Goal: Communication & Community: Answer question/provide support

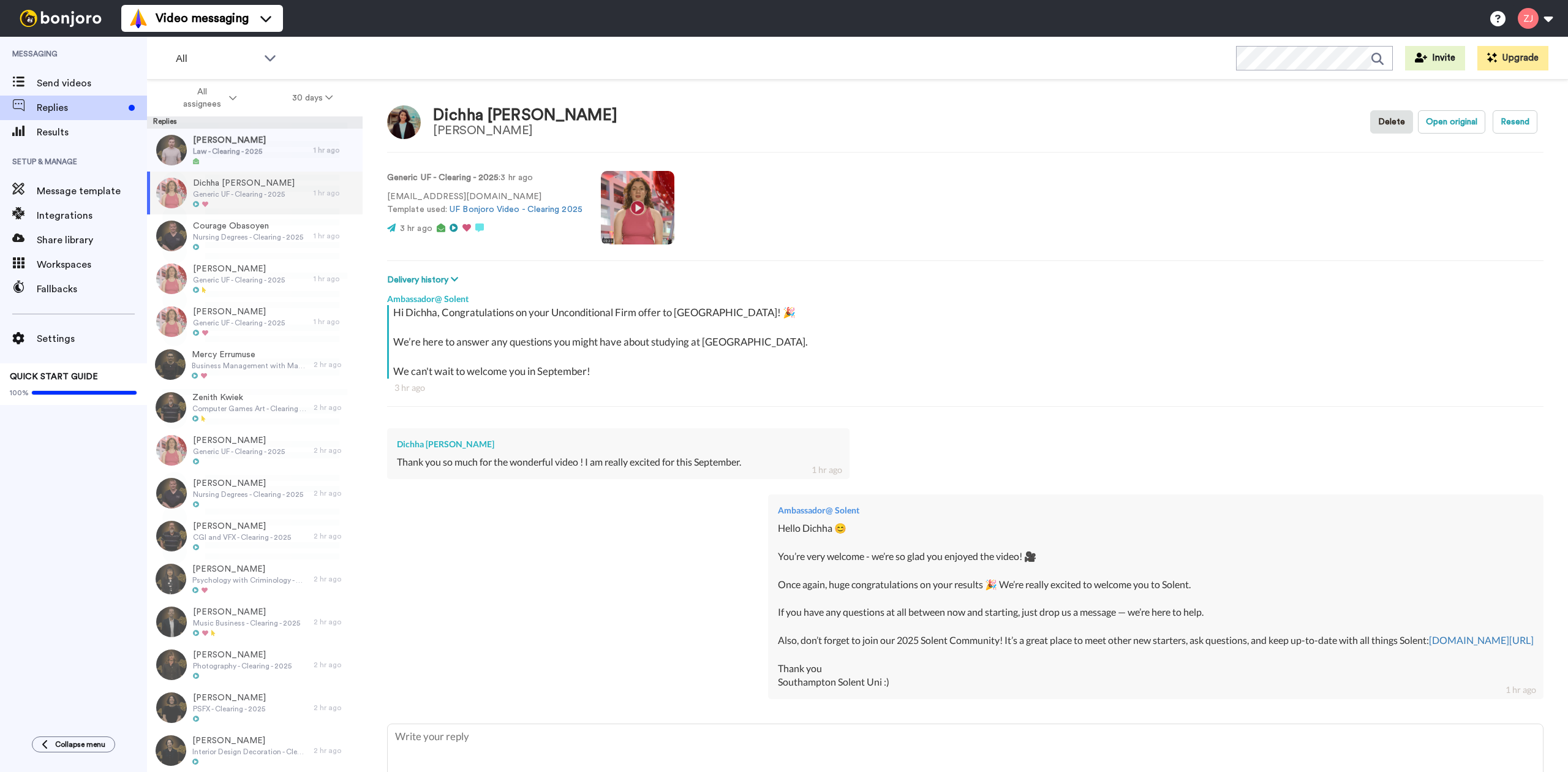
type textarea "x"
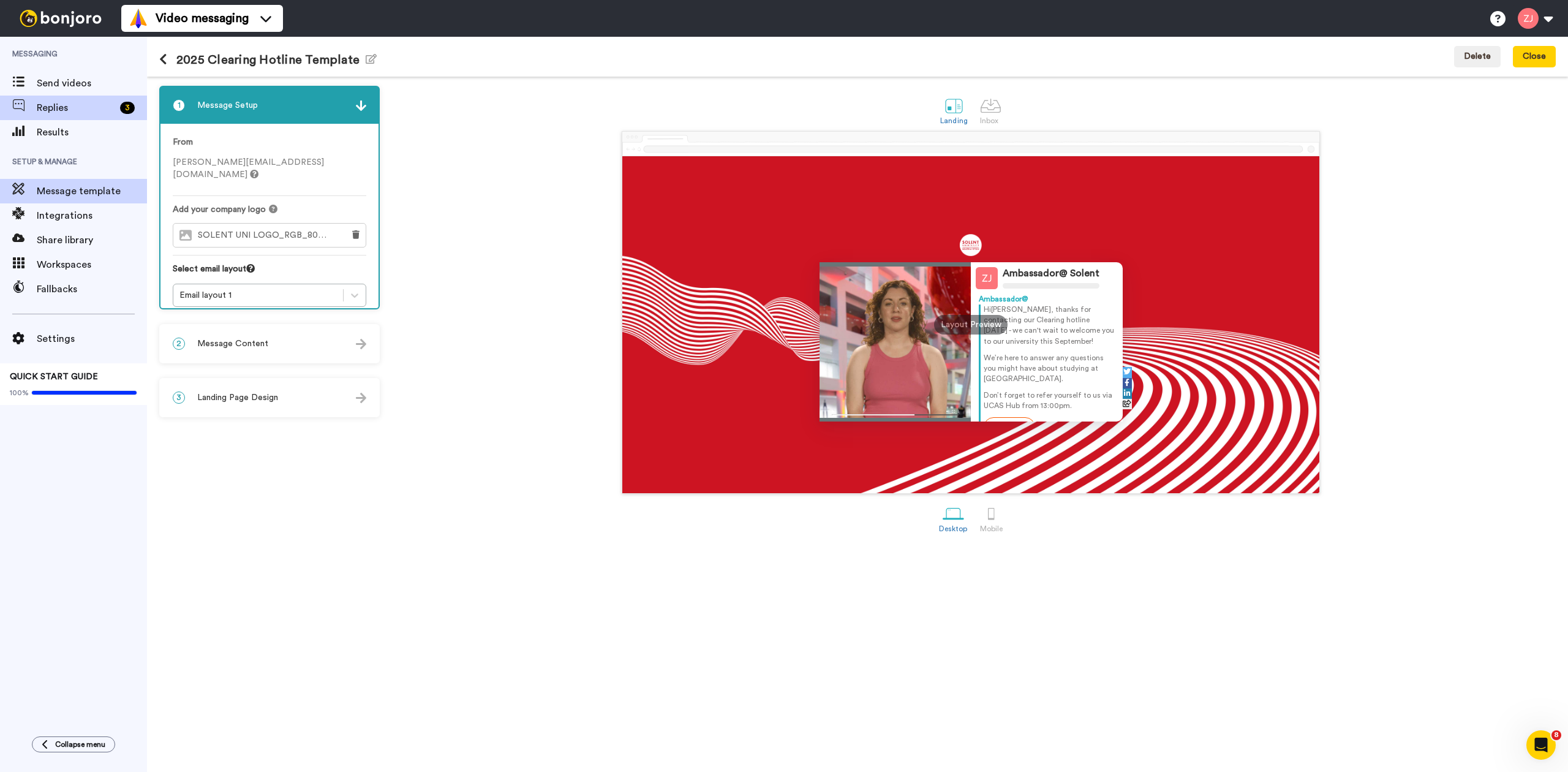
scroll to position [22, 0]
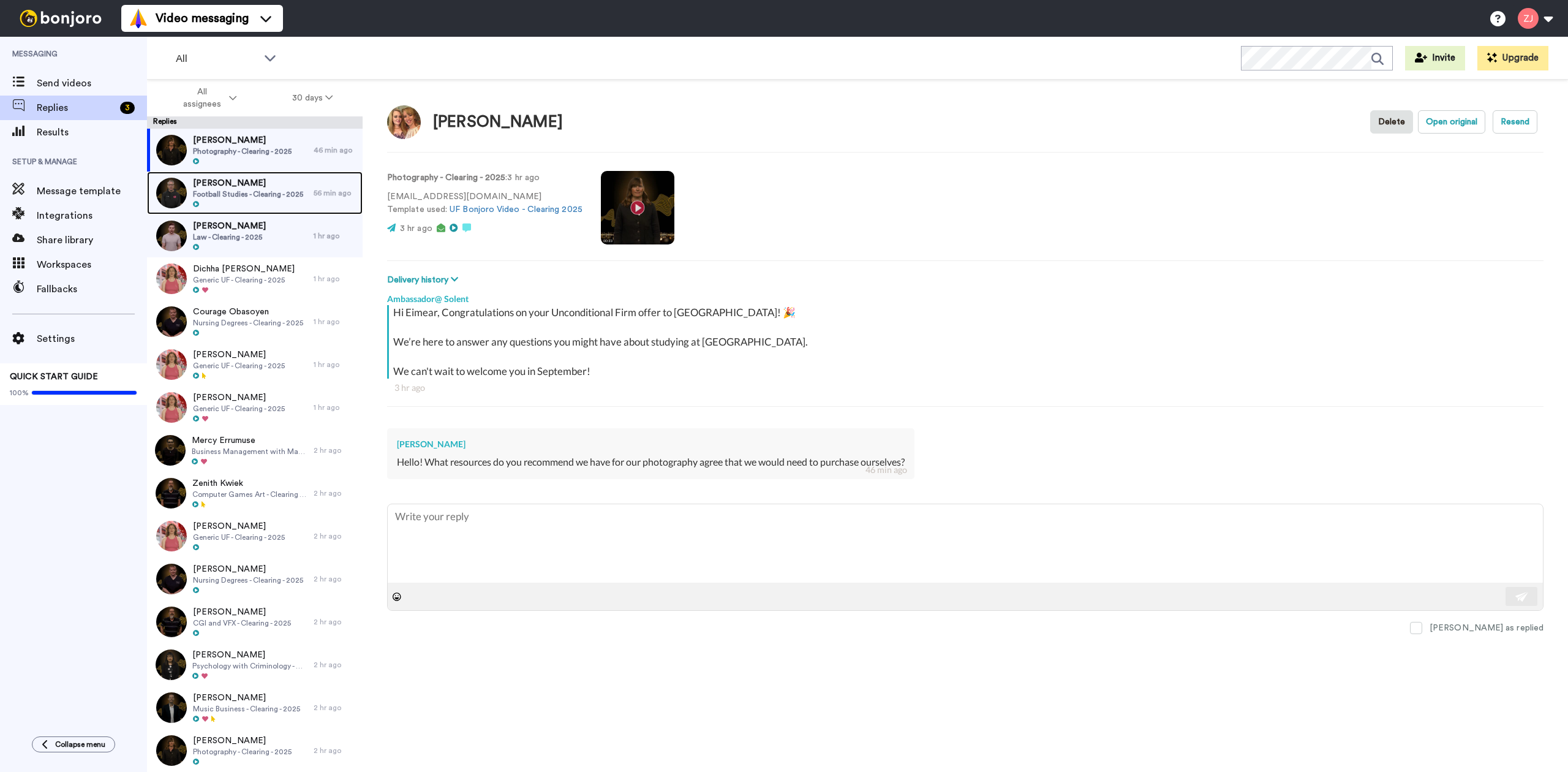
click at [222, 196] on span "Football Studies - Clearing - 2025" at bounding box center [248, 194] width 110 height 10
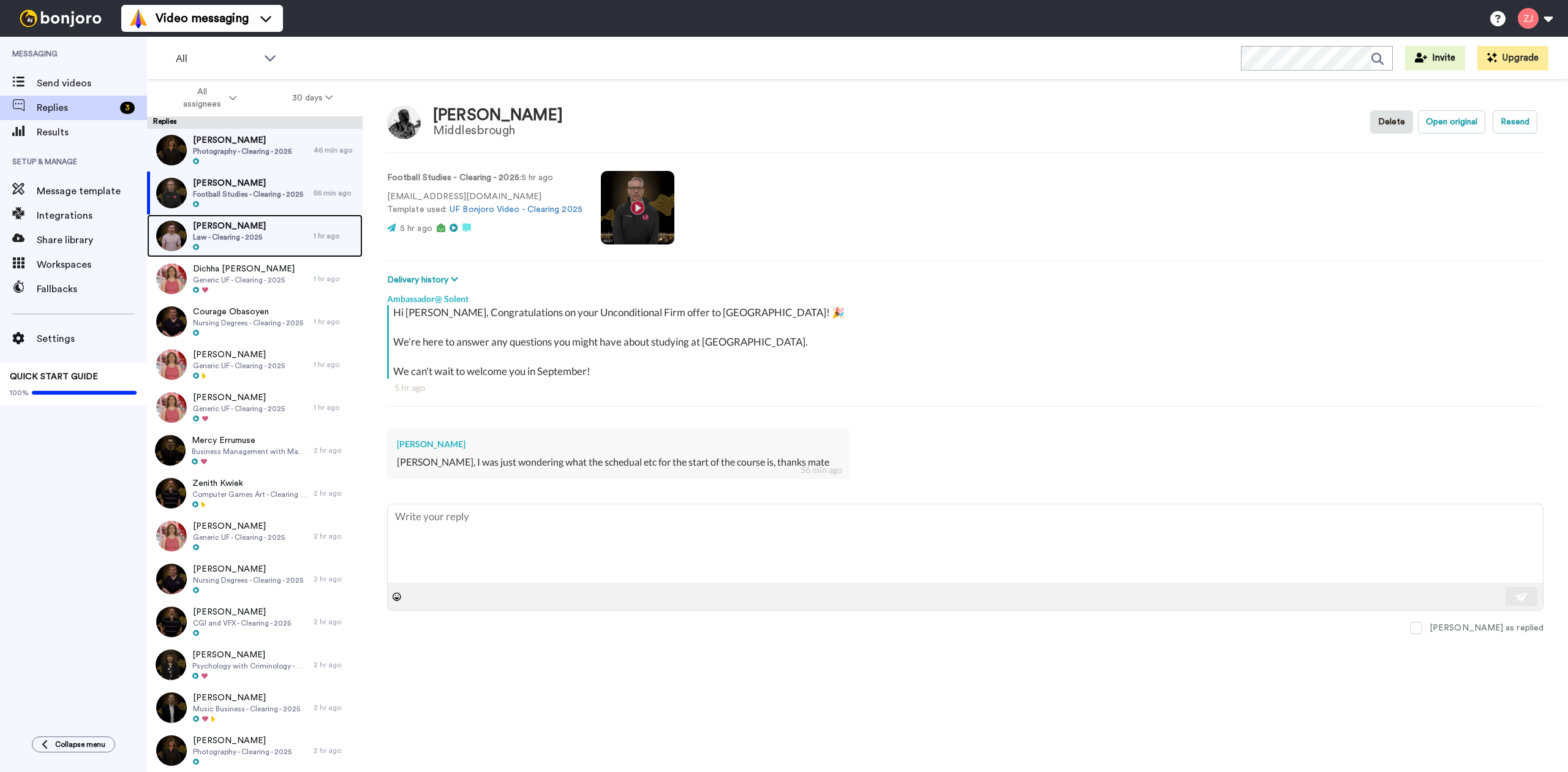
click at [240, 248] on div at bounding box center [229, 248] width 73 height 9
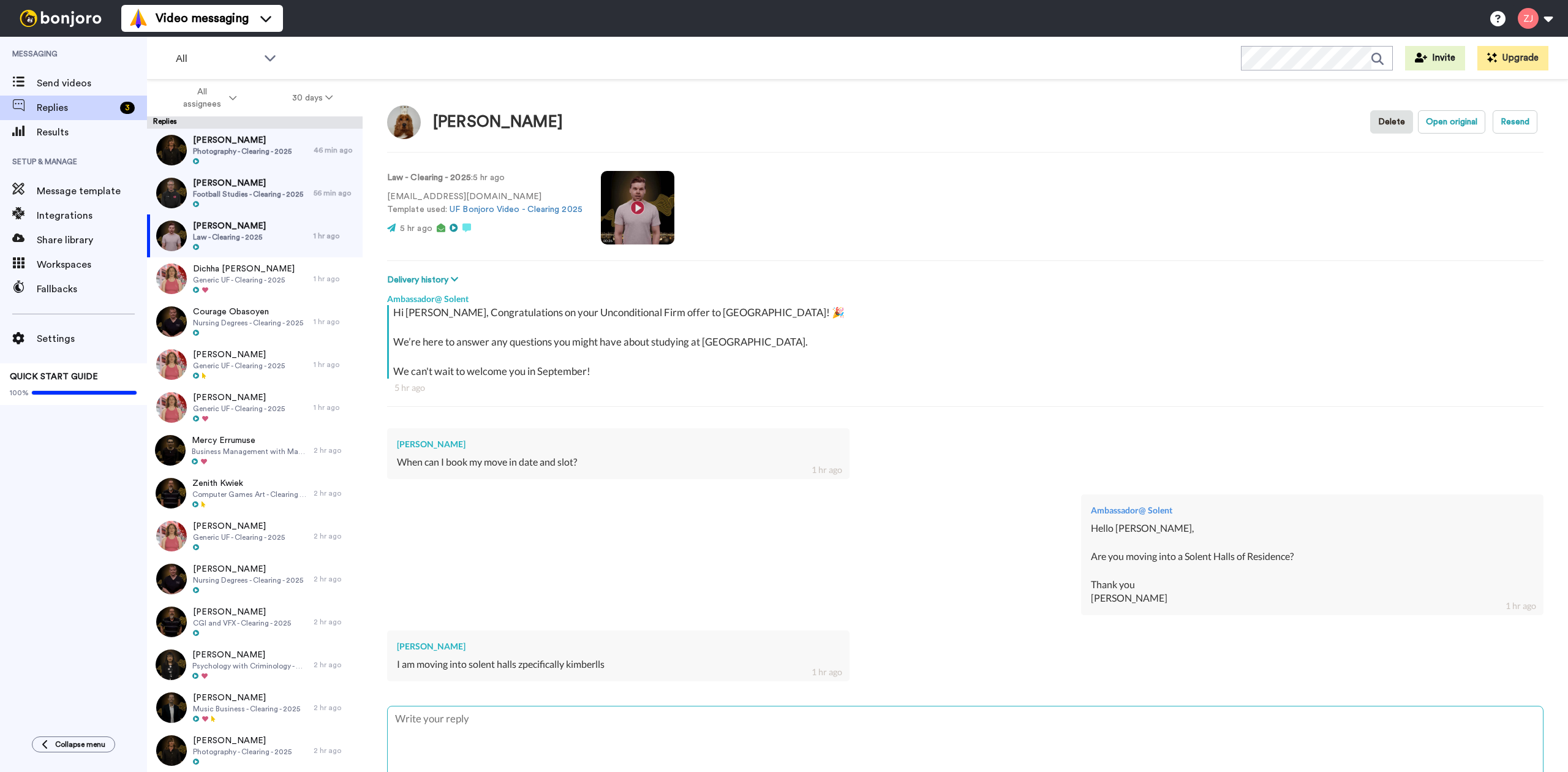
click at [511, 739] on textarea at bounding box center [965, 746] width 1155 height 78
type textarea "x"
type textarea "H"
type textarea "x"
type textarea "He"
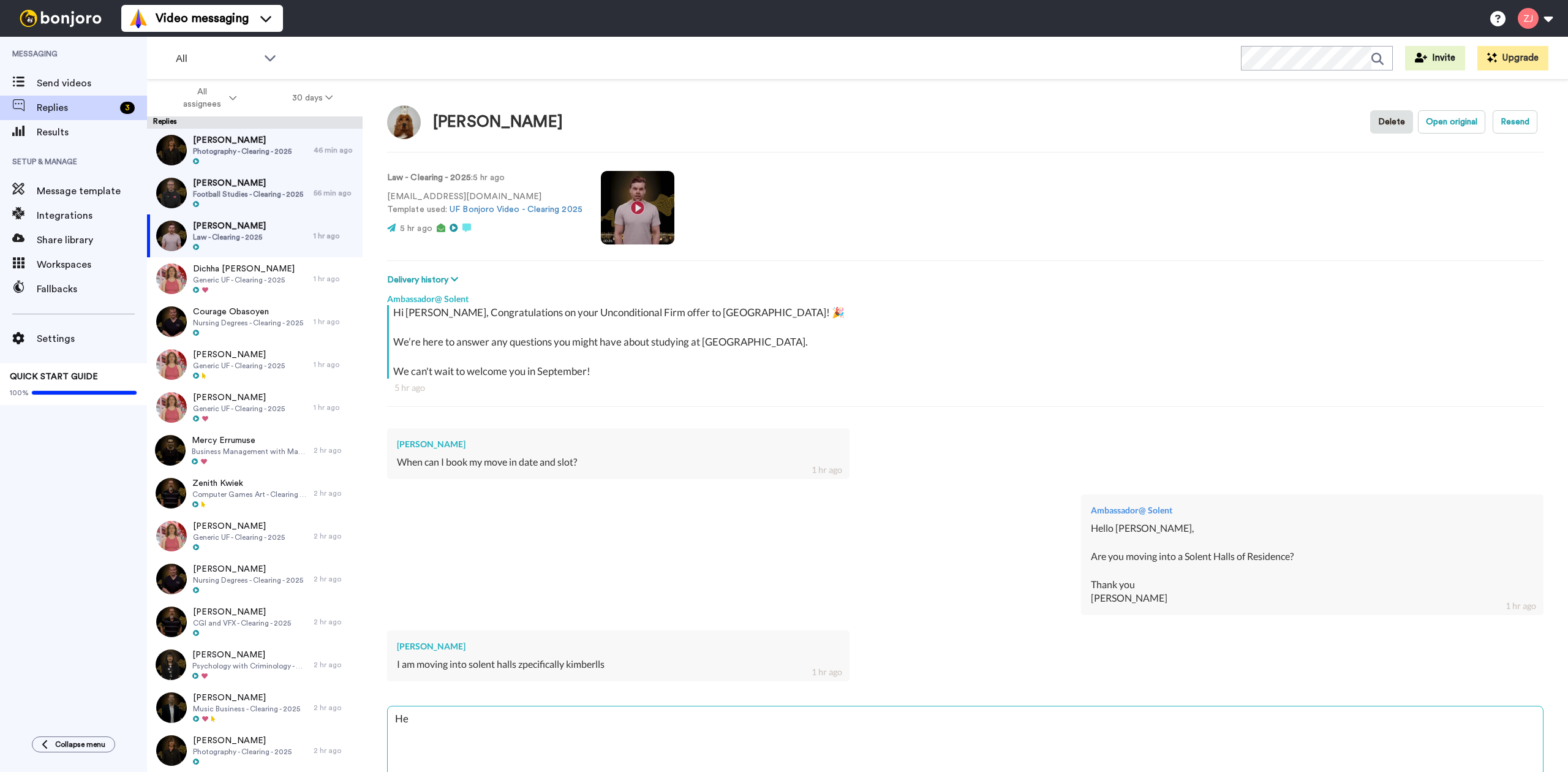
type textarea "x"
type textarea "Hel"
type textarea "x"
type textarea "Hell"
type textarea "x"
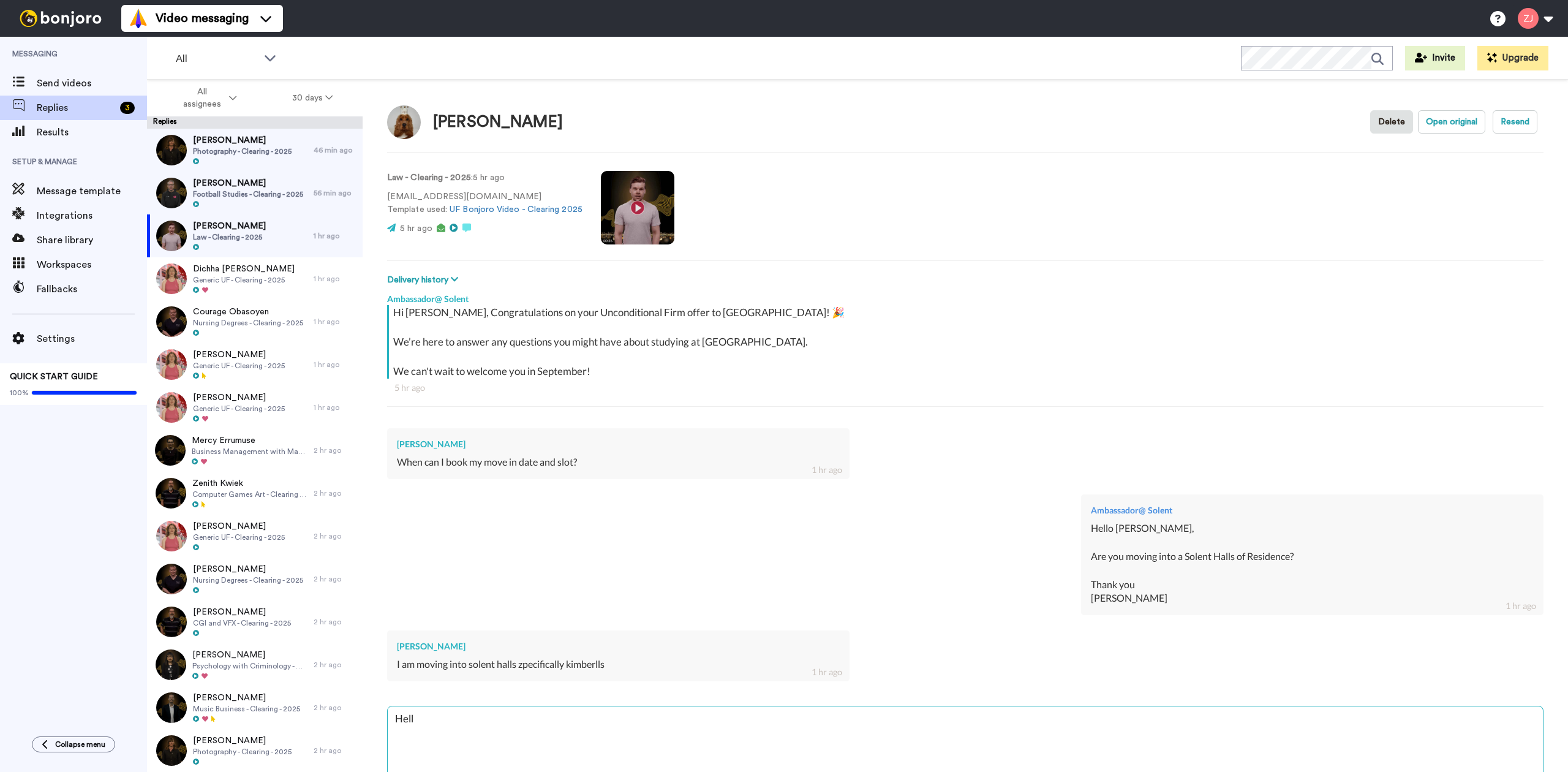
type textarea "Hello"
type textarea "x"
type textarea "Hello"
type textarea "x"
type textarea "Hello A"
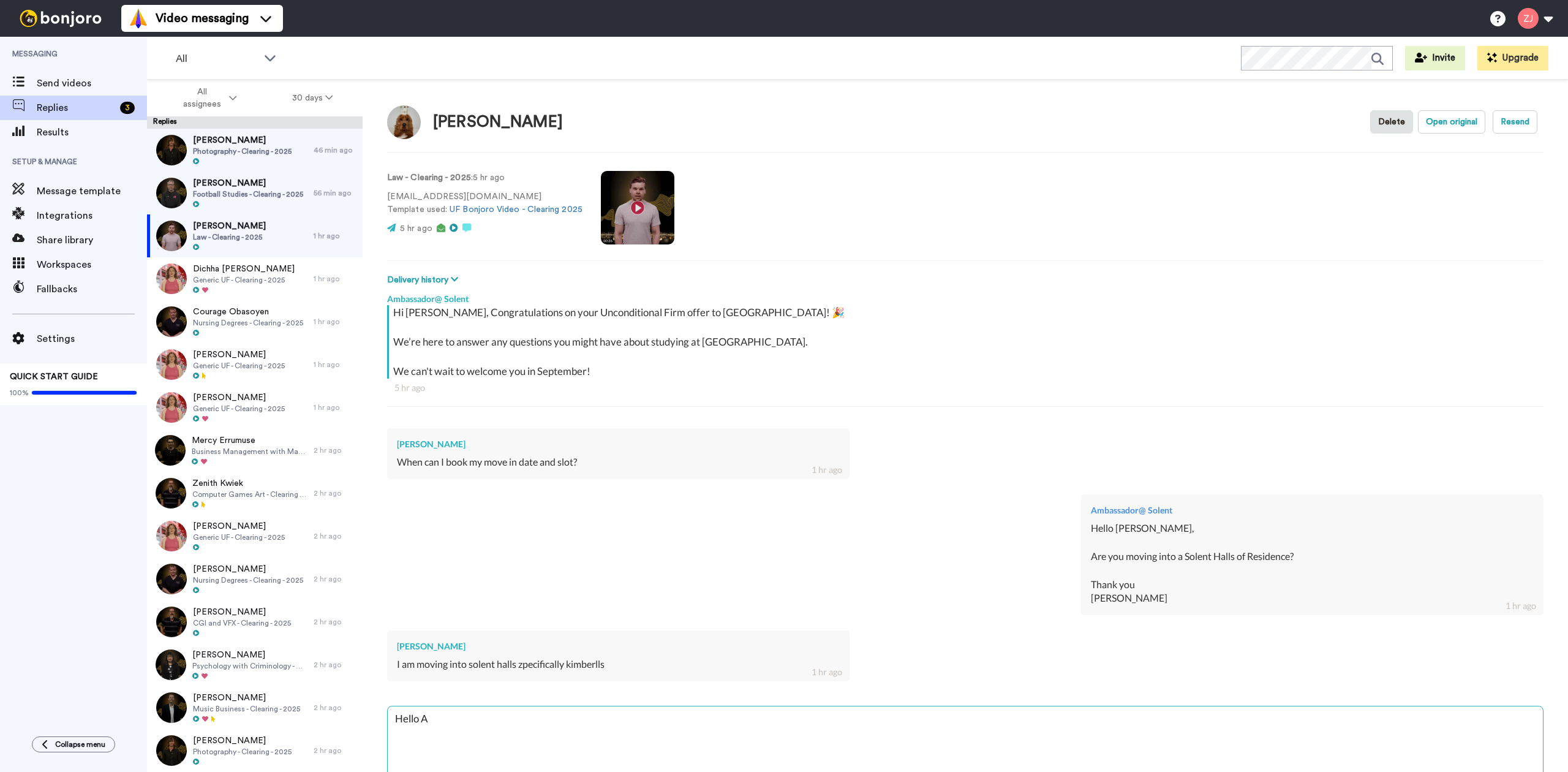
type textarea "x"
type textarea "Hello Al"
type textarea "x"
type textarea "Hello Alf"
type textarea "x"
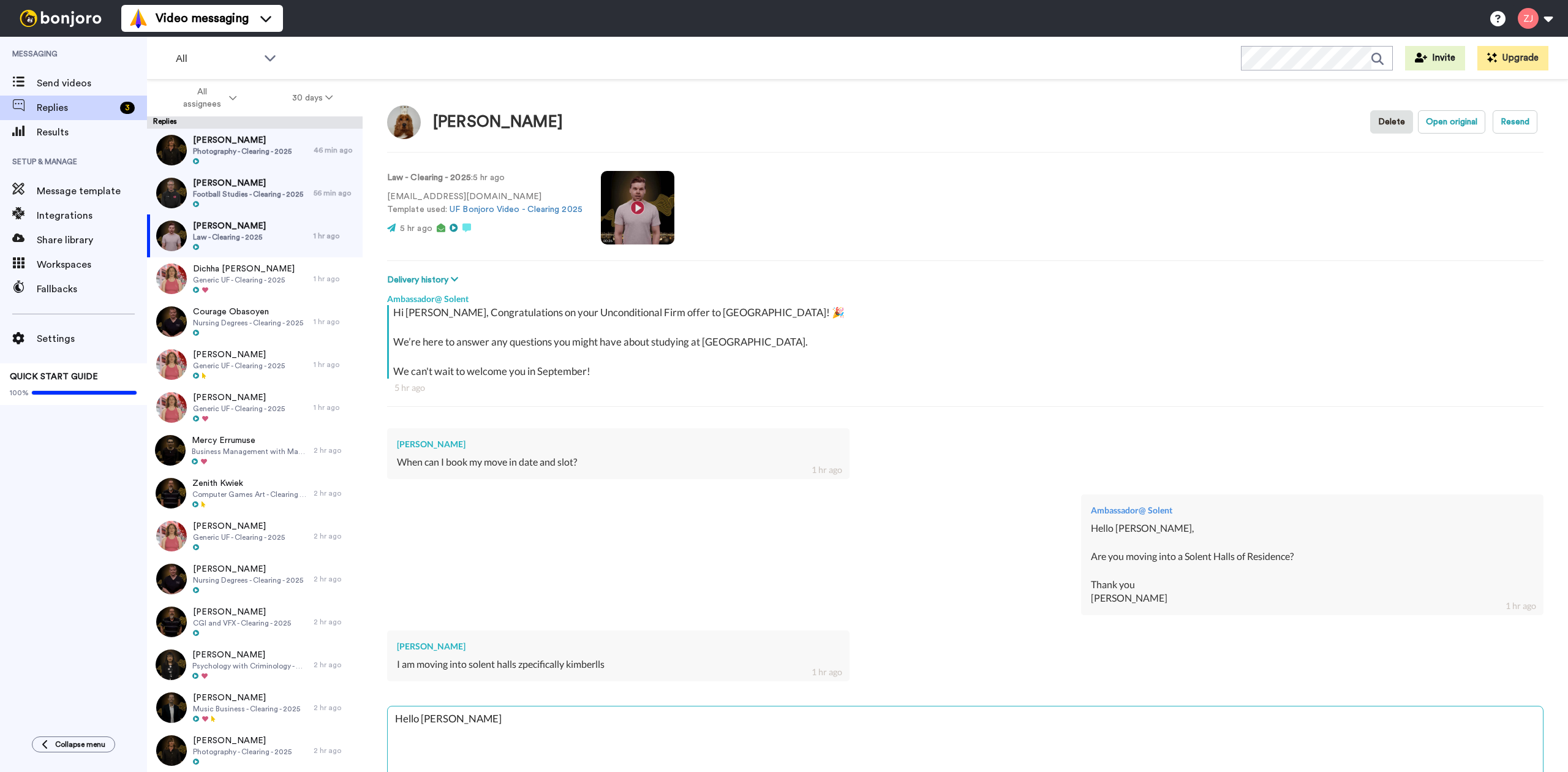
type textarea "Hello Alfi"
type textarea "x"
type textarea "Hello Alfie"
type textarea "x"
type textarea "Hello Alfie,"
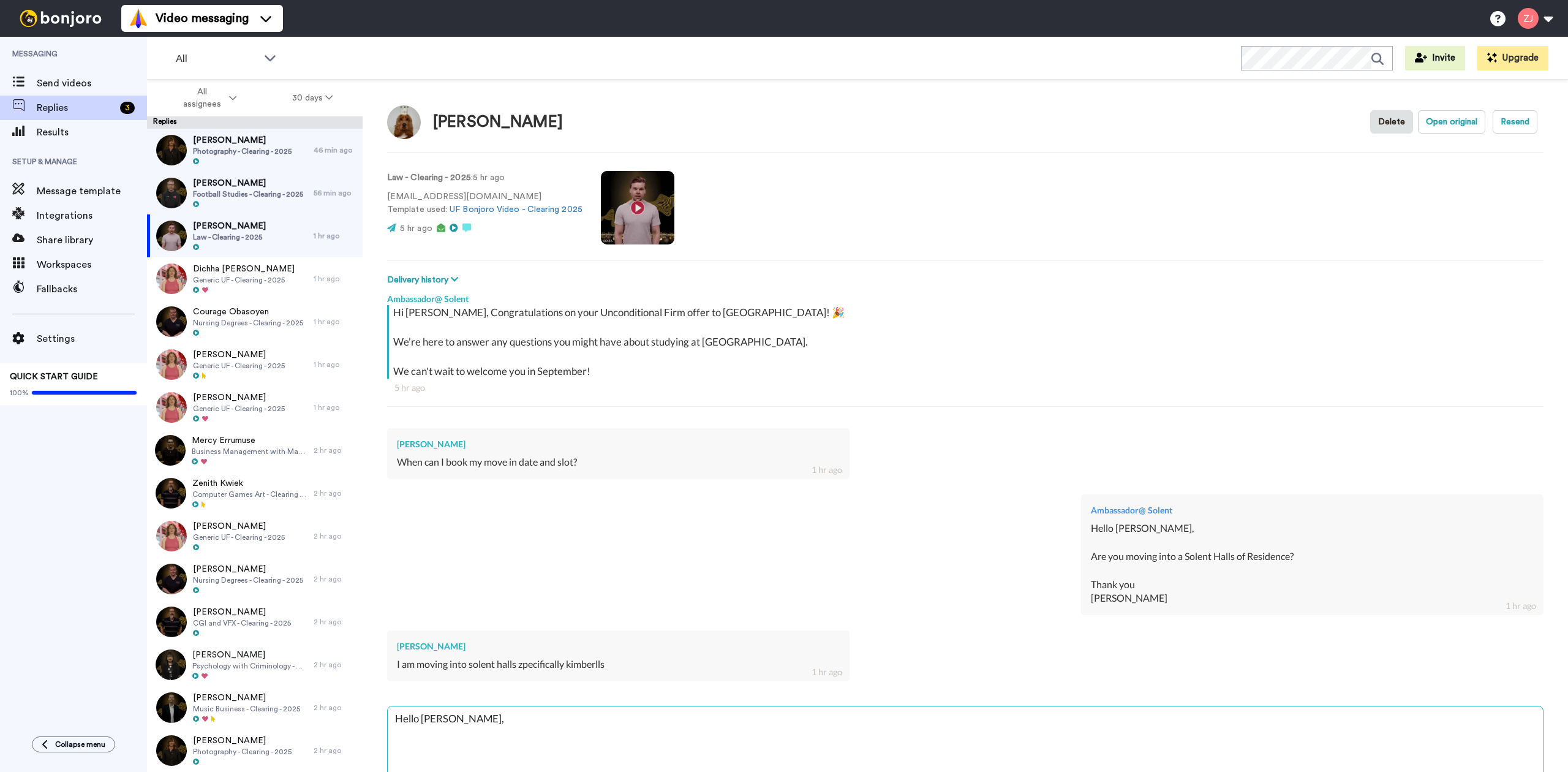
type textarea "x"
type textarea "Hello Alfie,"
type textarea "x"
type textarea "Hello Alfie,"
type textarea "x"
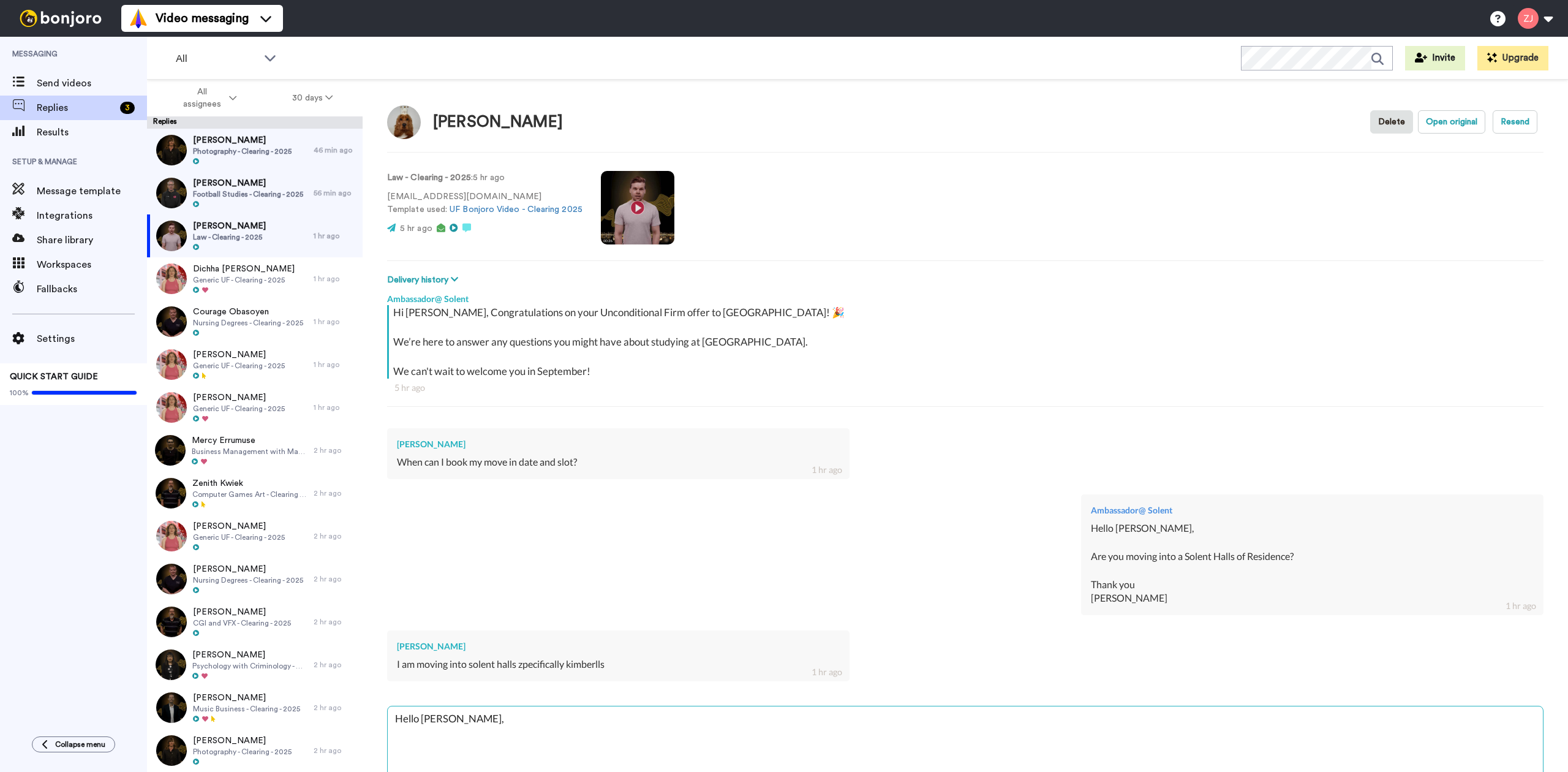
type textarea "Hello Alfie, Y"
type textarea "x"
type textarea "Hello Alfie, Yo"
type textarea "x"
type textarea "Hello Alfie, You"
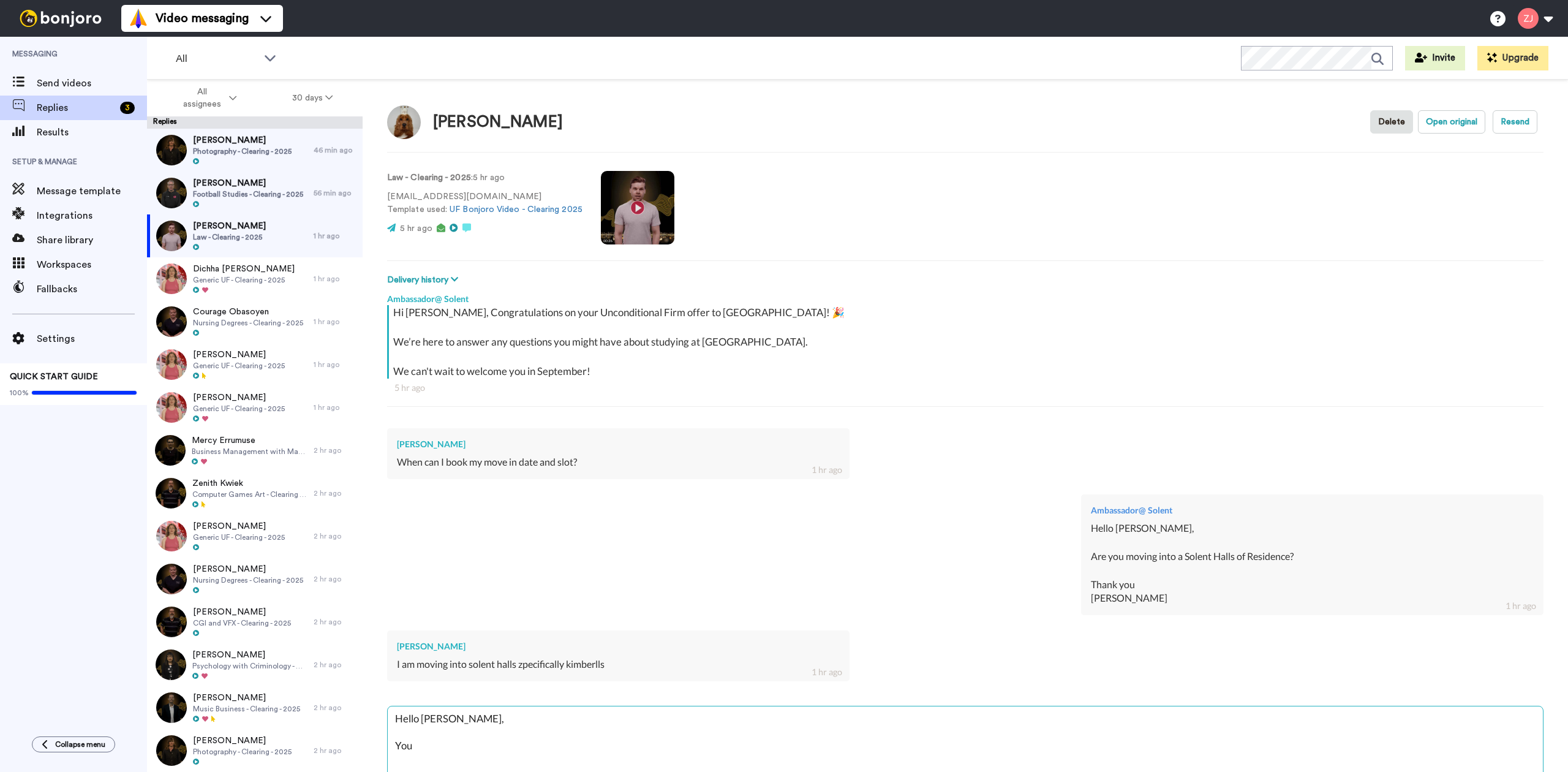
type textarea "x"
type textarea "Hello Alfie, You"
type textarea "x"
type textarea "Hello Alfie, You ill receive an email regarding completing the online accommoda…"
type textarea "x"
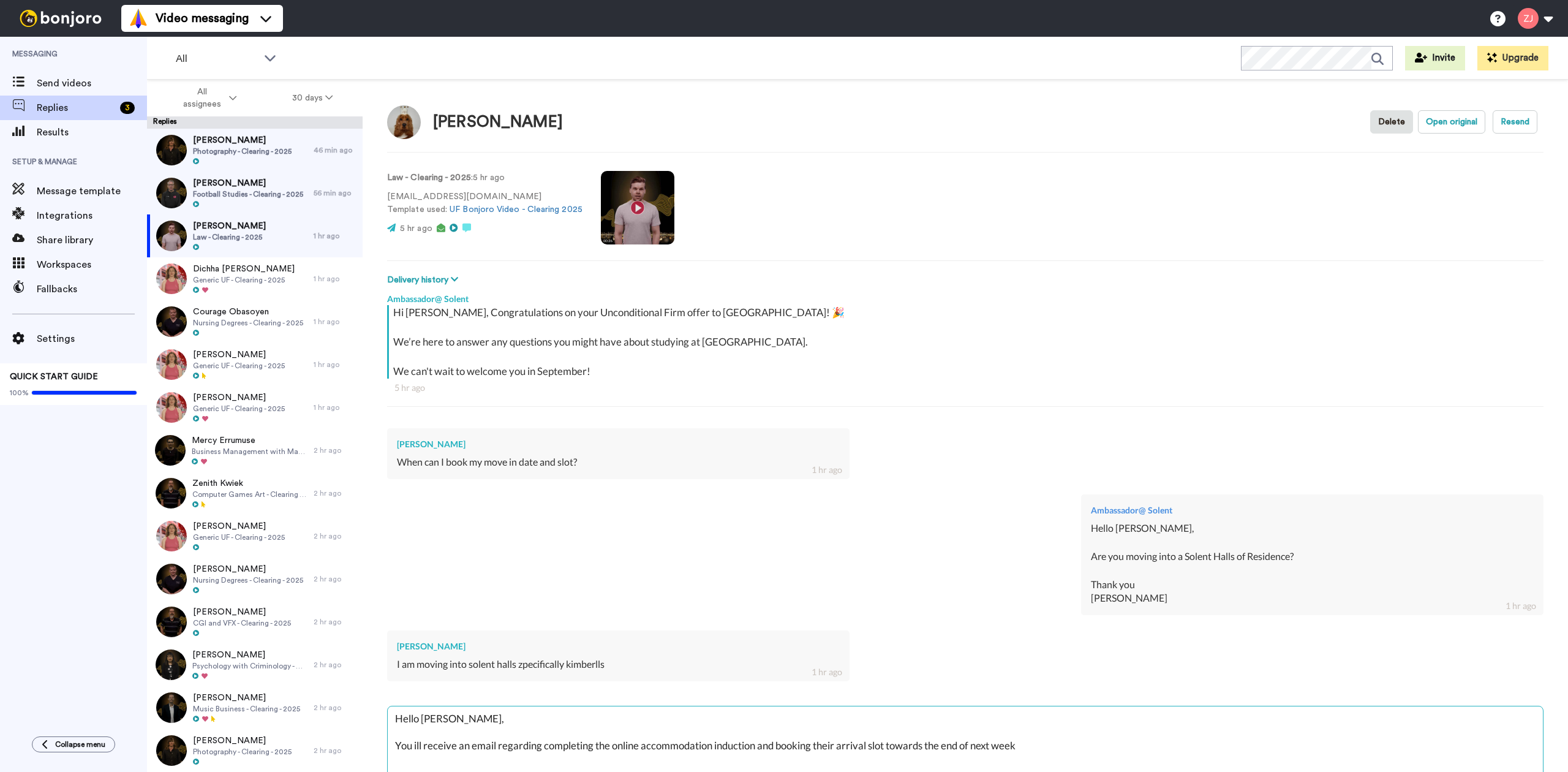
type textarea "Hello Alfie, You ill receive an email regarding completing the online accommoda…"
type textarea "x"
type textarea "Hello Alfie, You ill receive an email regarding completing the online accommoda…"
type textarea "x"
type textarea "Hello Alfie, You ill receive an email regarding completing the online accommoda…"
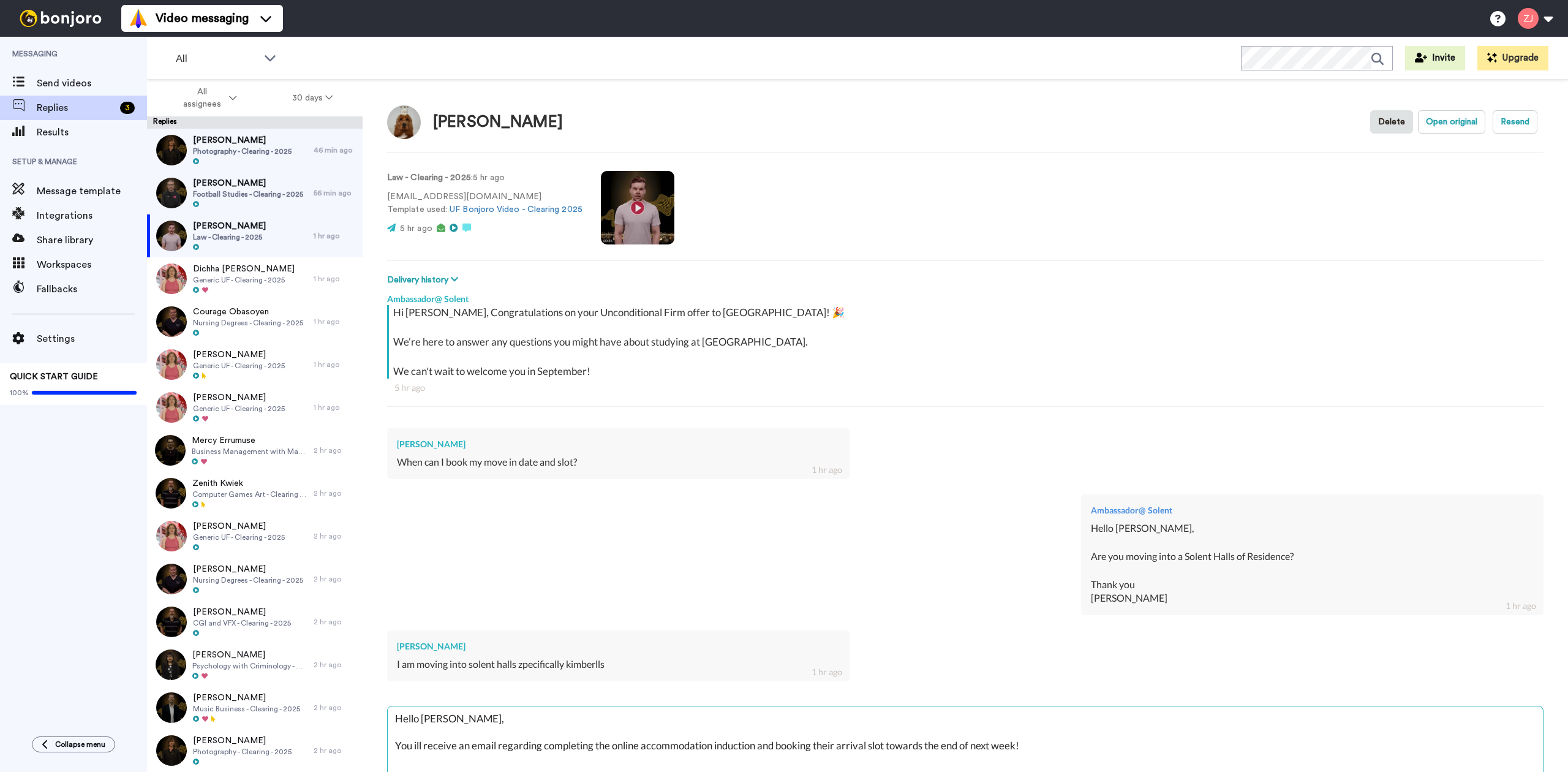
type textarea "x"
type textarea "Hello Alfie, You ill receive an email regarding completing the online accommoda…"
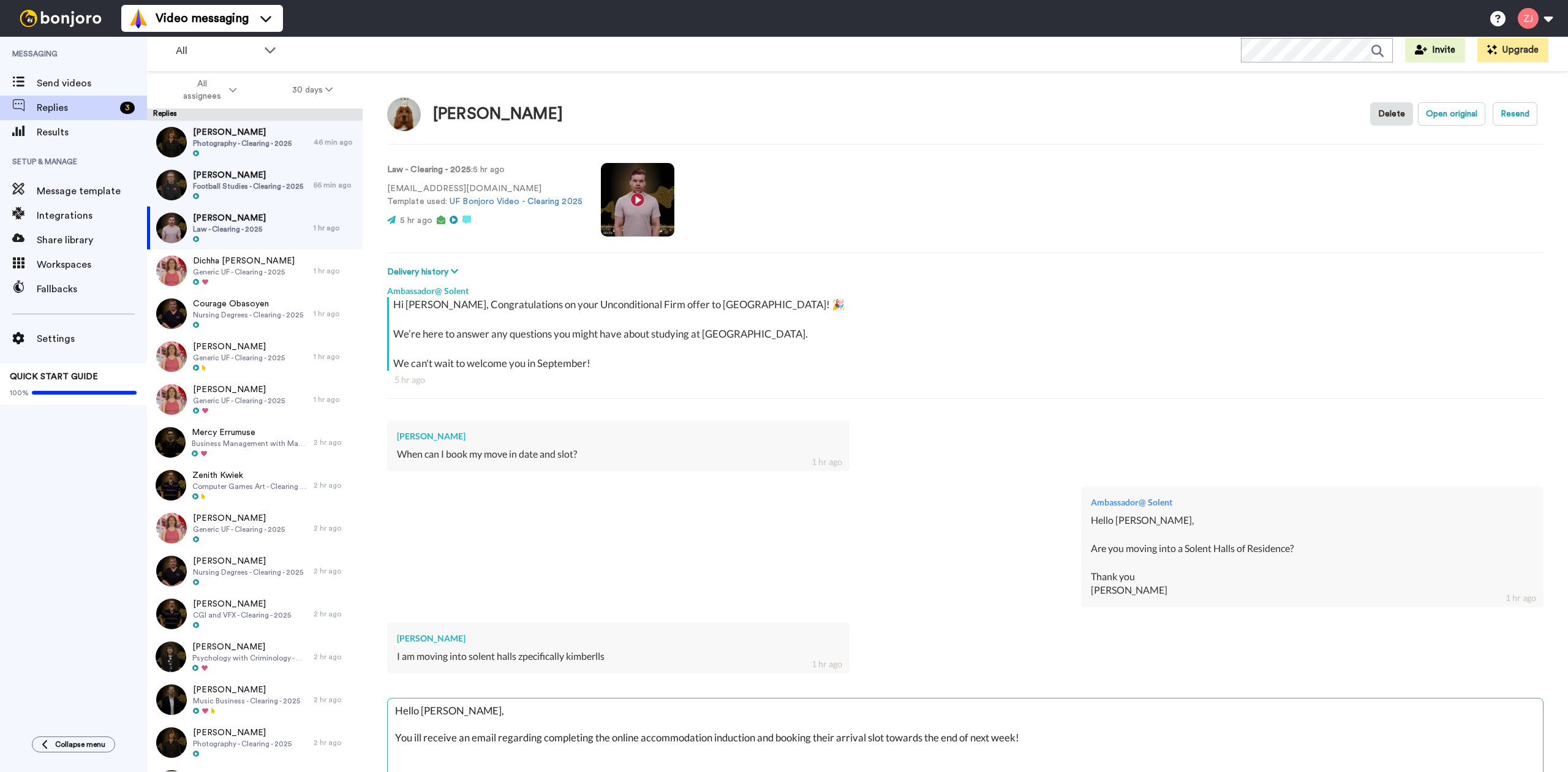
click at [415, 743] on textarea "Hello Alfie, You ill receive an email regarding completing the online accommoda…" at bounding box center [965, 737] width 1155 height 78
type textarea "x"
type textarea "Hello Alfie, You will receive an email regarding completing the online accommod…"
click at [1079, 746] on textarea "Hello Alfie, You will receive an email regarding completing the online accommod…" at bounding box center [965, 737] width 1155 height 78
type textarea "x"
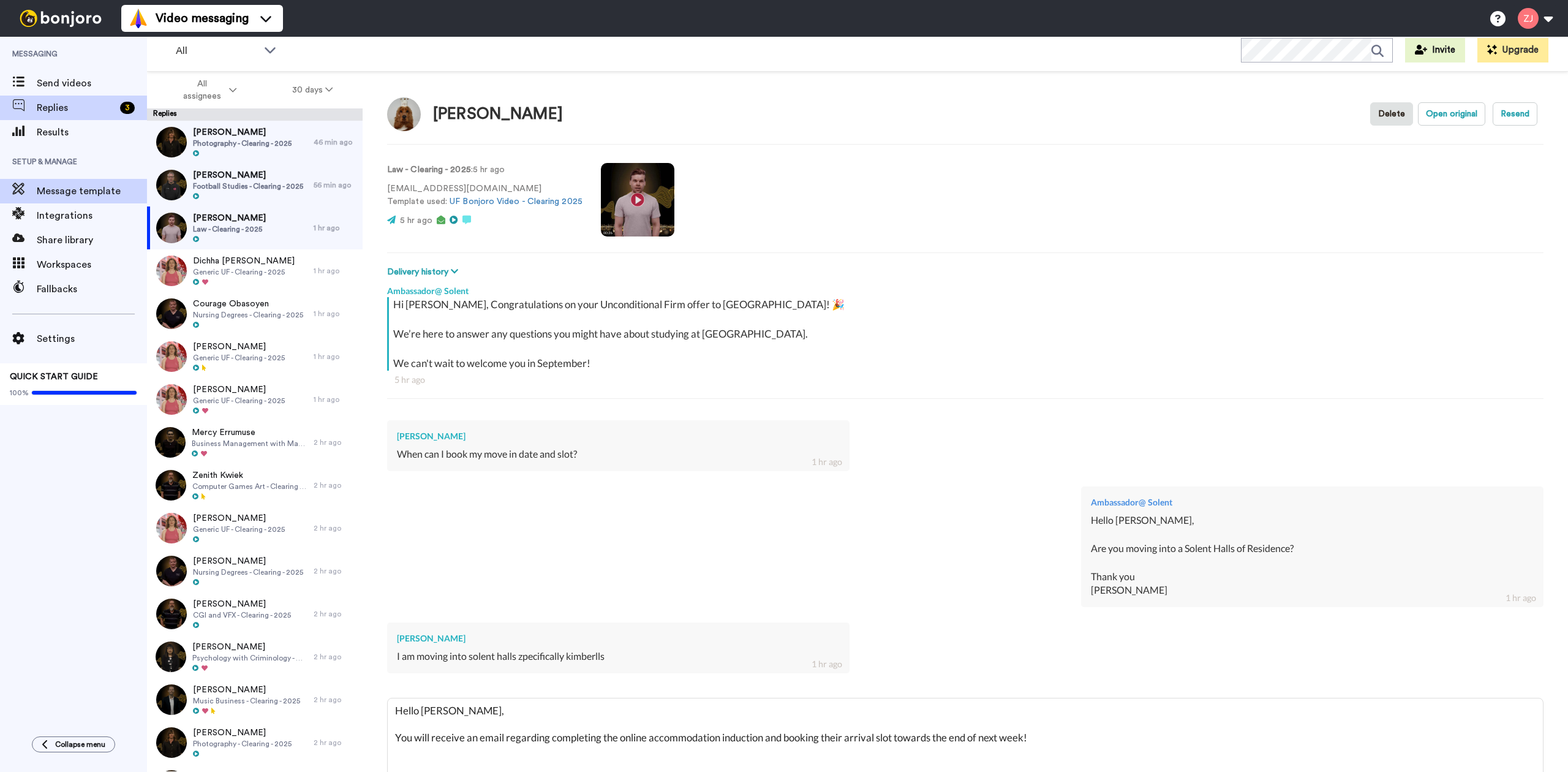
type textarea "Hello Alfie, You will receive an email regarding completing the online accommod…"
click at [1072, 753] on textarea "Hello Alfie, You will receive an email regarding completing the online accommod…" at bounding box center [965, 737] width 1155 height 78
paste textarea "Don't forget to join our 2025 Solent Community, where you can meet other new st…"
type textarea "x"
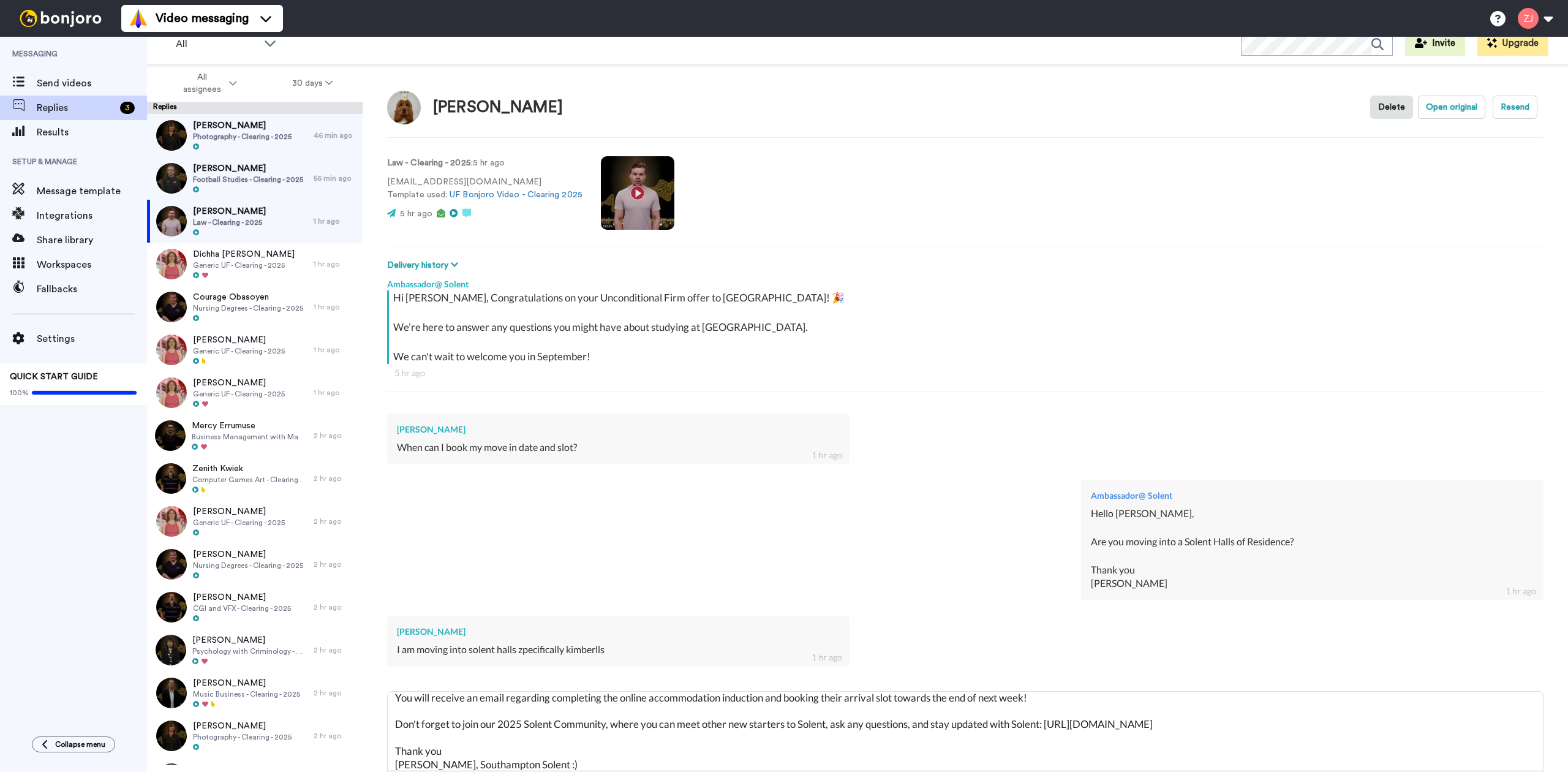
scroll to position [65, 0]
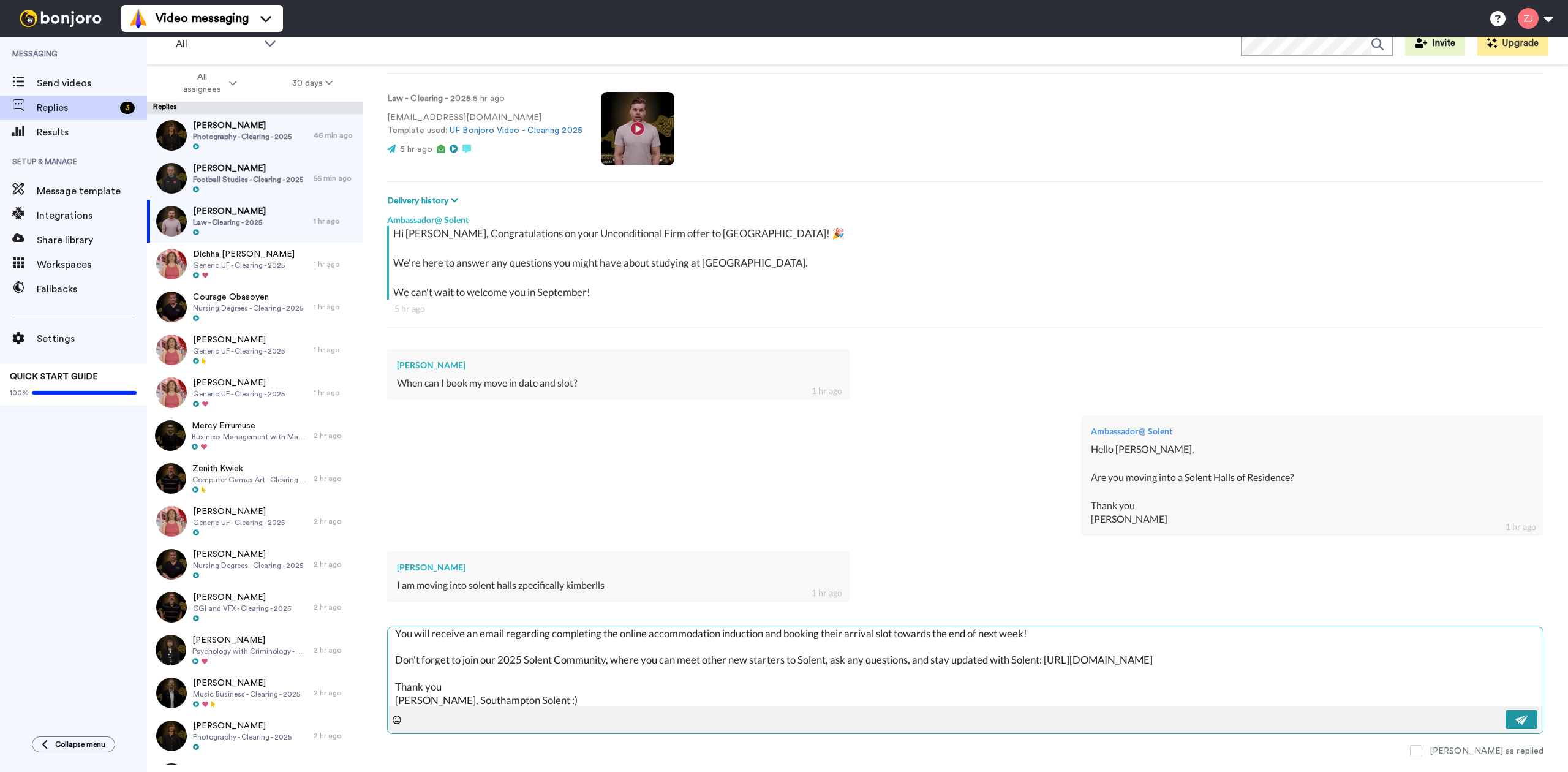
type textarea "Hello Alfie, You will receive an email regarding completing the online accommod…"
click at [1517, 726] on button at bounding box center [1521, 719] width 32 height 19
type textarea "x"
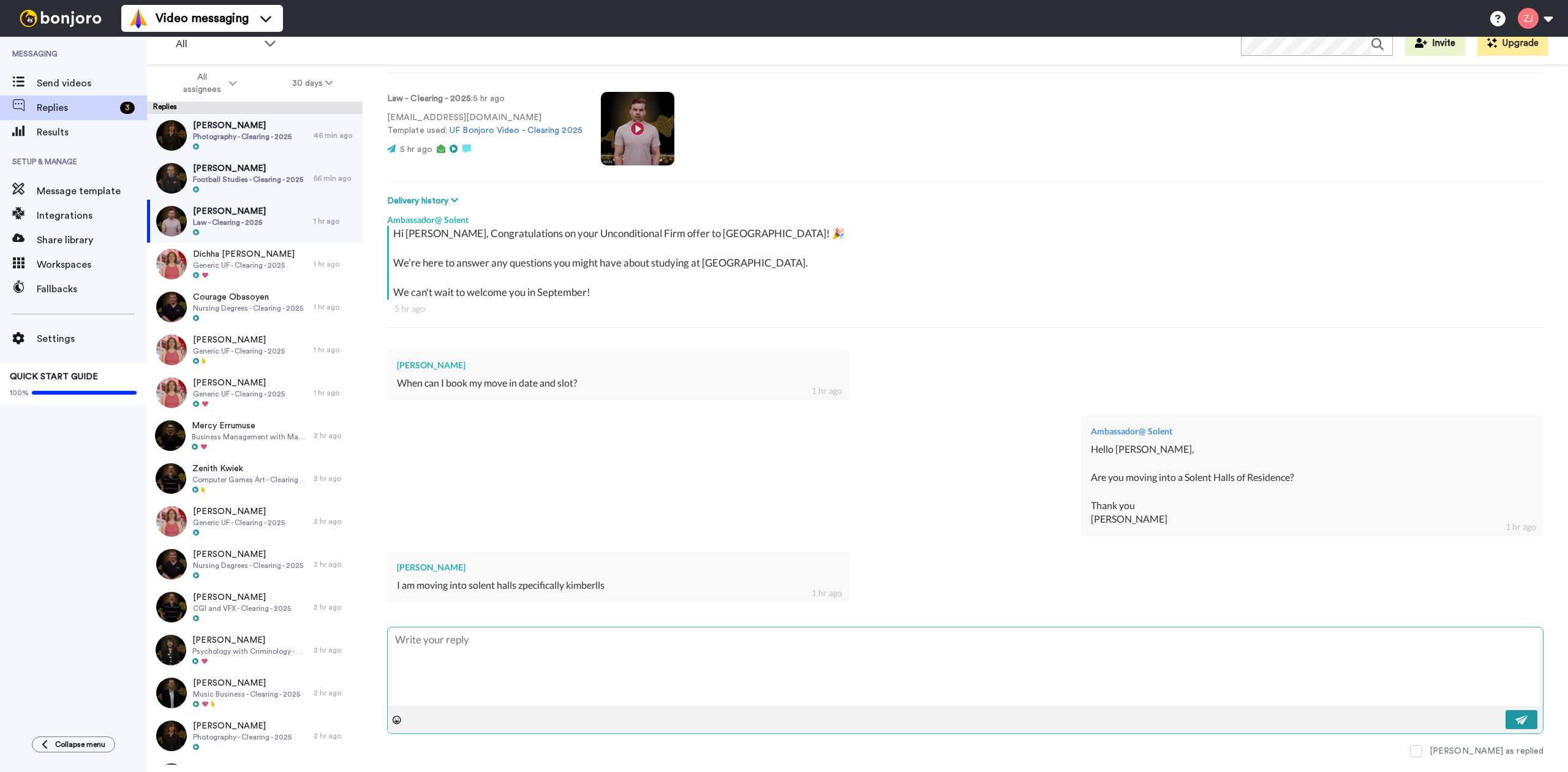
scroll to position [0, 0]
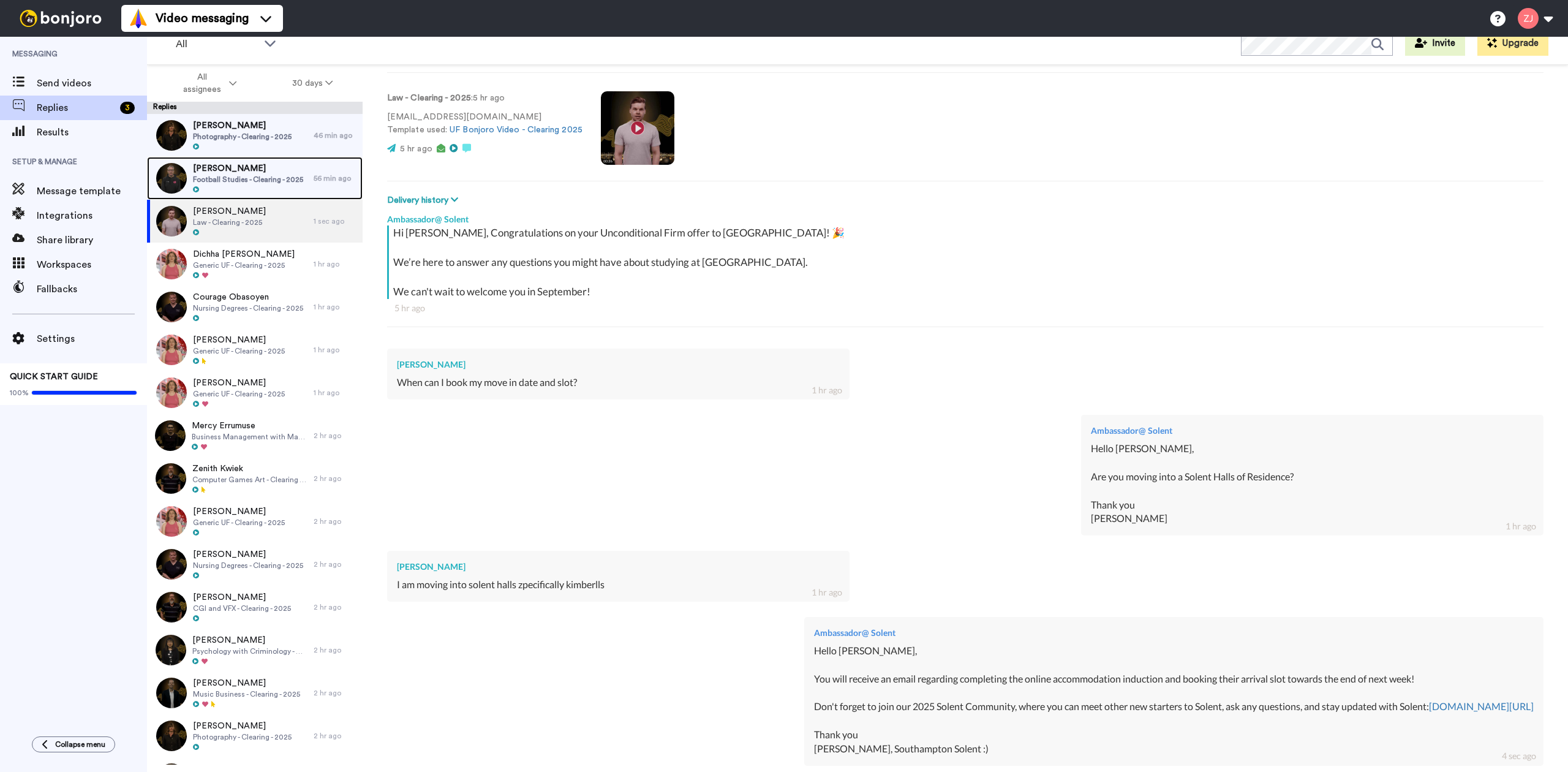
click at [216, 169] on span "[PERSON_NAME]" at bounding box center [248, 168] width 110 height 12
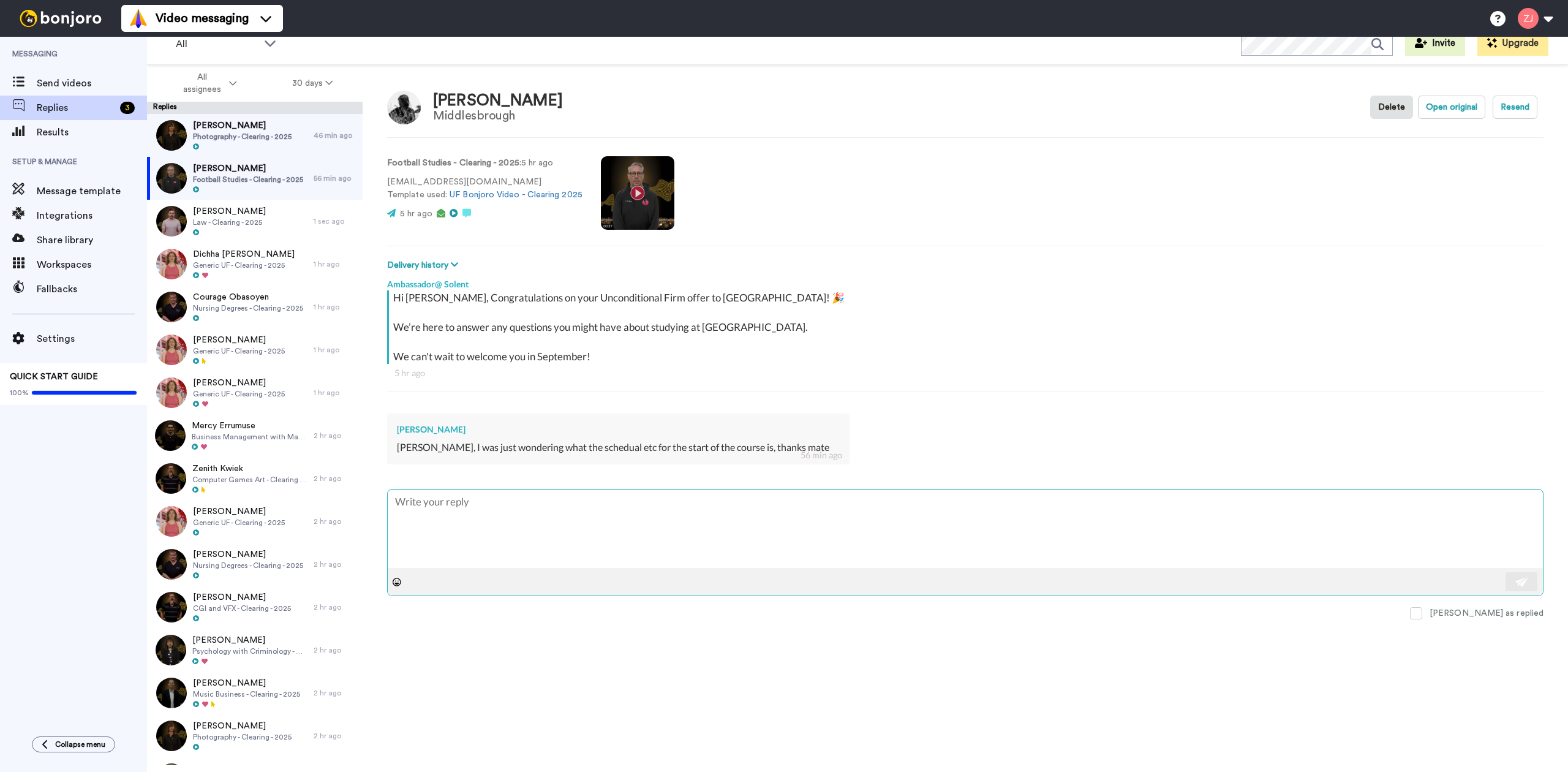
click at [553, 539] on textarea at bounding box center [965, 529] width 1155 height 78
type textarea "x"
type textarea "H"
type textarea "x"
type textarea "He"
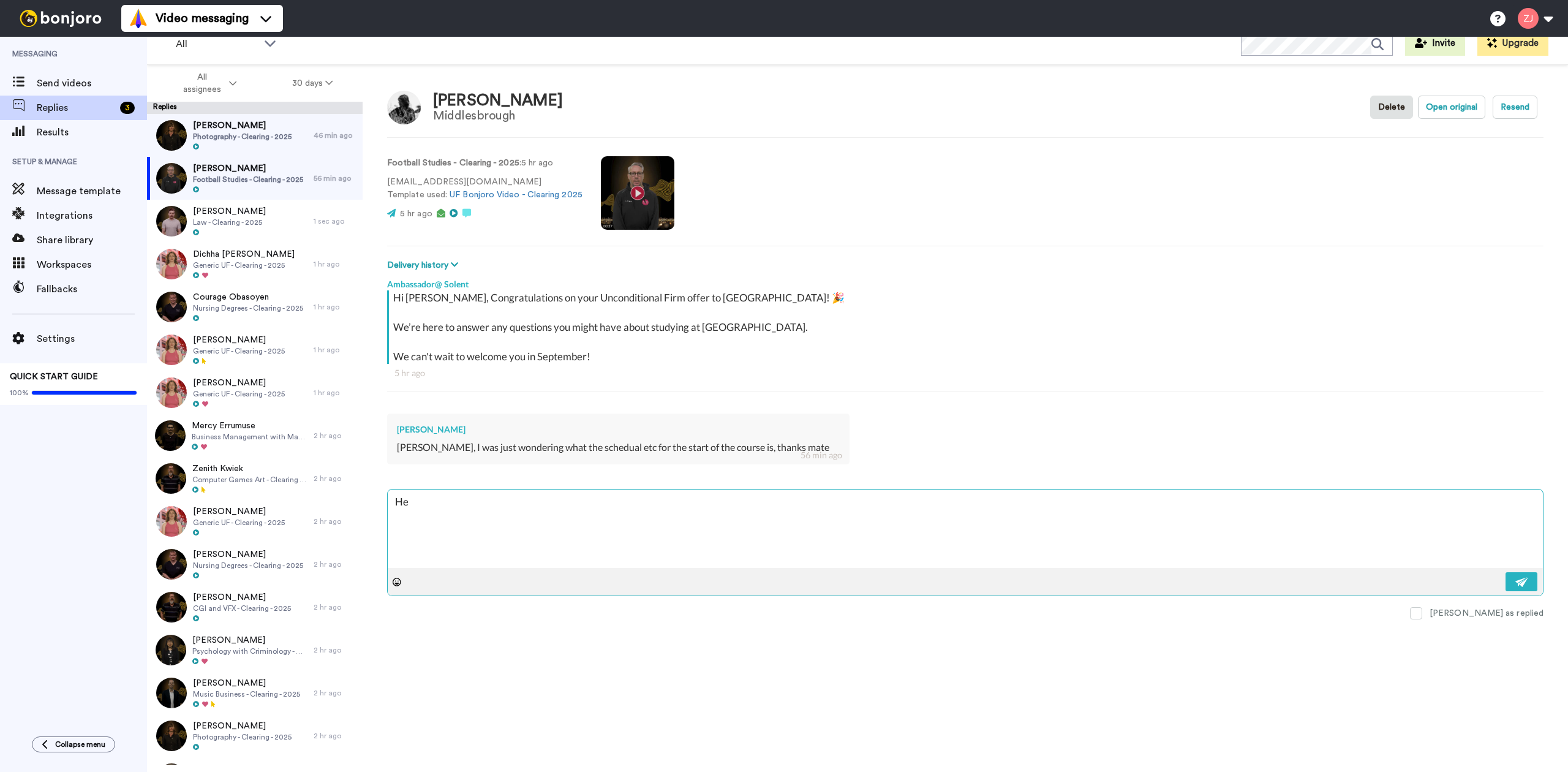
type textarea "x"
type textarea "Hed"
type textarea "x"
type textarea "Hedl"
type textarea "x"
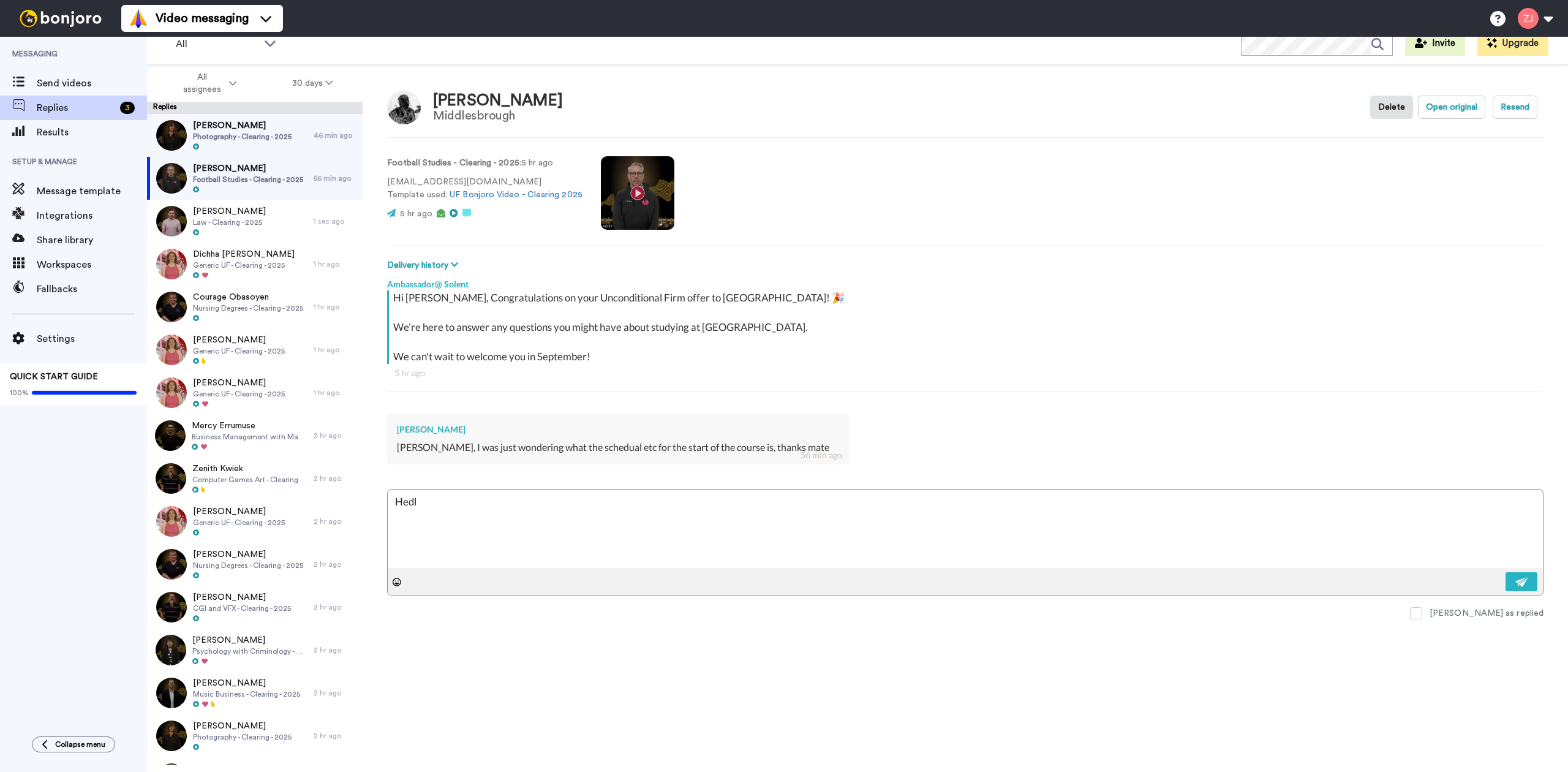
type textarea "Hedll"
type textarea "x"
type textarea "Hedl"
type textarea "x"
type textarea "Hed"
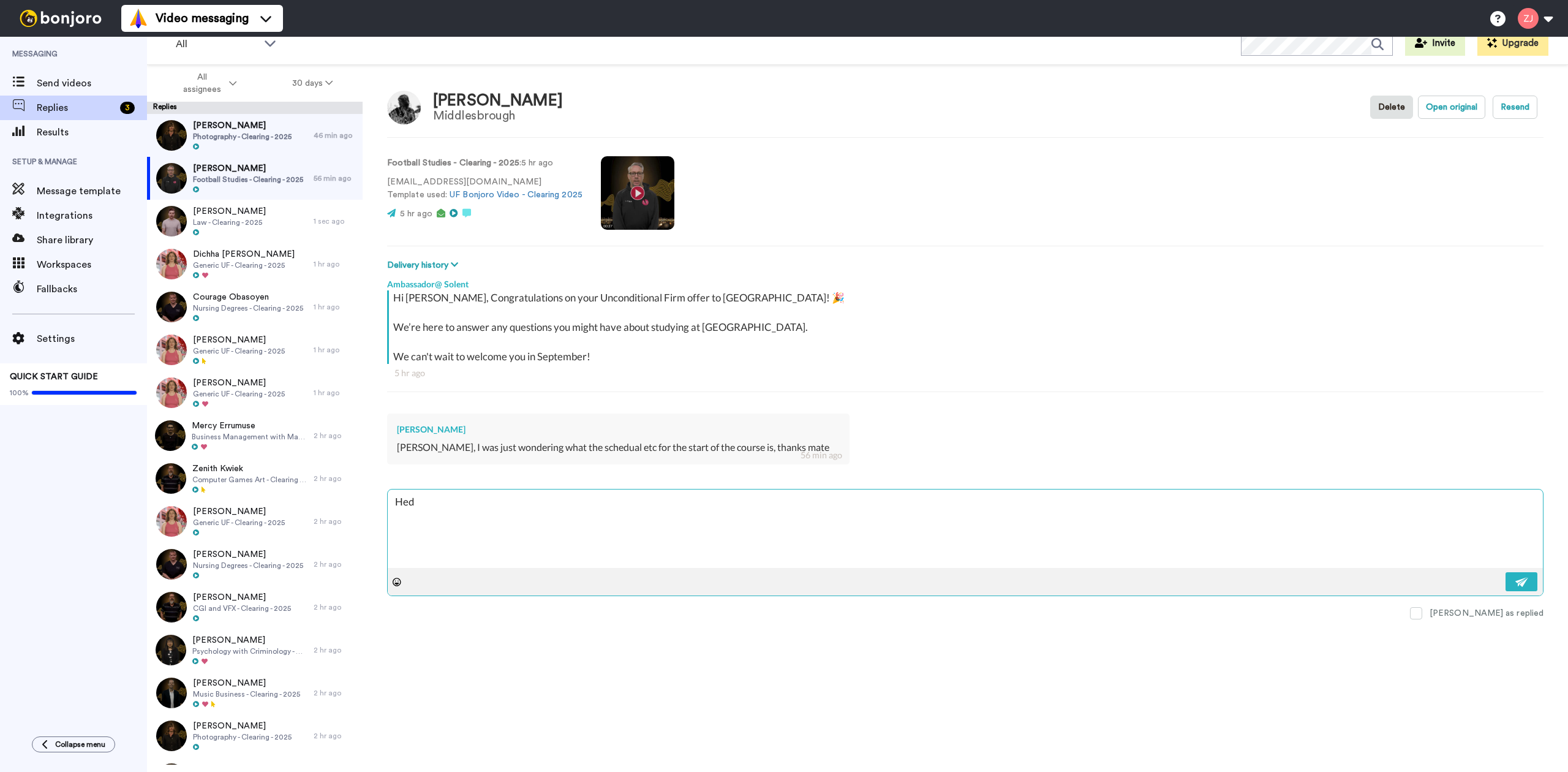
type textarea "x"
type textarea "He"
type textarea "x"
type textarea "Hel"
type textarea "x"
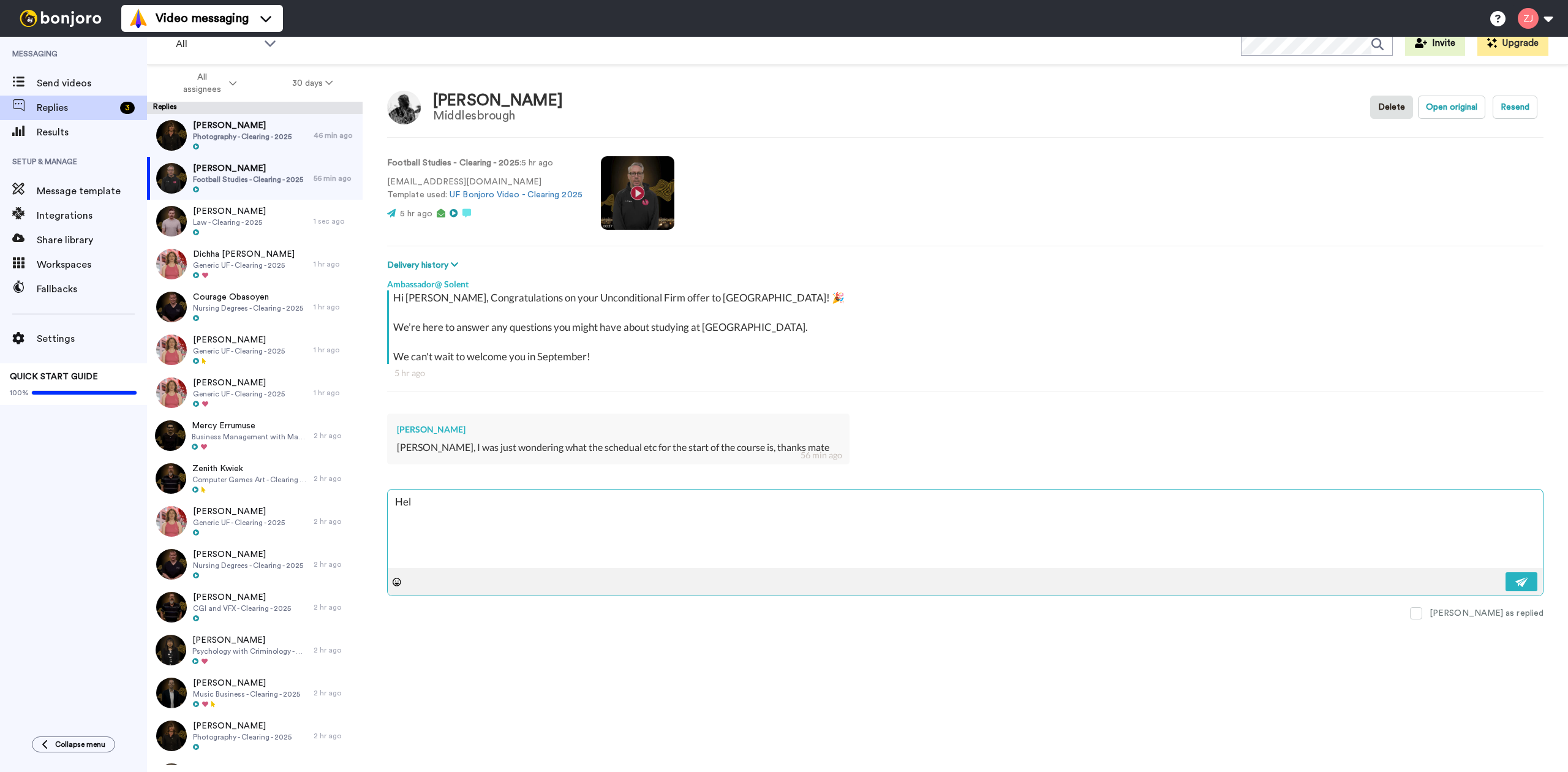
type textarea "Hell"
type textarea "x"
type textarea "Hello"
type textarea "x"
type textarea "Hello"
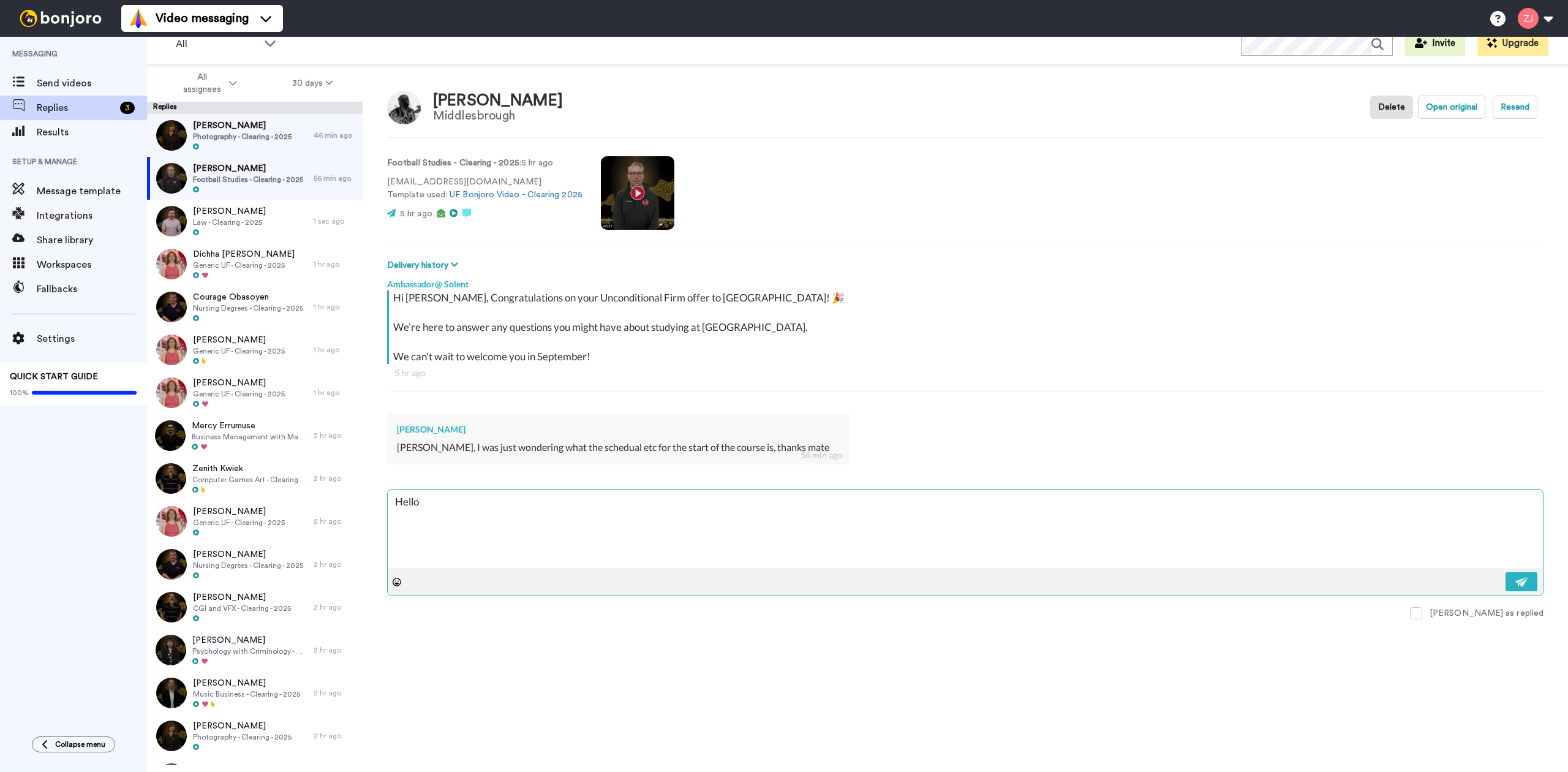
type textarea "x"
type textarea "Hello A"
type textarea "x"
type textarea "Hello Al"
type textarea "x"
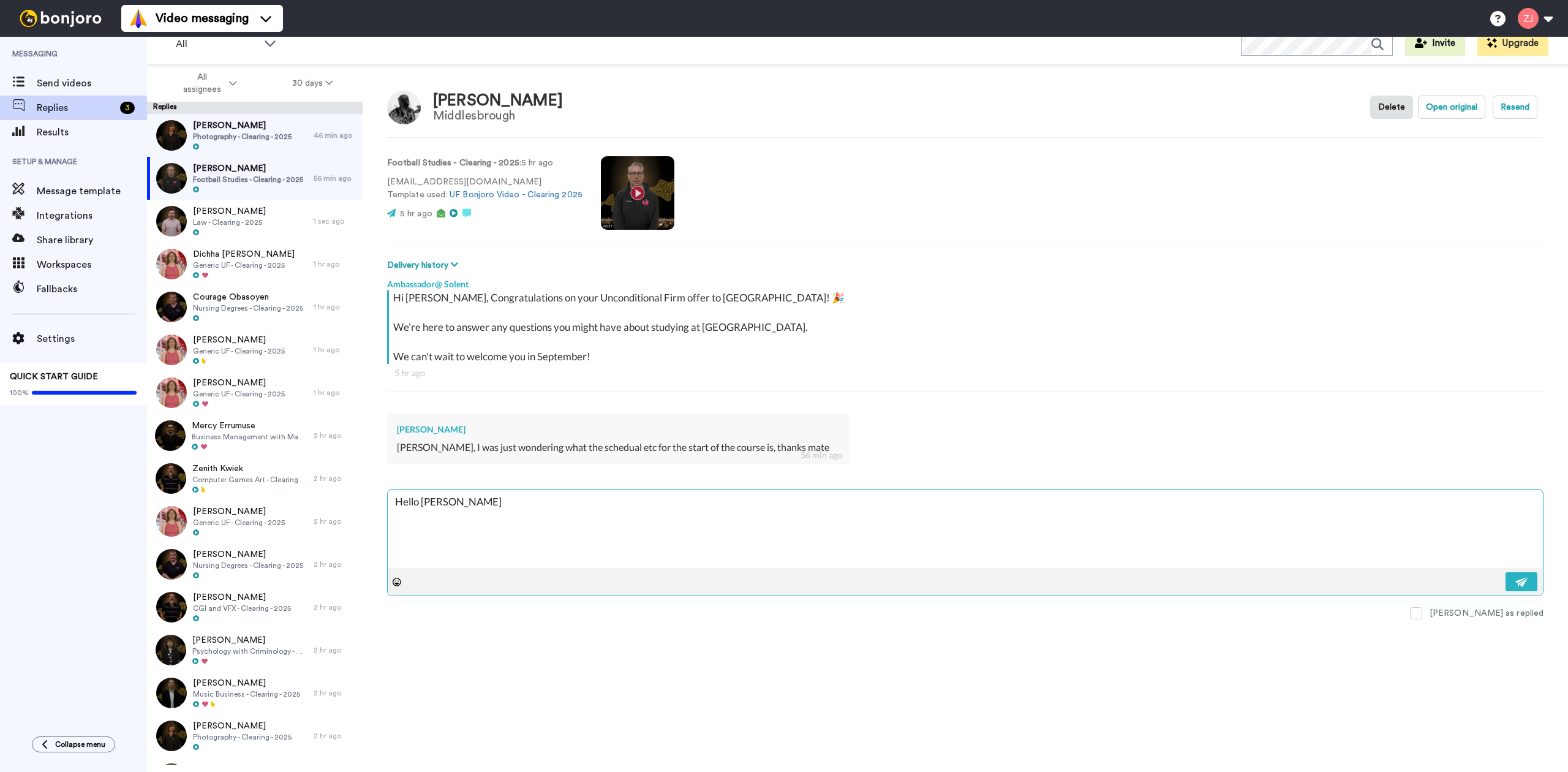
type textarea "Hello Alf"
type textarea "x"
type textarea "Hello Alfi"
type textarea "x"
type textarea "Hello Alfir"
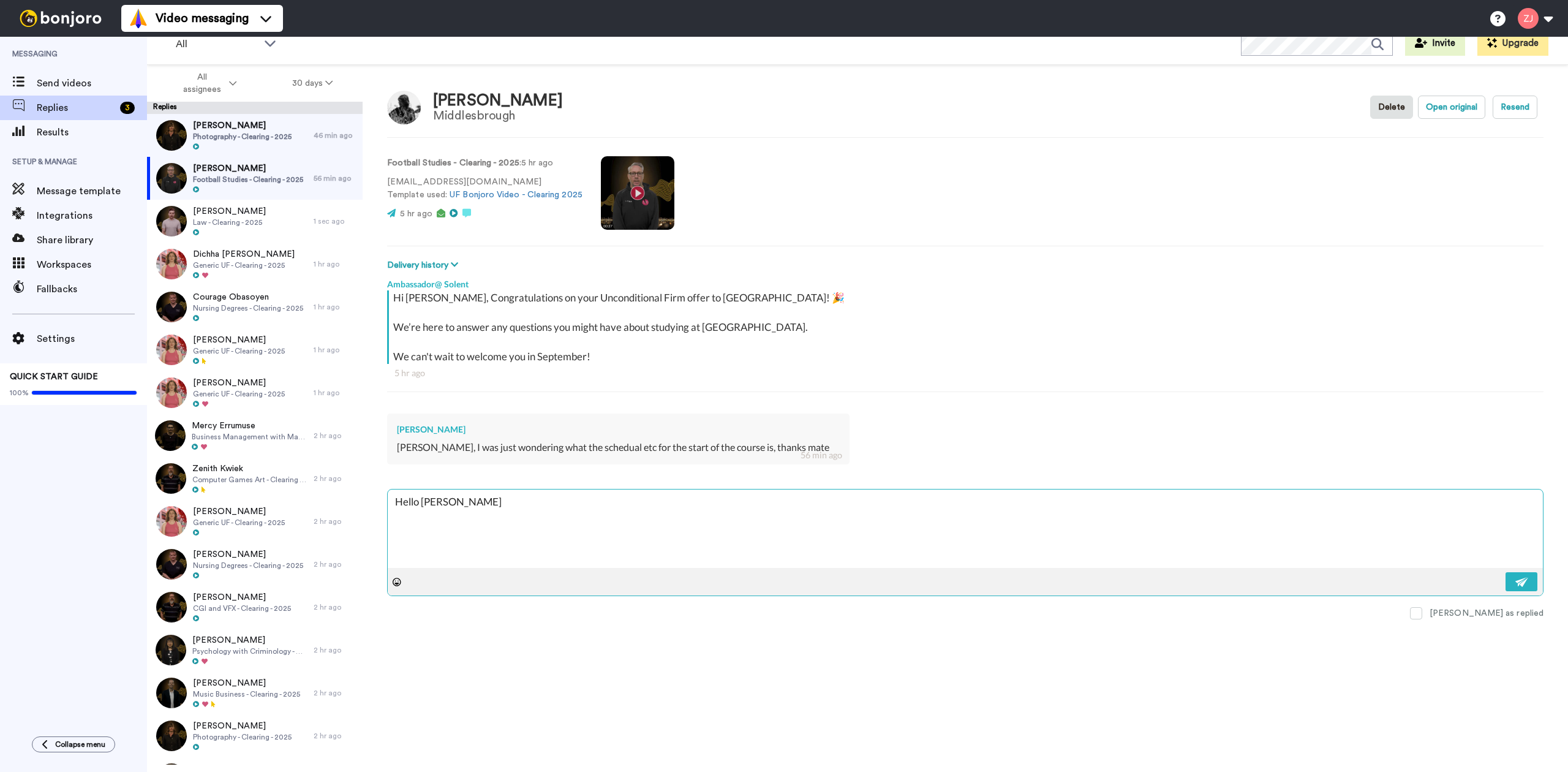
type textarea "x"
type textarea "Hello Alfi"
type textarea "x"
type textarea "Hello Alfie"
type textarea "x"
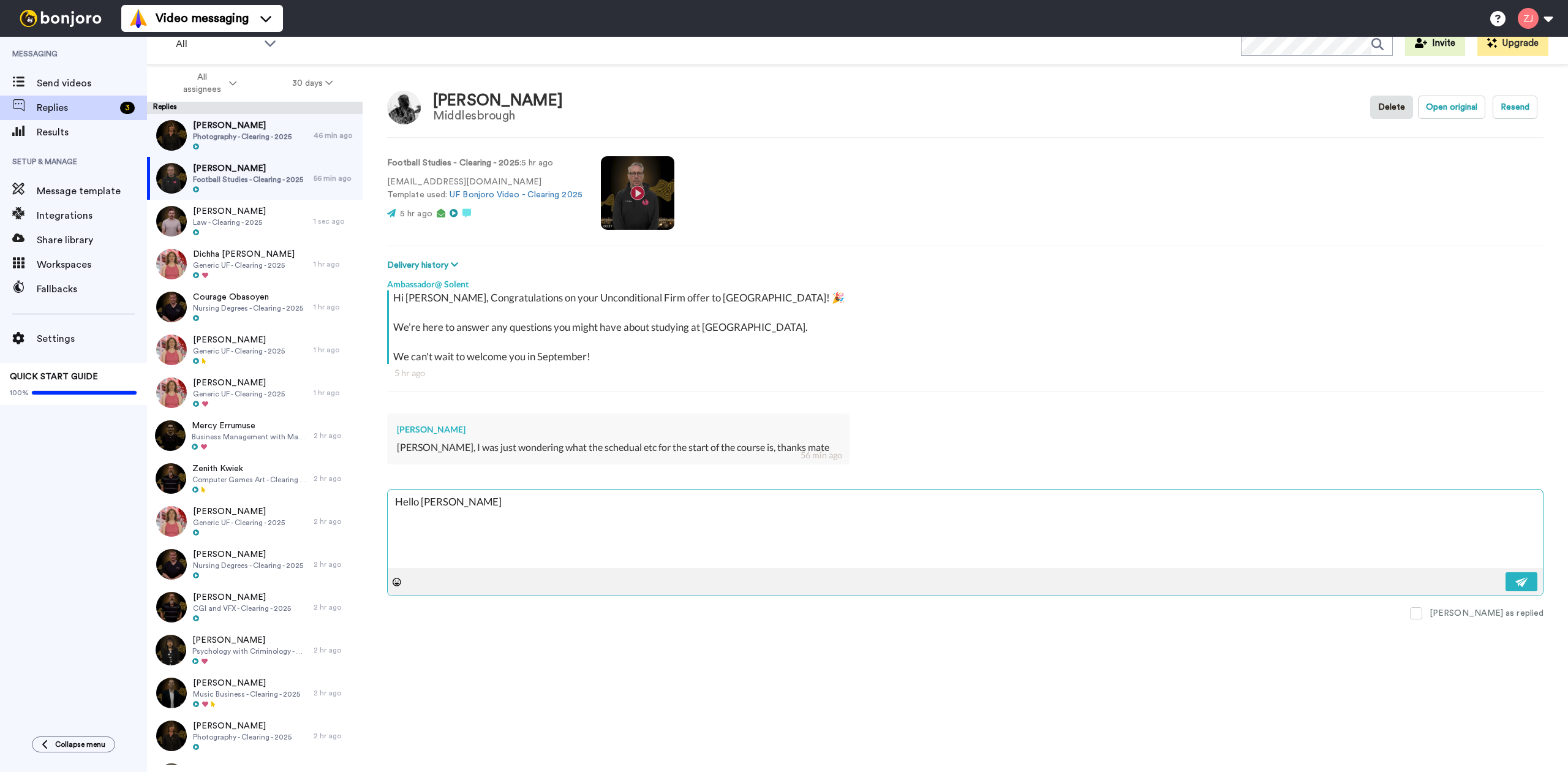
type textarea "Hello Alfie,"
type textarea "x"
type textarea "Hello Alfie,"
type textarea "x"
type textarea "Hello Alfie,"
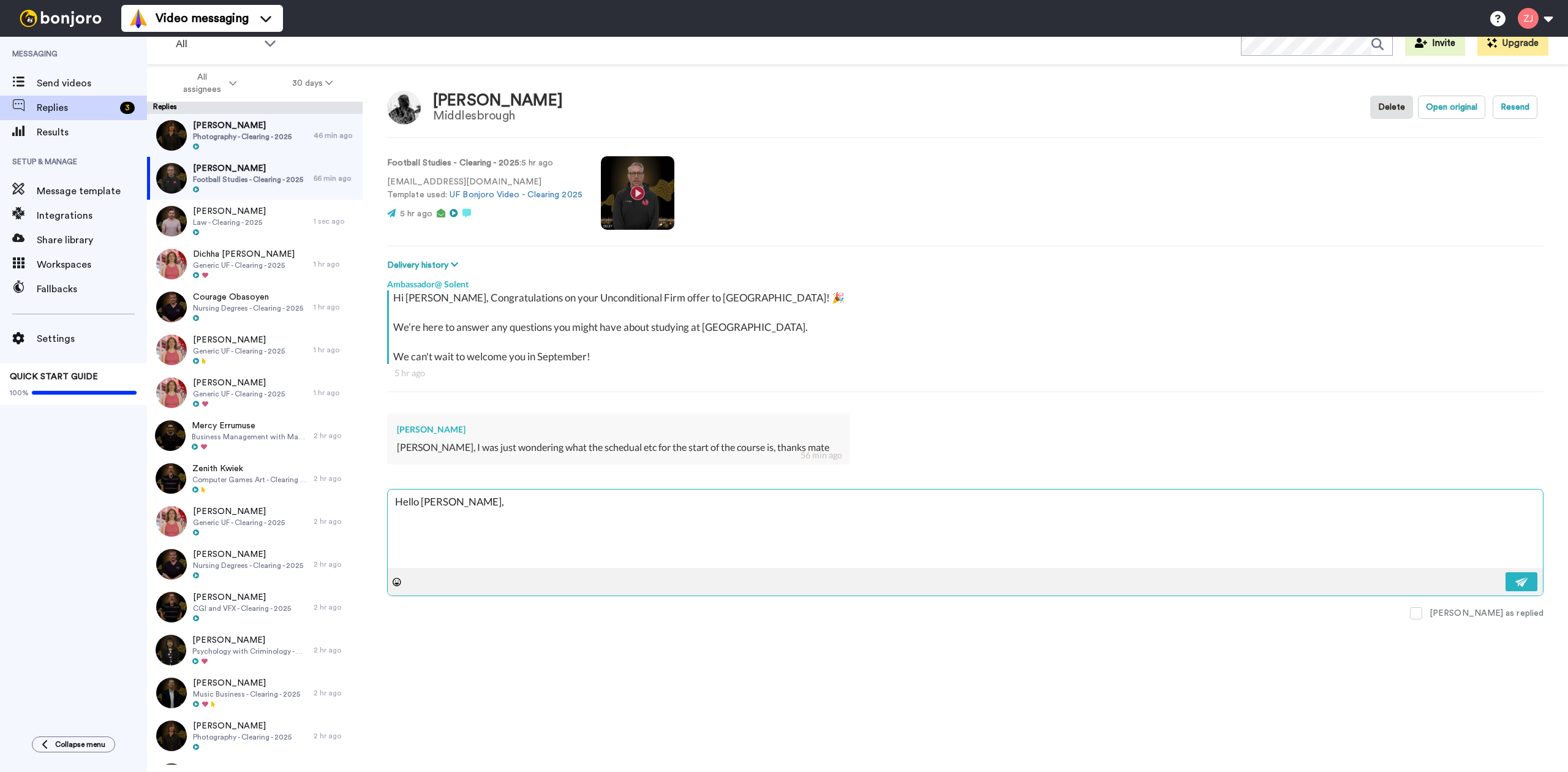
type textarea "x"
type textarea "Hello Alfie,"
click at [675, 550] on textarea "Hello Alfie," at bounding box center [965, 529] width 1155 height 78
paste textarea "Pre-enrolment will start rolling out from [DATE], so please keep an eye on your…"
type textarea "x"
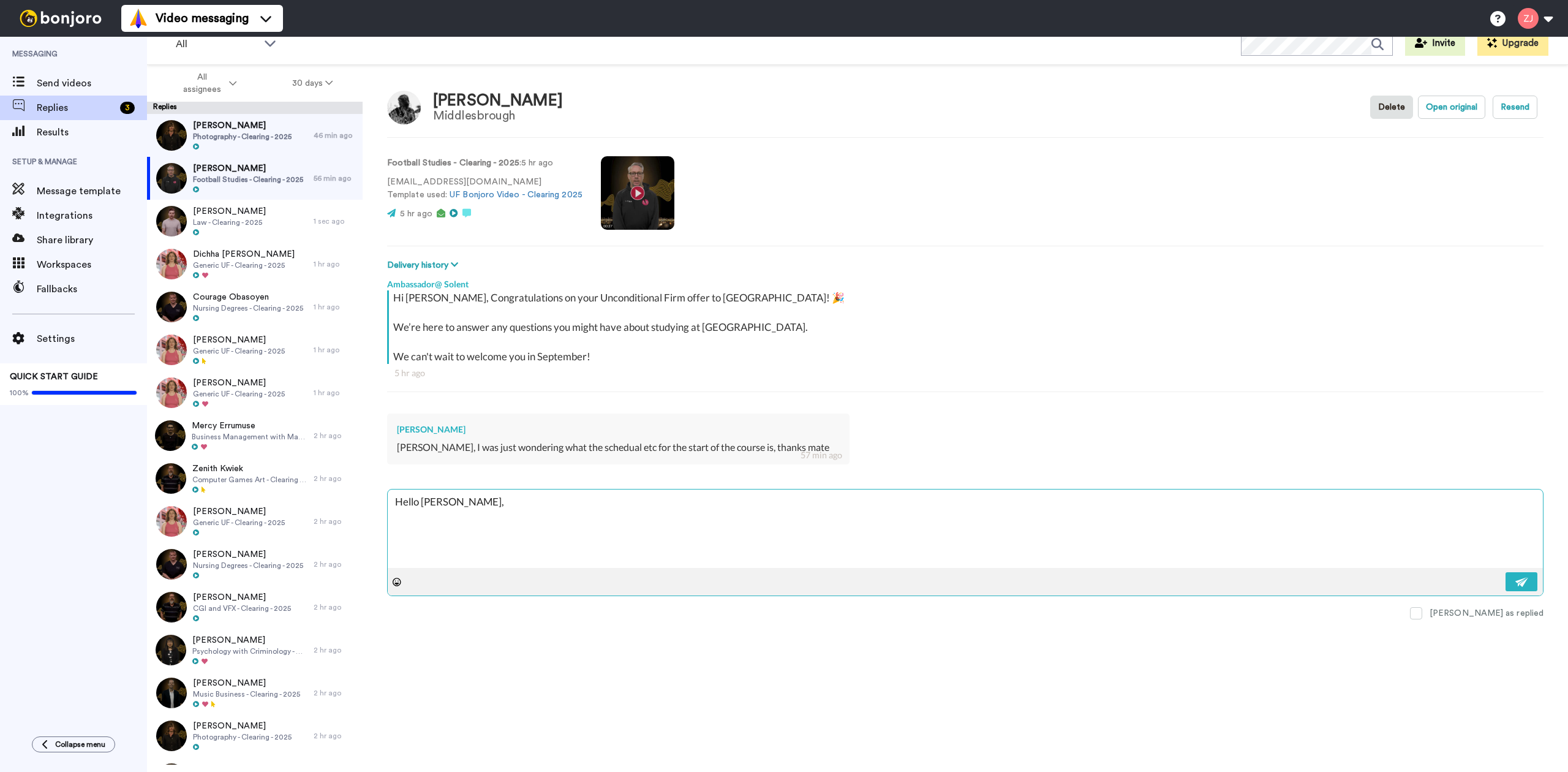
type textarea "Hello Alfie, Pre-enrolment will start rolling out from Monday next week, so ple…"
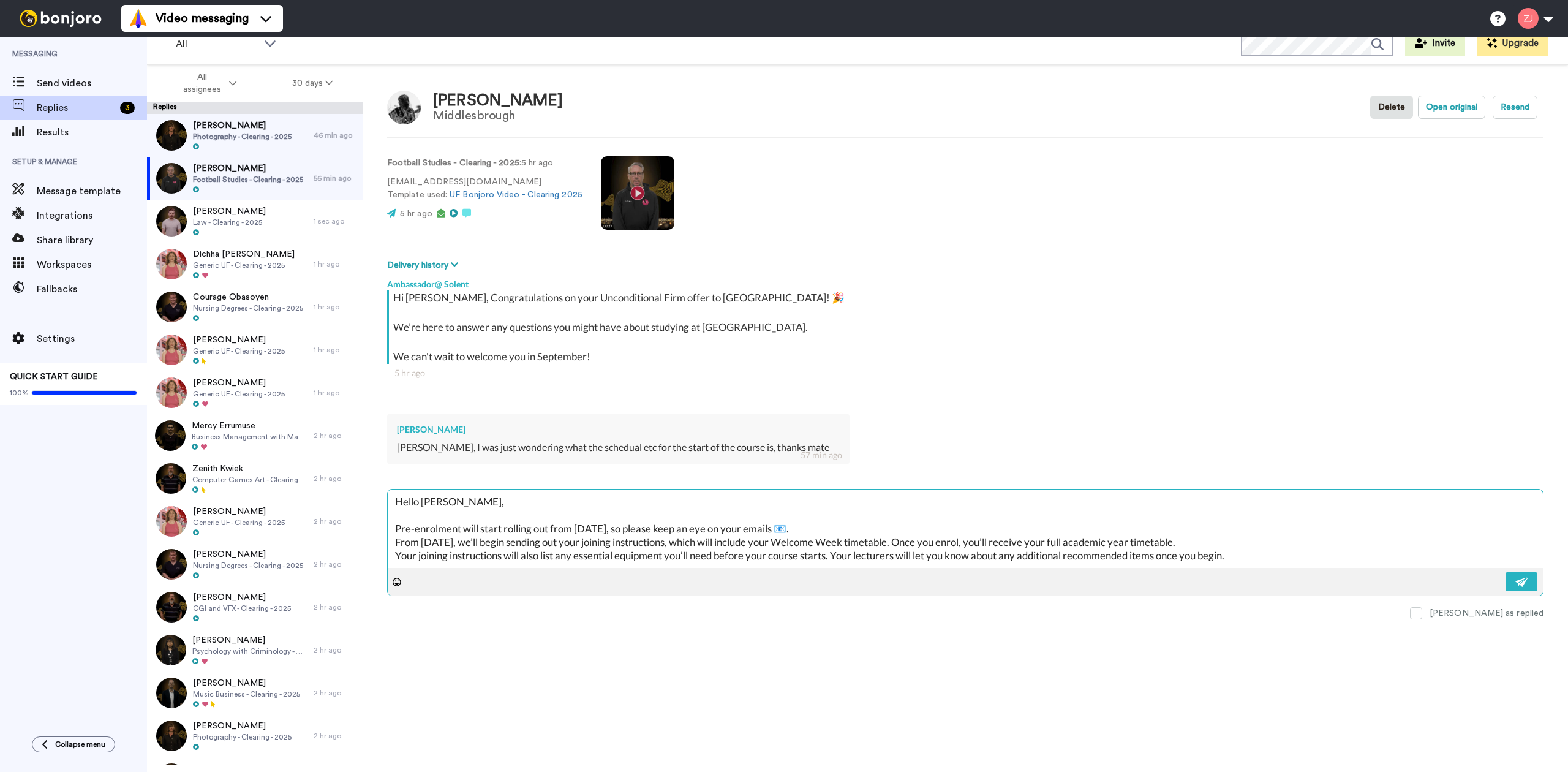
click at [891, 527] on textarea "Hello Alfie, Pre-enrolment will start rolling out from Monday next week, so ple…" at bounding box center [965, 529] width 1155 height 78
type textarea "x"
type textarea "Hello Alfie, Pre-enrolment will start rolling out from Monday next week, so ple…"
type textarea "x"
type textarea "Hello Alfie, Pre-enrolment will start rolling out from Monday next week, so ple…"
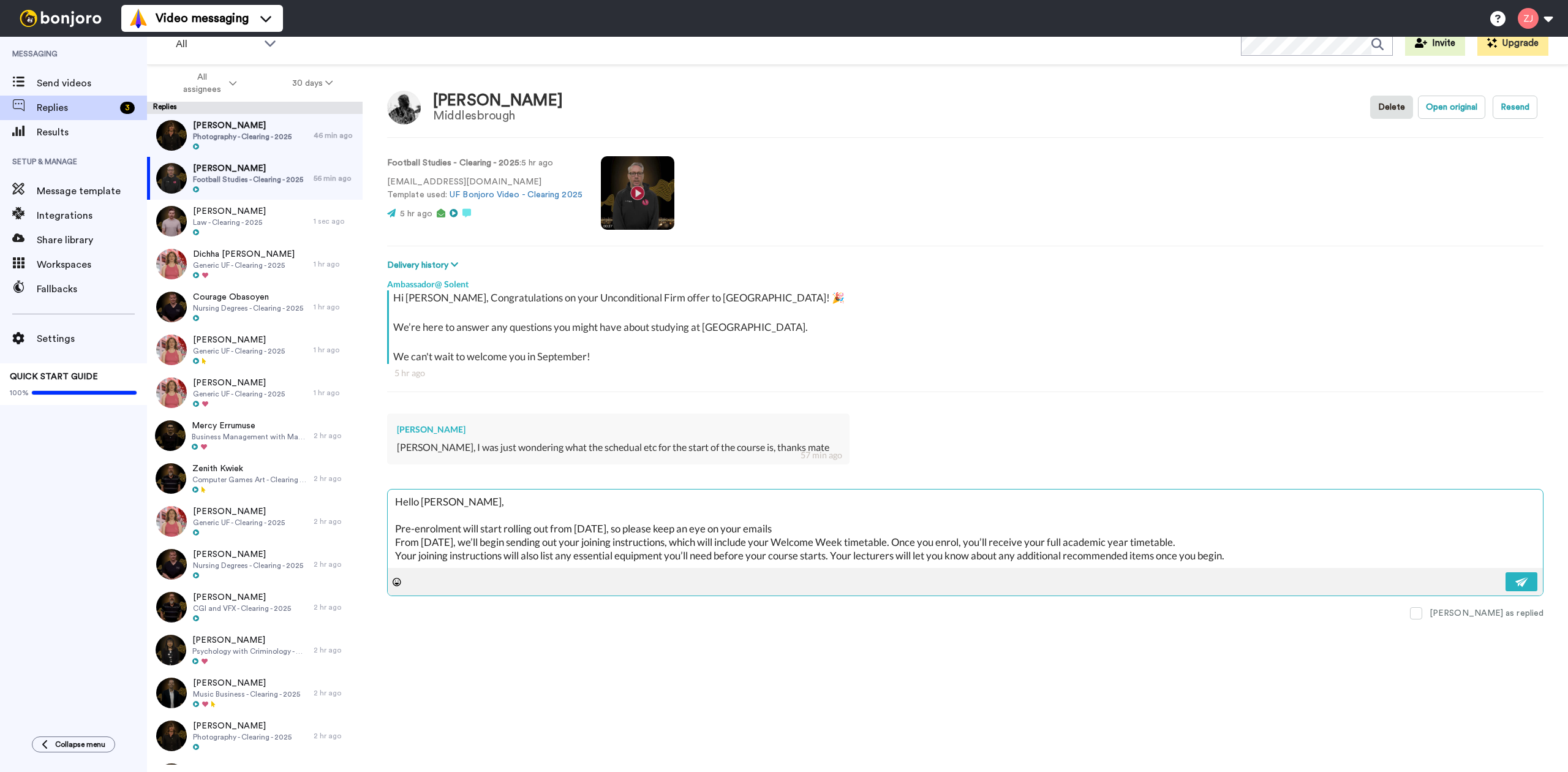
type textarea "x"
type textarea "Hello Alfie, Pre-enrolment will start rolling out from Monday next week, so ple…"
type textarea "x"
type textarea "Hello Alfie, Pre-enrolment will start rolling out from Monday next week, so ple…"
type textarea "x"
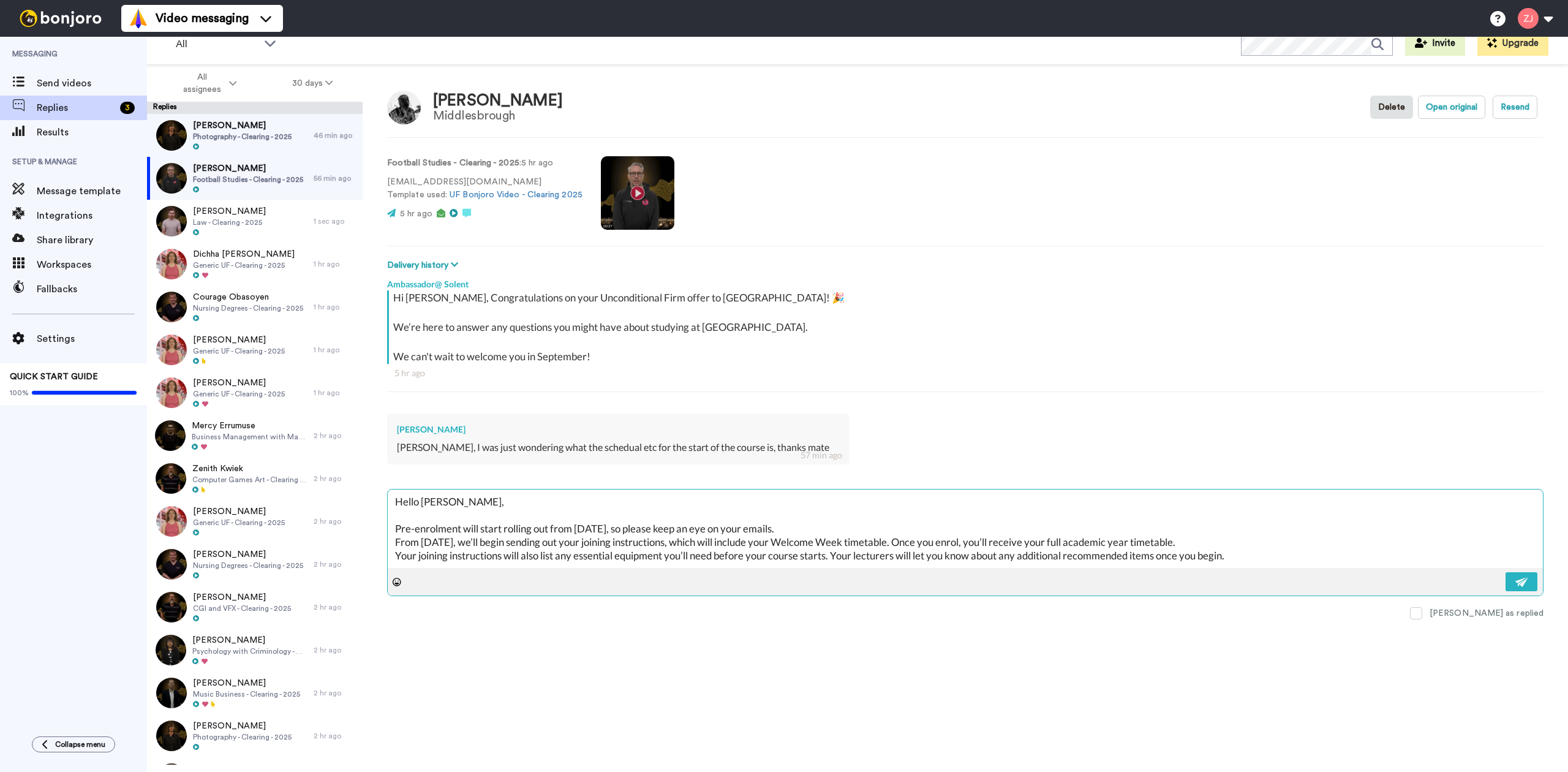
type textarea "Hello Alfie, Pre-enrolment will start rolling out from Monday next week, so ple…"
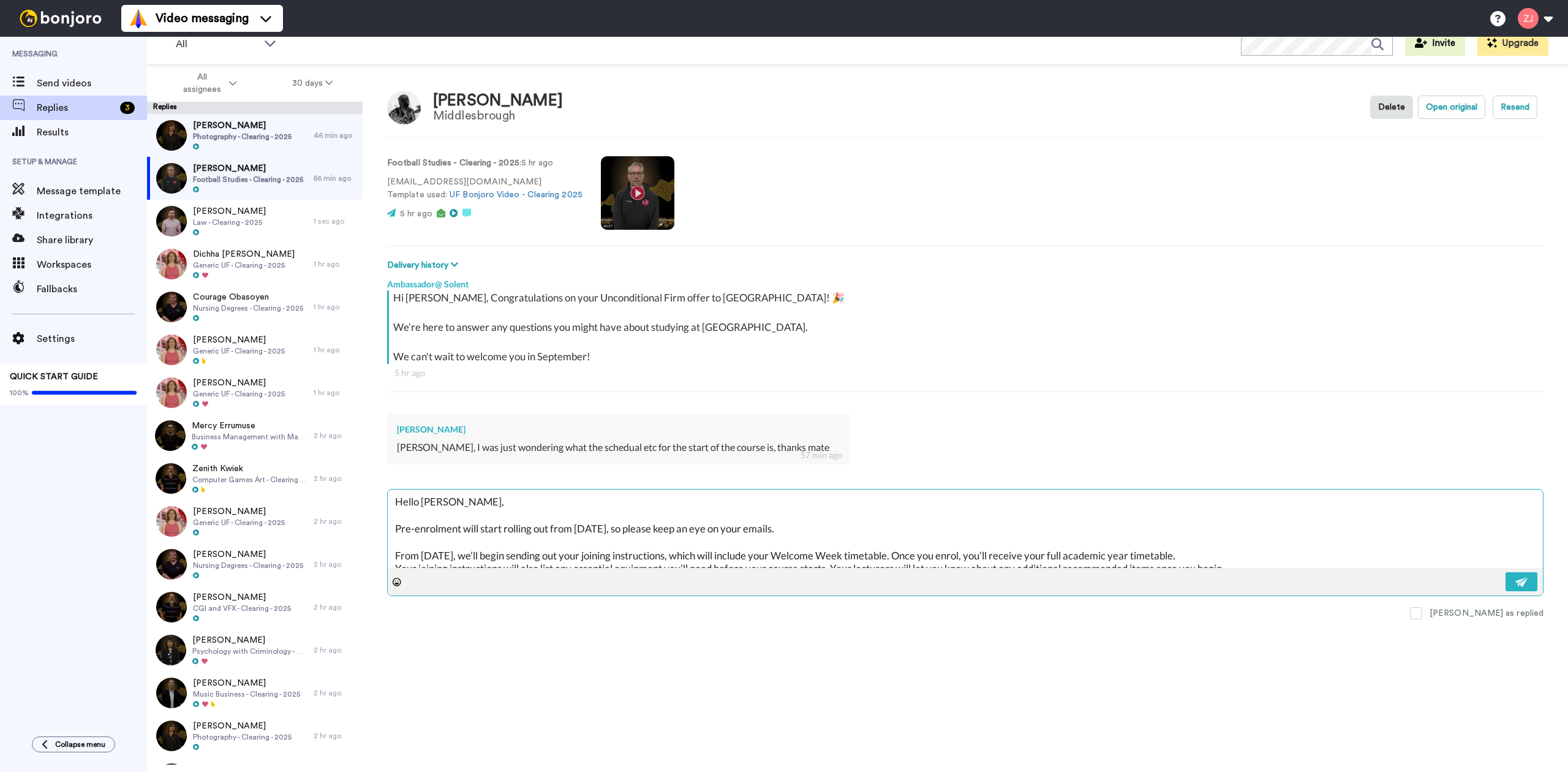
click at [904, 560] on textarea "Hello Alfie, Pre-enrolment will start rolling out from Monday next week, so ple…" at bounding box center [965, 529] width 1155 height 78
type textarea "x"
type textarea "Hello Alfie, Pre-enrolment will start rolling out from Monday next week, so ple…"
type textarea "x"
type textarea "Hello Alfie, Pre-enrolment will start rolling out from Monday next week, so ple…"
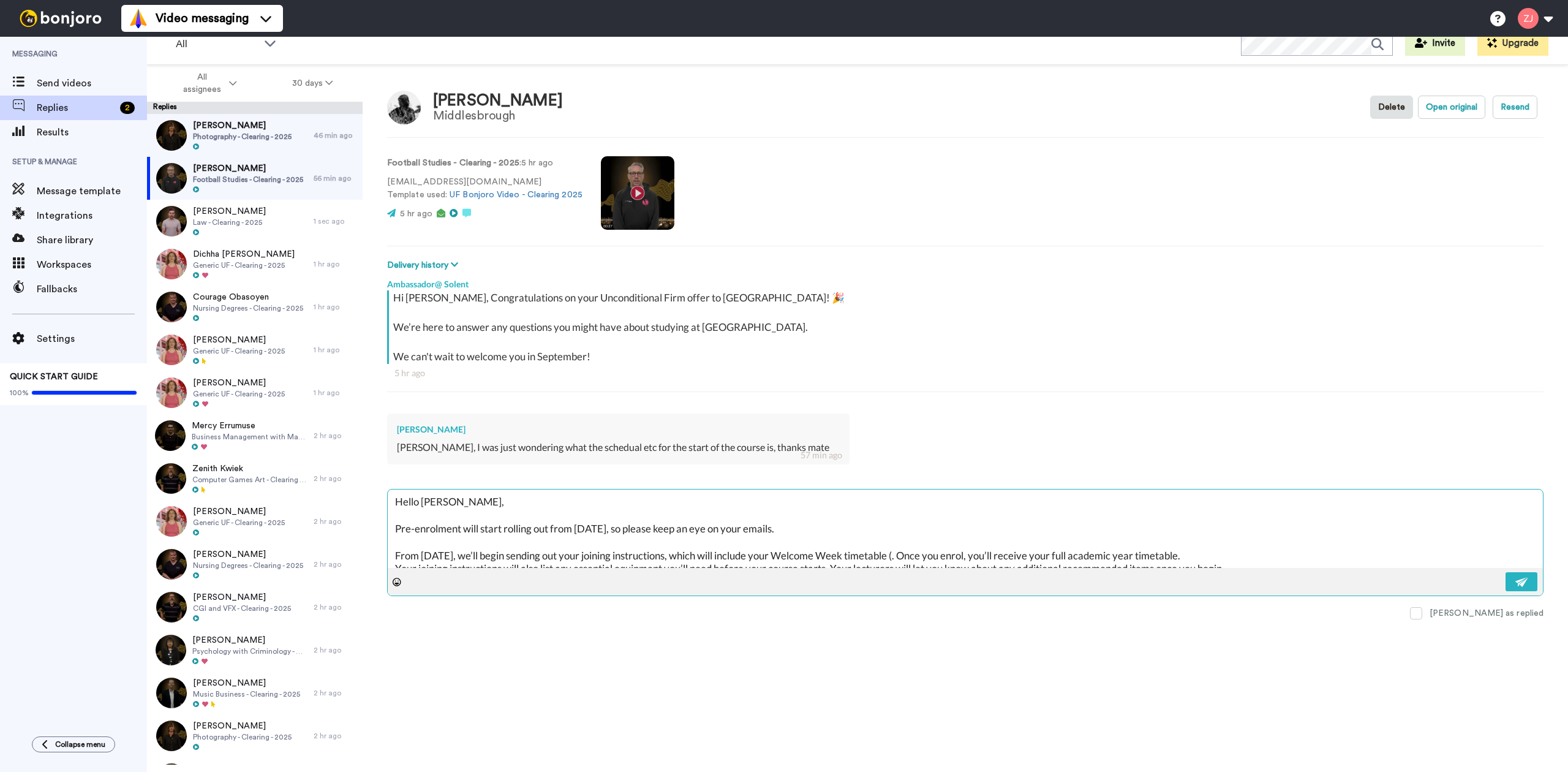
type textarea "x"
type textarea "Hello Alfie, Pre-enrolment will start rolling out from Monday next week, so ple…"
type textarea "x"
type textarea "Hello Alfie, Pre-enrolment will start rolling out from Monday next week, so ple…"
type textarea "x"
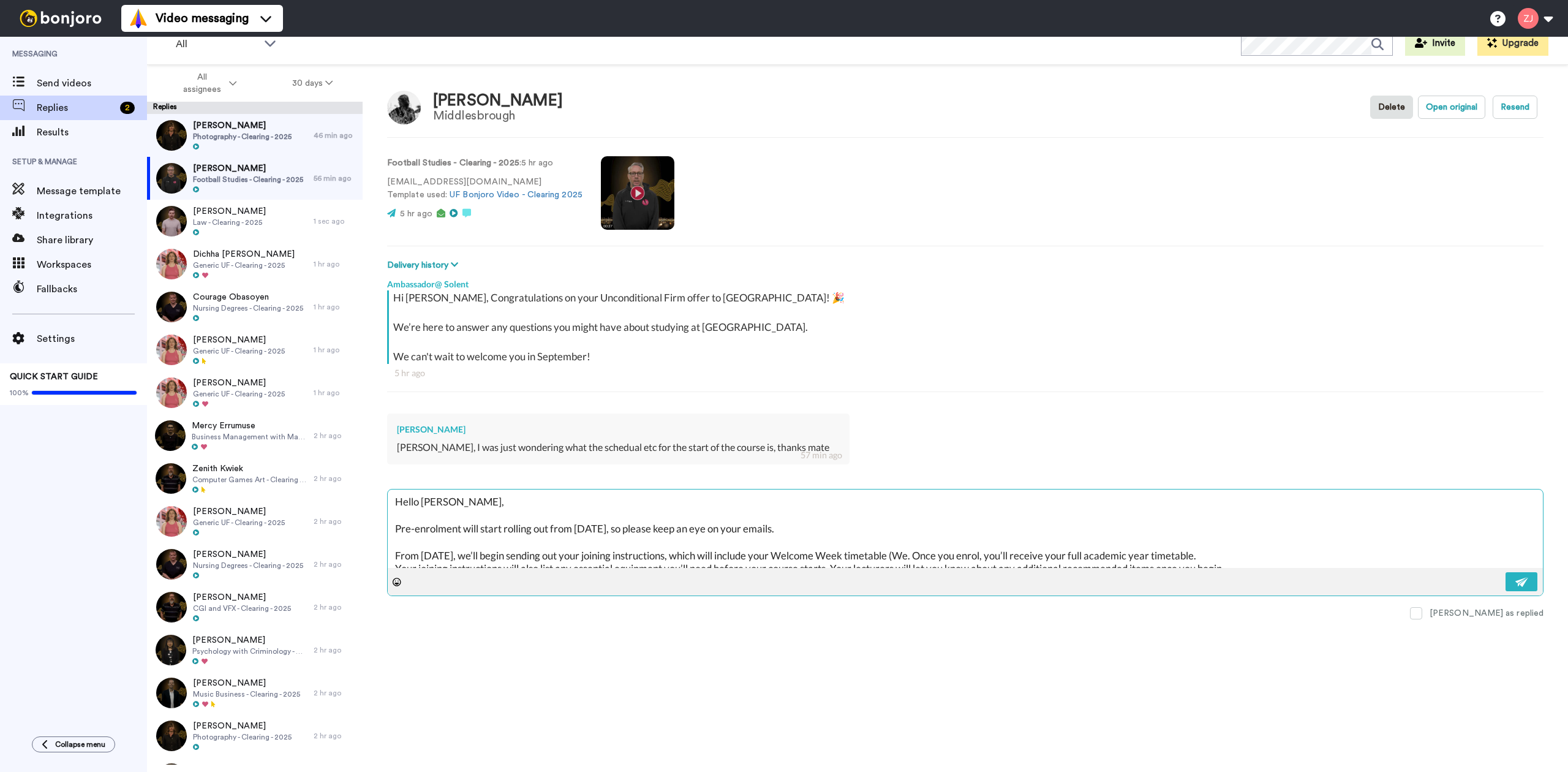
type textarea "Hello Alfie, Pre-enrolment will start rolling out from Monday next week, so ple…"
type textarea "x"
type textarea "Hello Alfie, Pre-enrolment will start rolling out from Monday next week, so ple…"
type textarea "x"
type textarea "Hello Alfie, Pre-enrolment will start rolling out from Monday next week, so ple…"
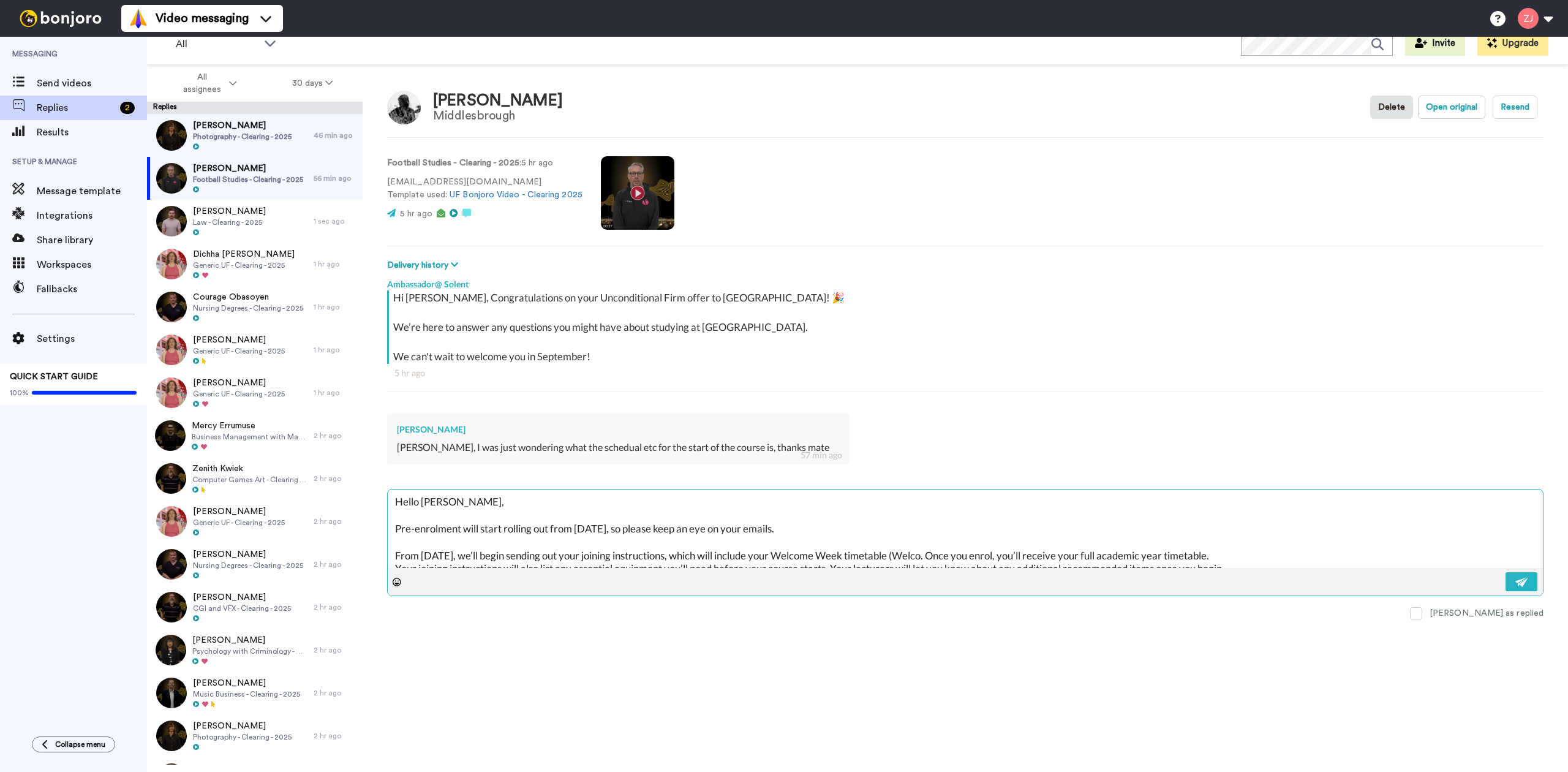
type textarea "x"
type textarea "Hello Alfie, Pre-enrolment will start rolling out from Monday next week, so ple…"
type textarea "x"
type textarea "Hello Alfie, Pre-enrolment will start rolling out from Monday next week, so ple…"
type textarea "x"
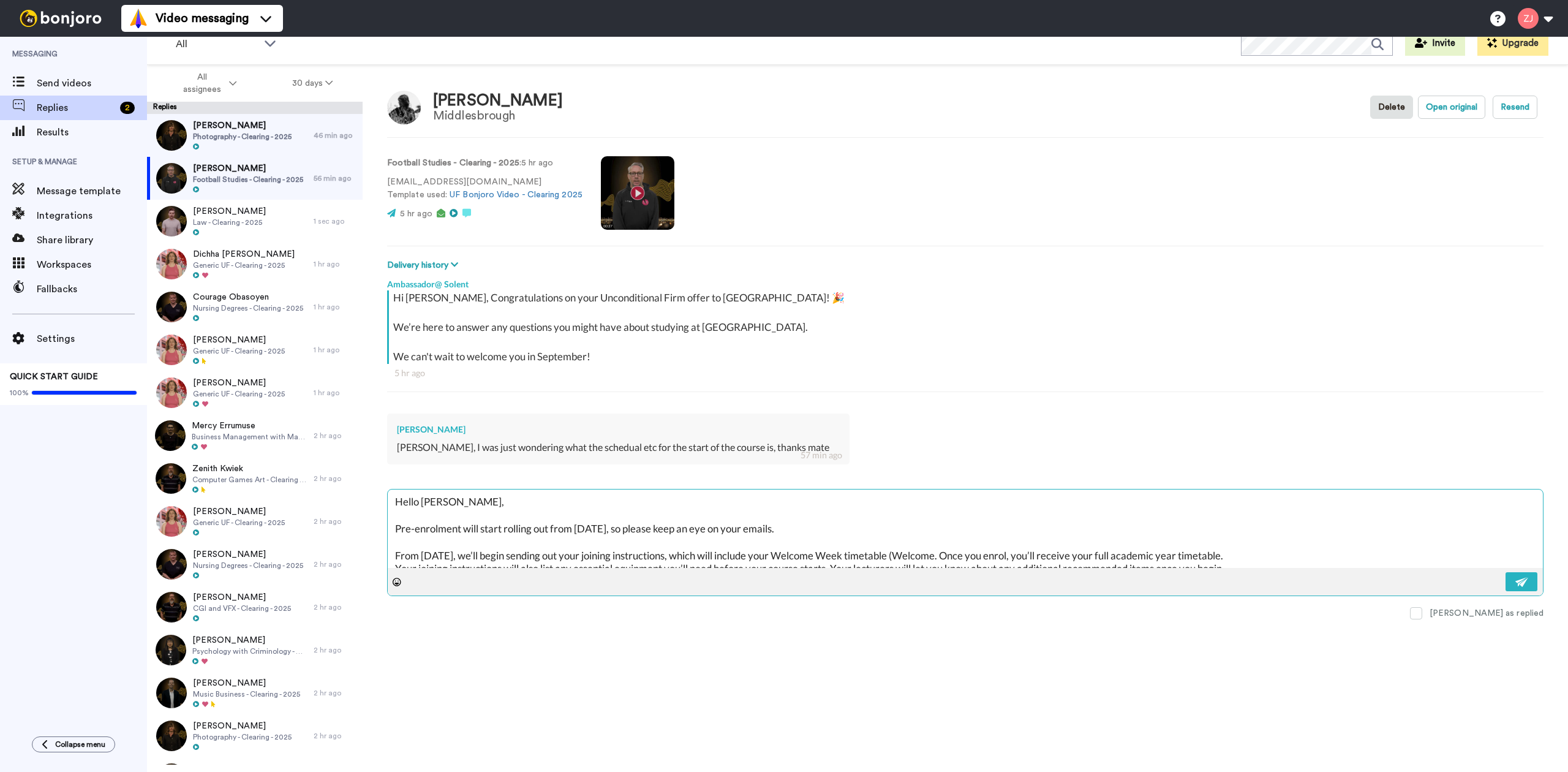
type textarea "Hello Alfie, Pre-enrolment will start rolling out from Monday next week, so ple…"
type textarea "x"
type textarea "Hello Alfie, Pre-enrolment will start rolling out from Monday next week, so ple…"
type textarea "x"
type textarea "Hello Alfie, Pre-enrolment will start rolling out from Monday next week, so ple…"
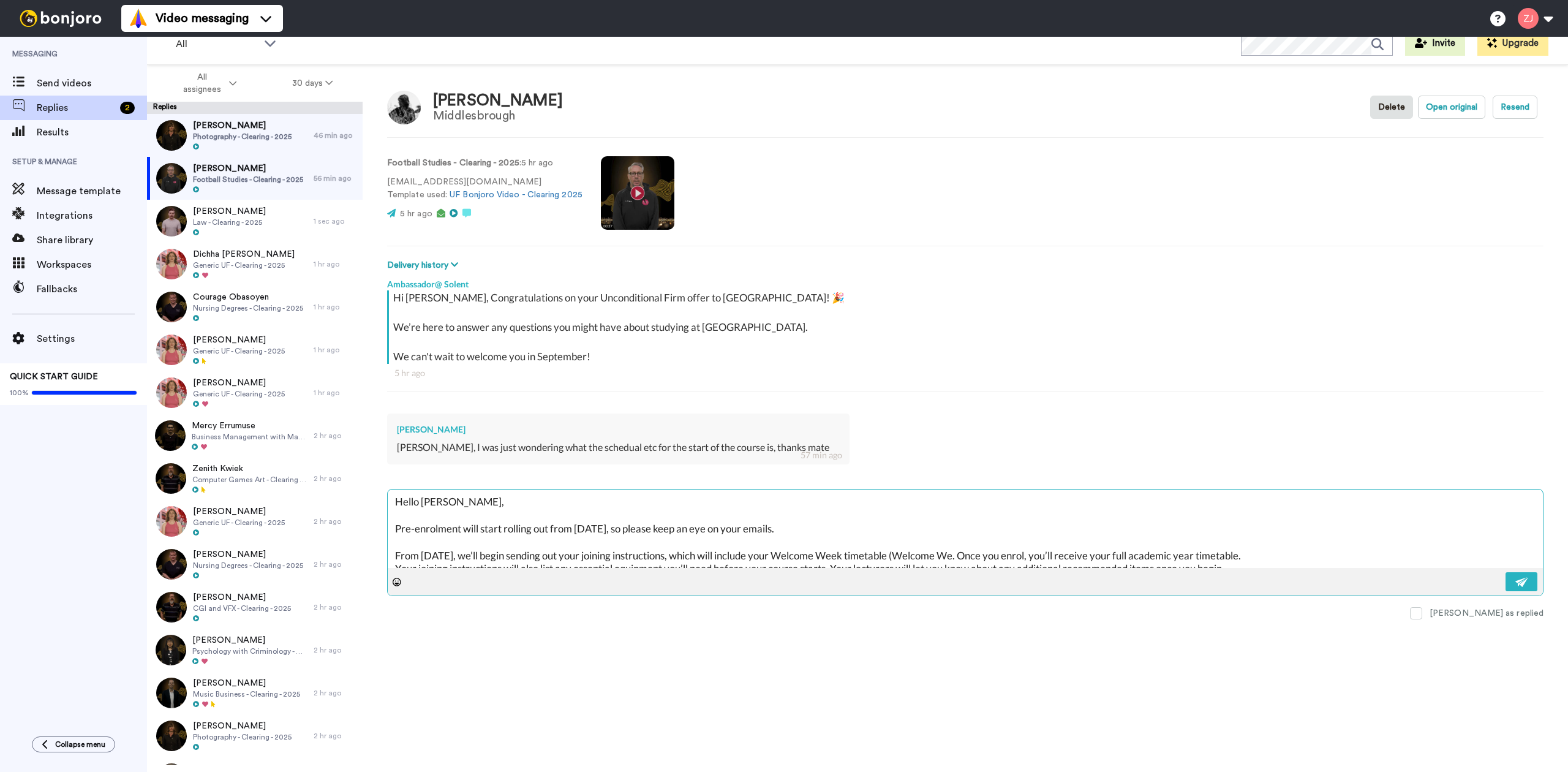
type textarea "x"
type textarea "Hello Alfie, Pre-enrolment will start rolling out from Monday next week, so ple…"
type textarea "x"
type textarea "Hello Alfie, Pre-enrolment will start rolling out from Monday next week, so ple…"
type textarea "x"
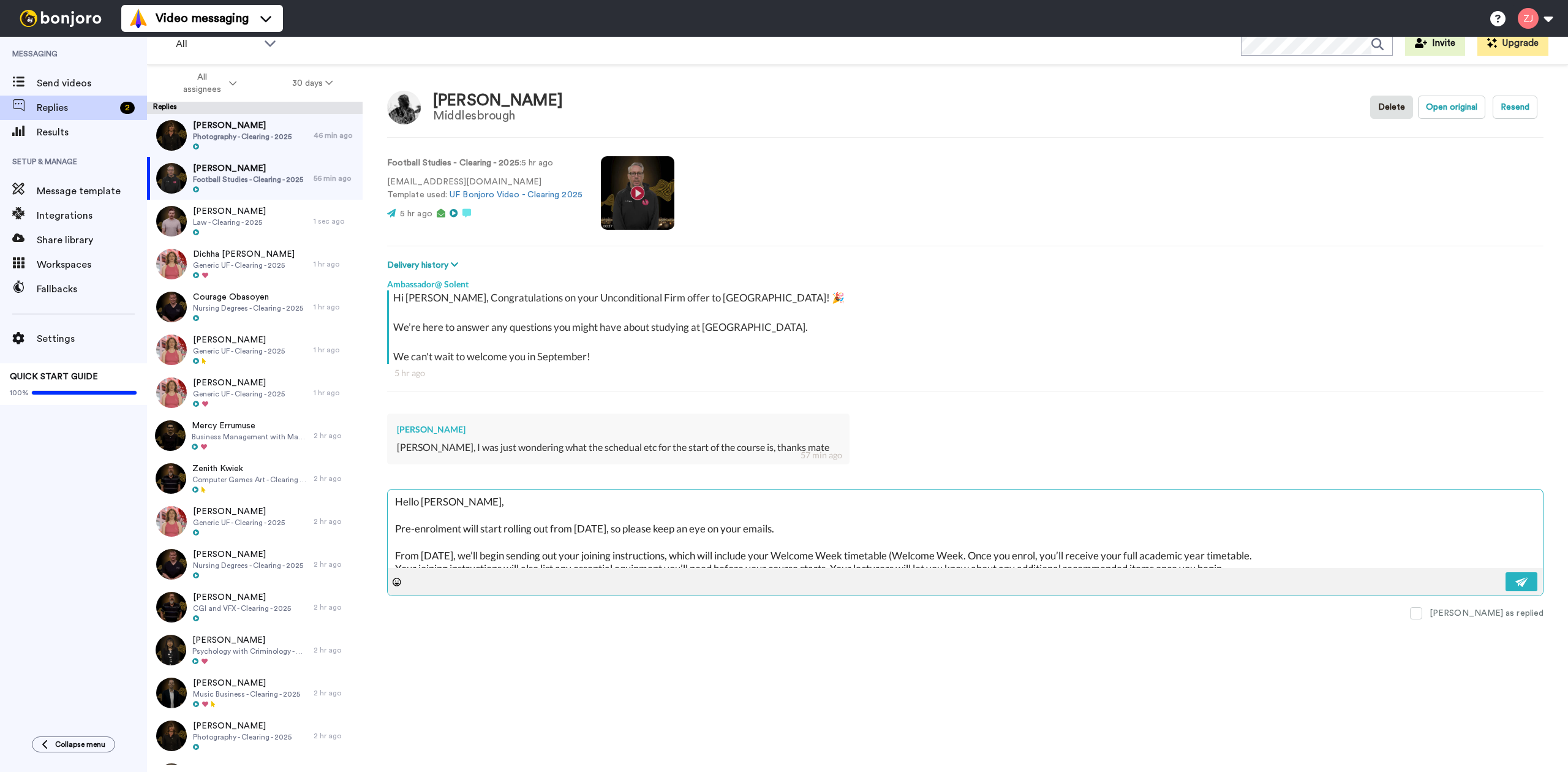
type textarea "Hello Alfie, Pre-enrolment will start rolling out from Monday next week, so ple…"
type textarea "x"
type textarea "Hello Alfie, Pre-enrolment will start rolling out from Monday next week, so ple…"
type textarea "x"
type textarea "Hello Alfie, Pre-enrolment will start rolling out from Monday next week, so ple…"
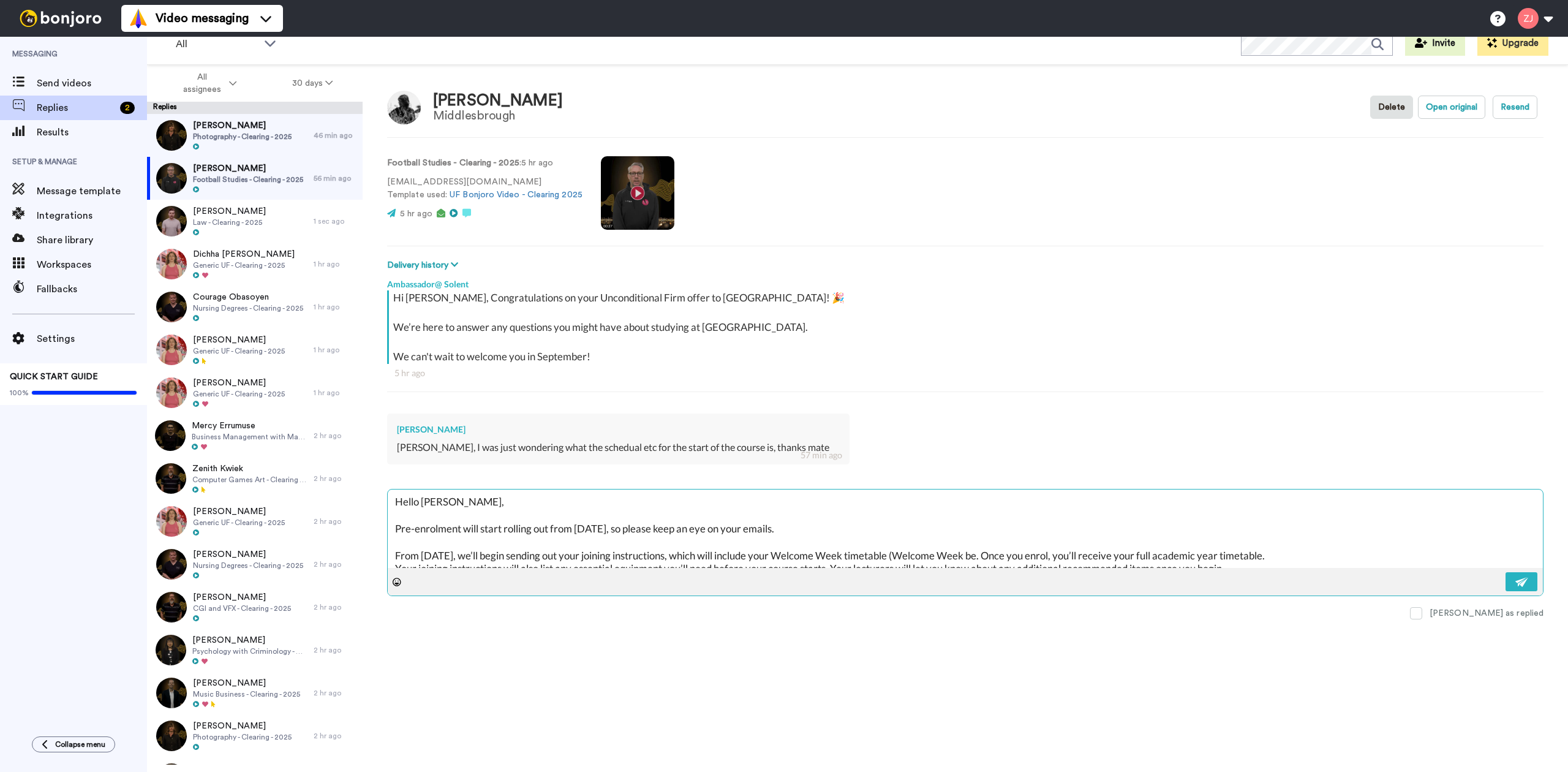
type textarea "x"
type textarea "Hello Alfie, Pre-enrolment will start rolling out from Monday next week, so ple…"
type textarea "x"
type textarea "Hello Alfie, Pre-enrolment will start rolling out from Monday next week, so ple…"
type textarea "x"
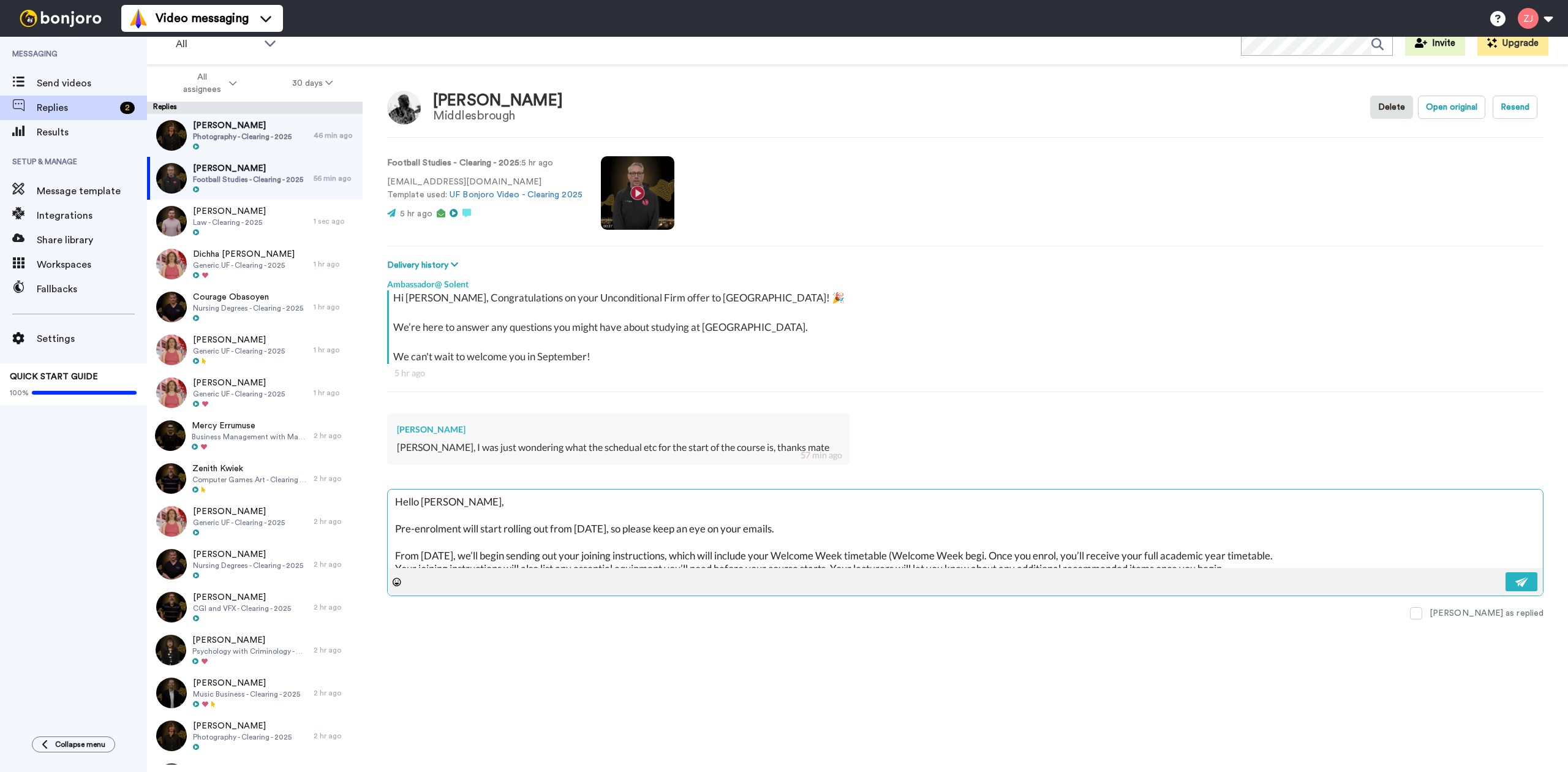
type textarea "Hello Alfie, Pre-enrolment will start rolling out from Monday next week, so ple…"
type textarea "x"
type textarea "Hello Alfie, Pre-enrolment will start rolling out from Monday next week, so ple…"
type textarea "x"
type textarea "Hello Alfie, Pre-enrolment will start rolling out from Monday next week, so ple…"
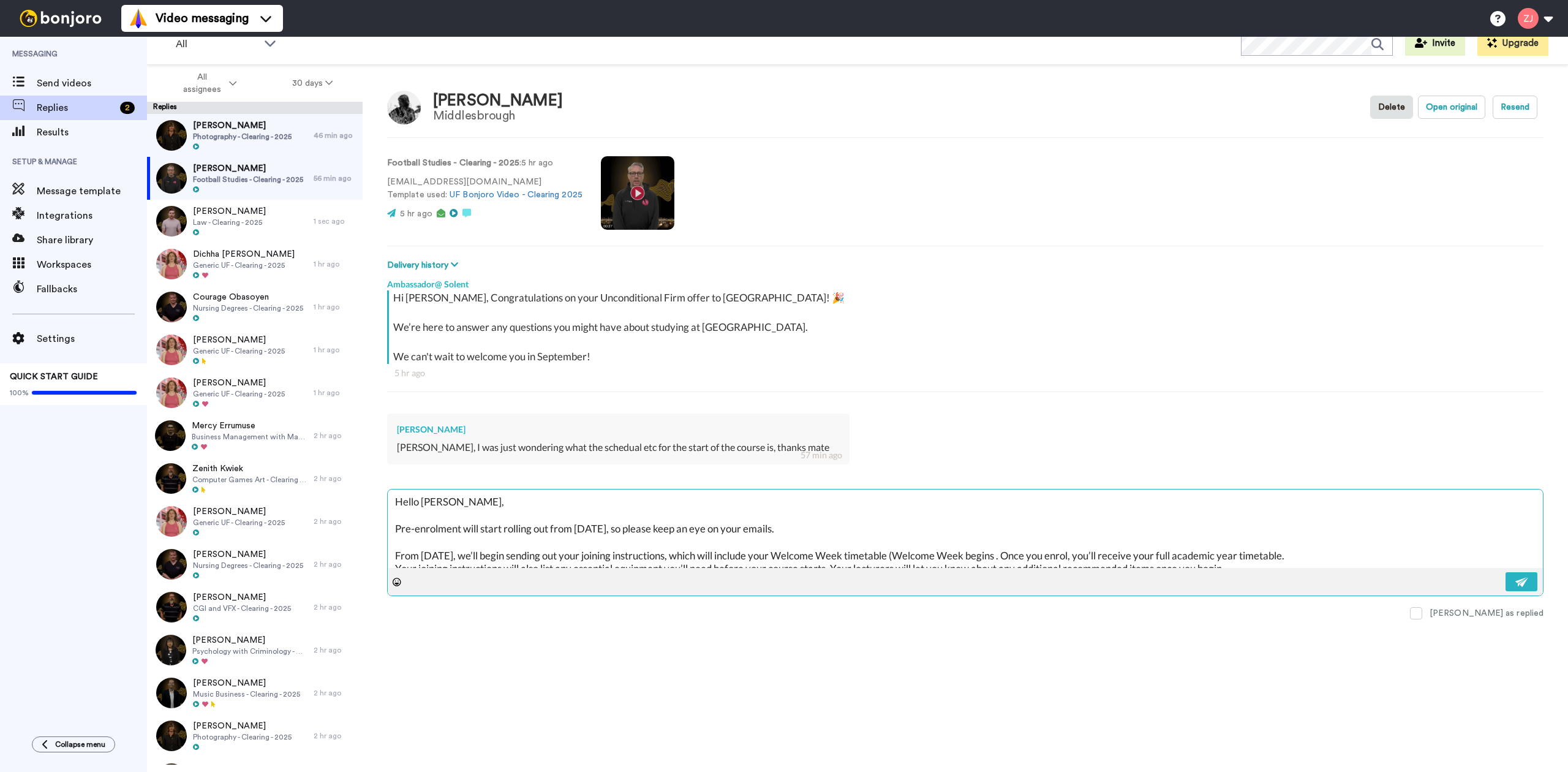
type textarea "x"
type textarea "Hello Alfie, Pre-enrolment will start rolling out from Monday next week, so ple…"
type textarea "x"
type textarea "Hello Alfie, Pre-enrolment will start rolling out from Monday next week, so ple…"
type textarea "x"
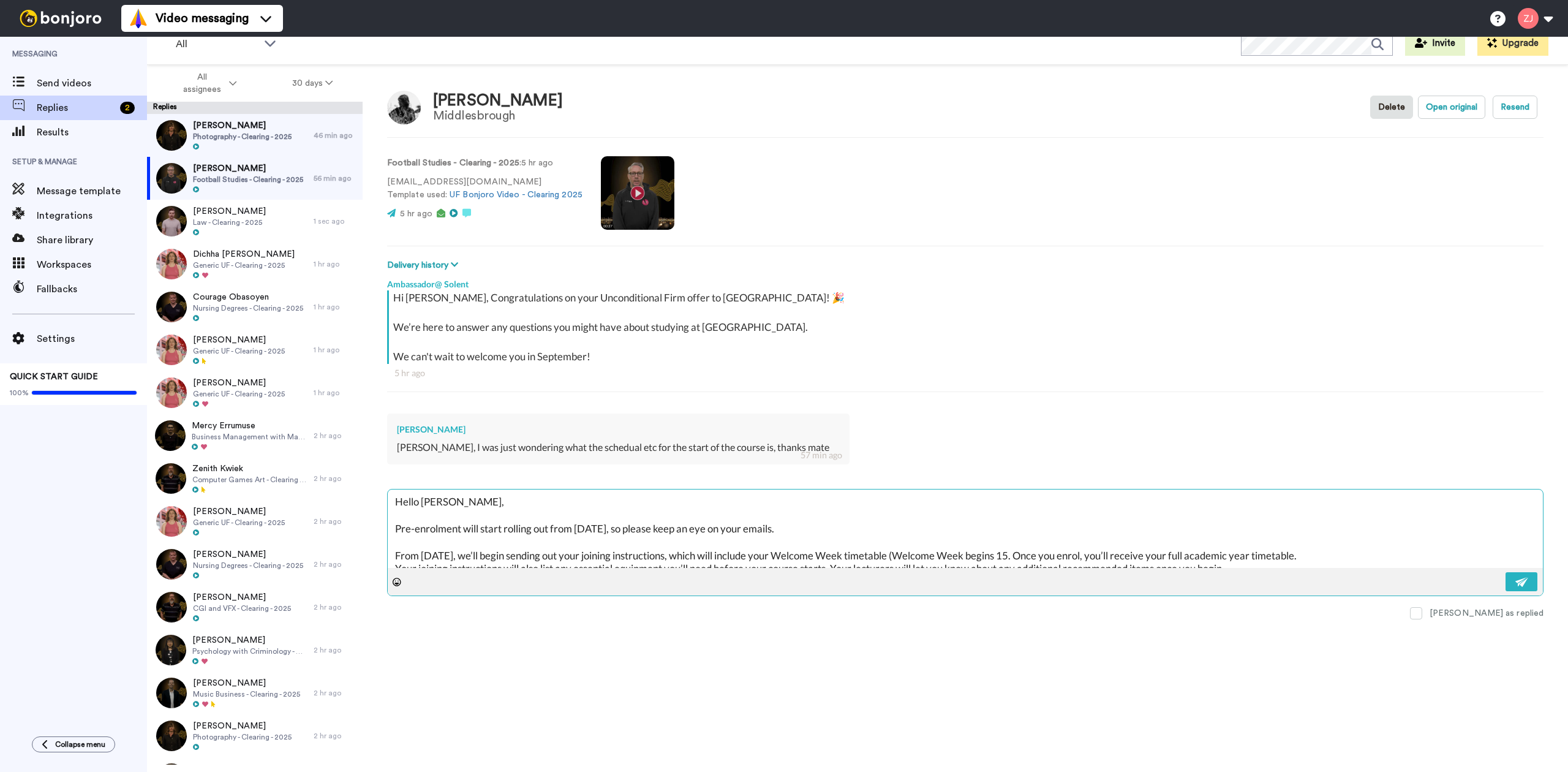
type textarea "Hello Alfie, Pre-enrolment will start rolling out from Monday next week, so ple…"
type textarea "x"
type textarea "Hello Alfie, Pre-enrolment will start rolling out from Monday next week, so ple…"
type textarea "x"
type textarea "Hello Alfie, Pre-enrolment will start rolling out from Monday next week, so ple…"
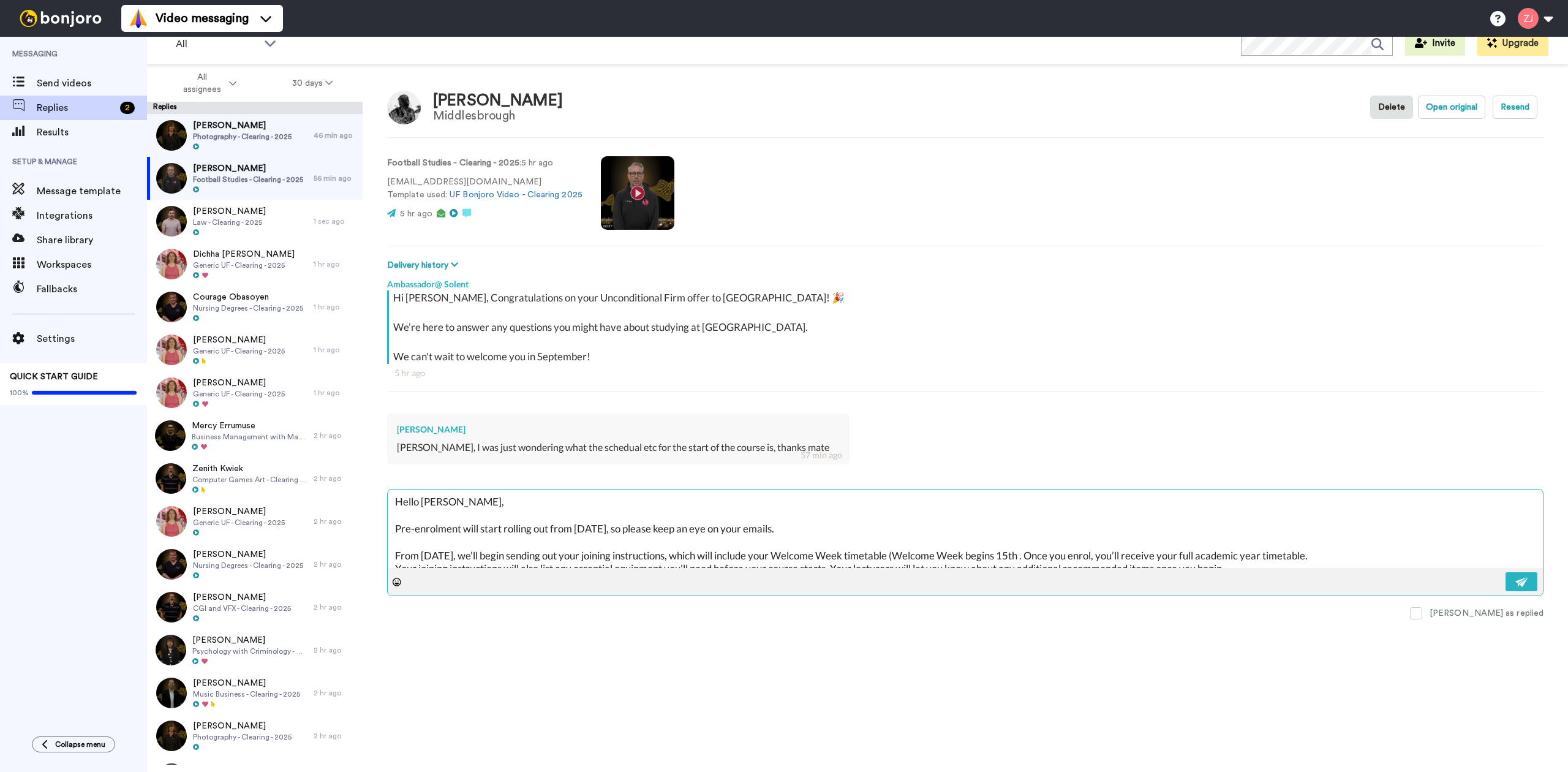
type textarea "x"
type textarea "Hello Alfie, Pre-enrolment will start rolling out from Monday next week, so ple…"
type textarea "x"
type textarea "Hello Alfie, Pre-enrolment will start rolling out from Monday next week, so ple…"
type textarea "x"
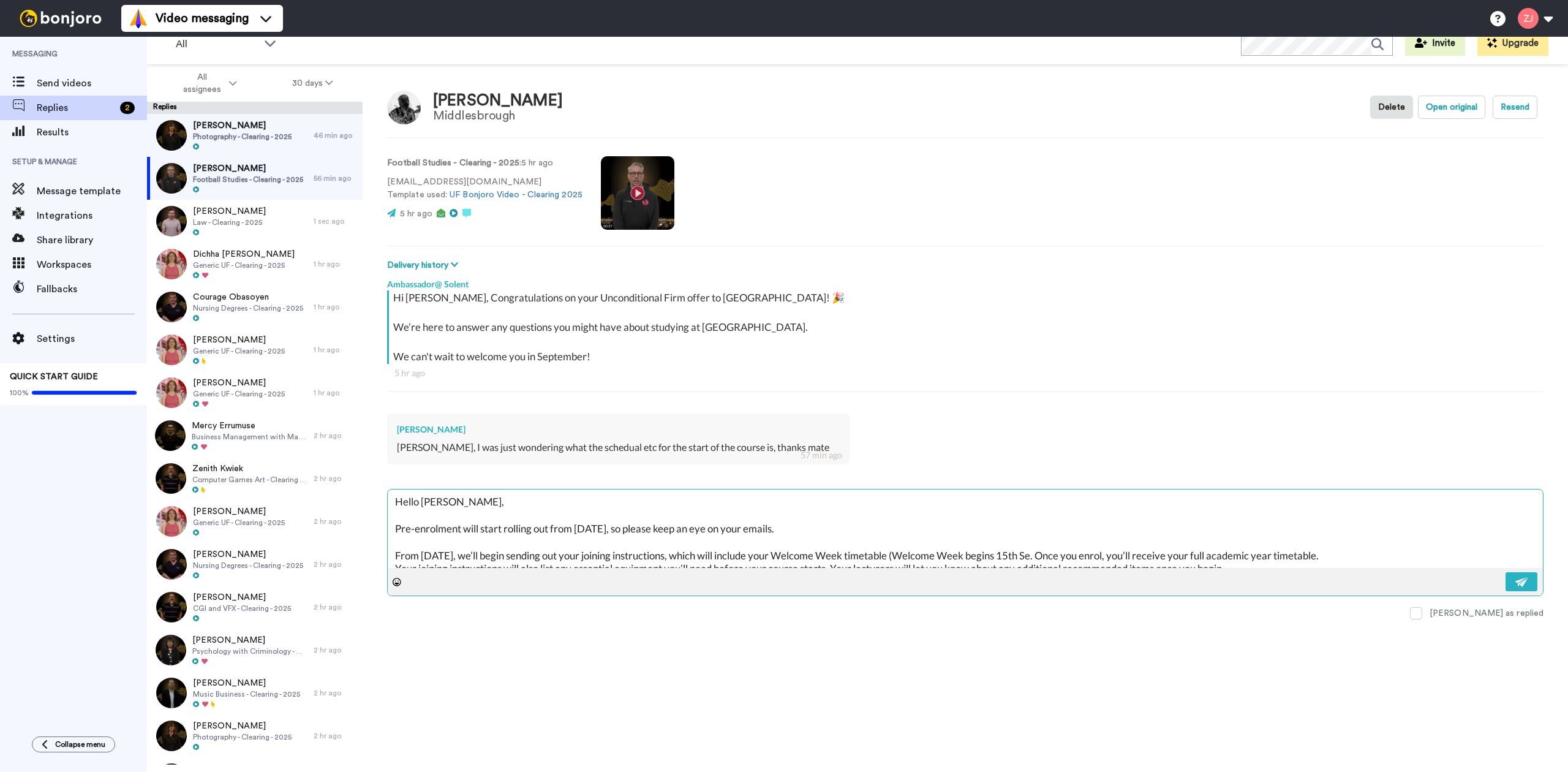
type textarea "Hello Alfie, Pre-enrolment will start rolling out from Monday next week, so ple…"
type textarea "x"
type textarea "Hello Alfie, Pre-enrolment will start rolling out from Monday next week, so ple…"
type textarea "x"
type textarea "Hello Alfie, Pre-enrolment will start rolling out from Monday next week, so ple…"
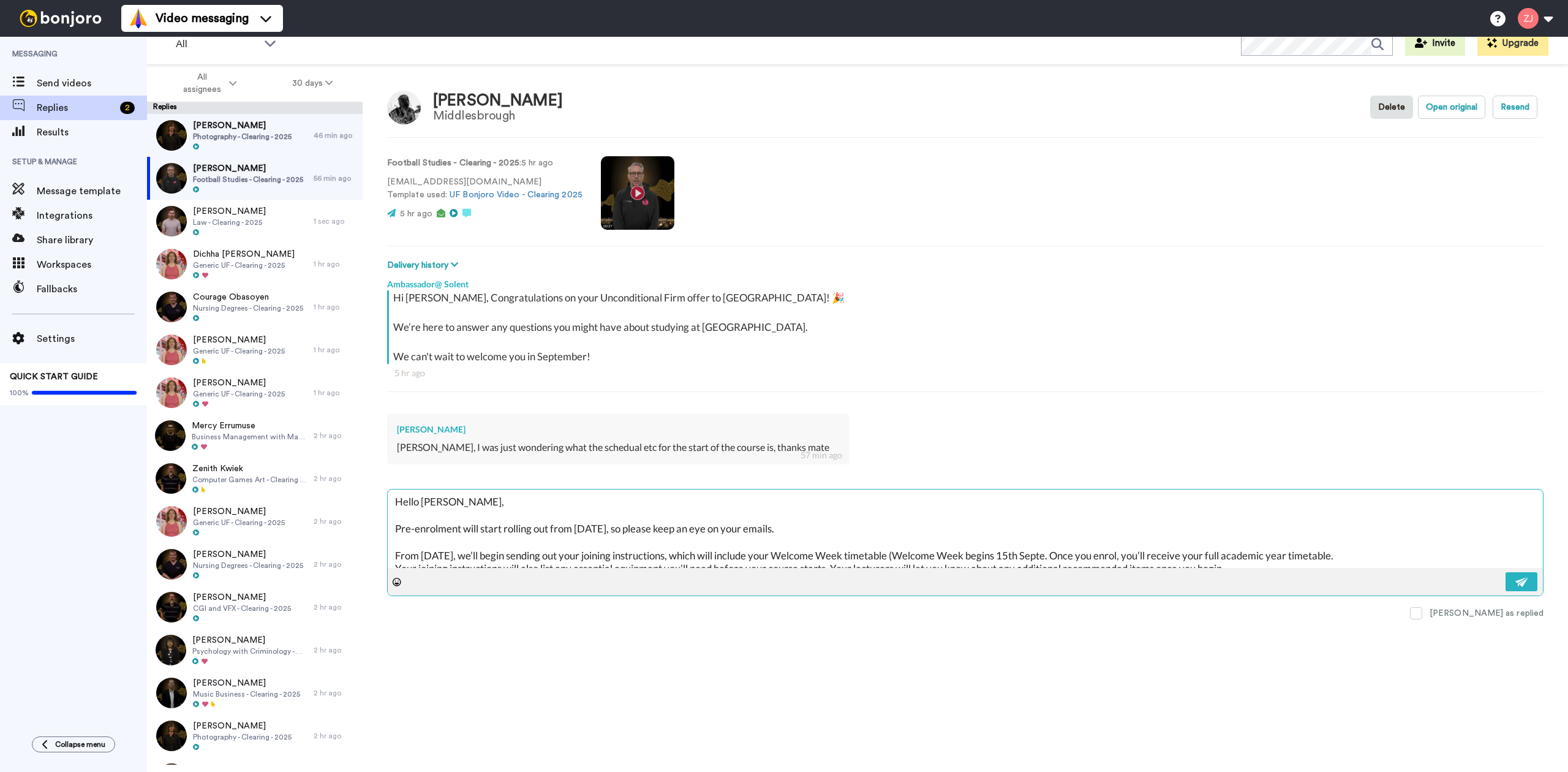
type textarea "x"
type textarea "Hello Alfie, Pre-enrolment will start rolling out from Monday next week, so ple…"
type textarea "x"
type textarea "Hello Alfie, Pre-enrolment will start rolling out from Monday next week, so ple…"
type textarea "x"
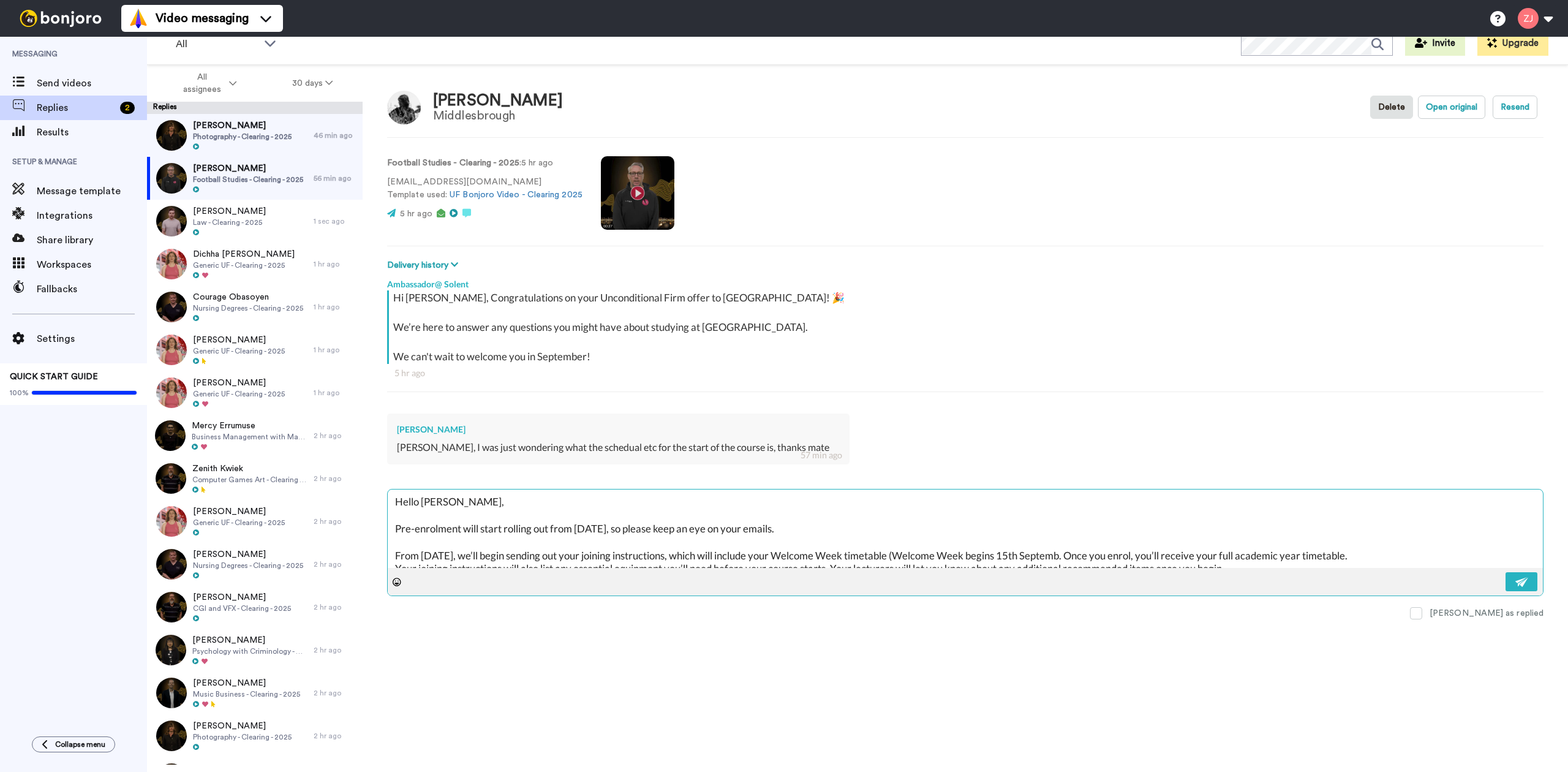
type textarea "Hello Alfie, Pre-enrolment will start rolling out from Monday next week, so ple…"
type textarea "x"
type textarea "Hello Alfie, Pre-enrolment will start rolling out from Monday next week, so ple…"
type textarea "x"
type textarea "Hello Alfie, Pre-enrolment will start rolling out from Monday next week, so ple…"
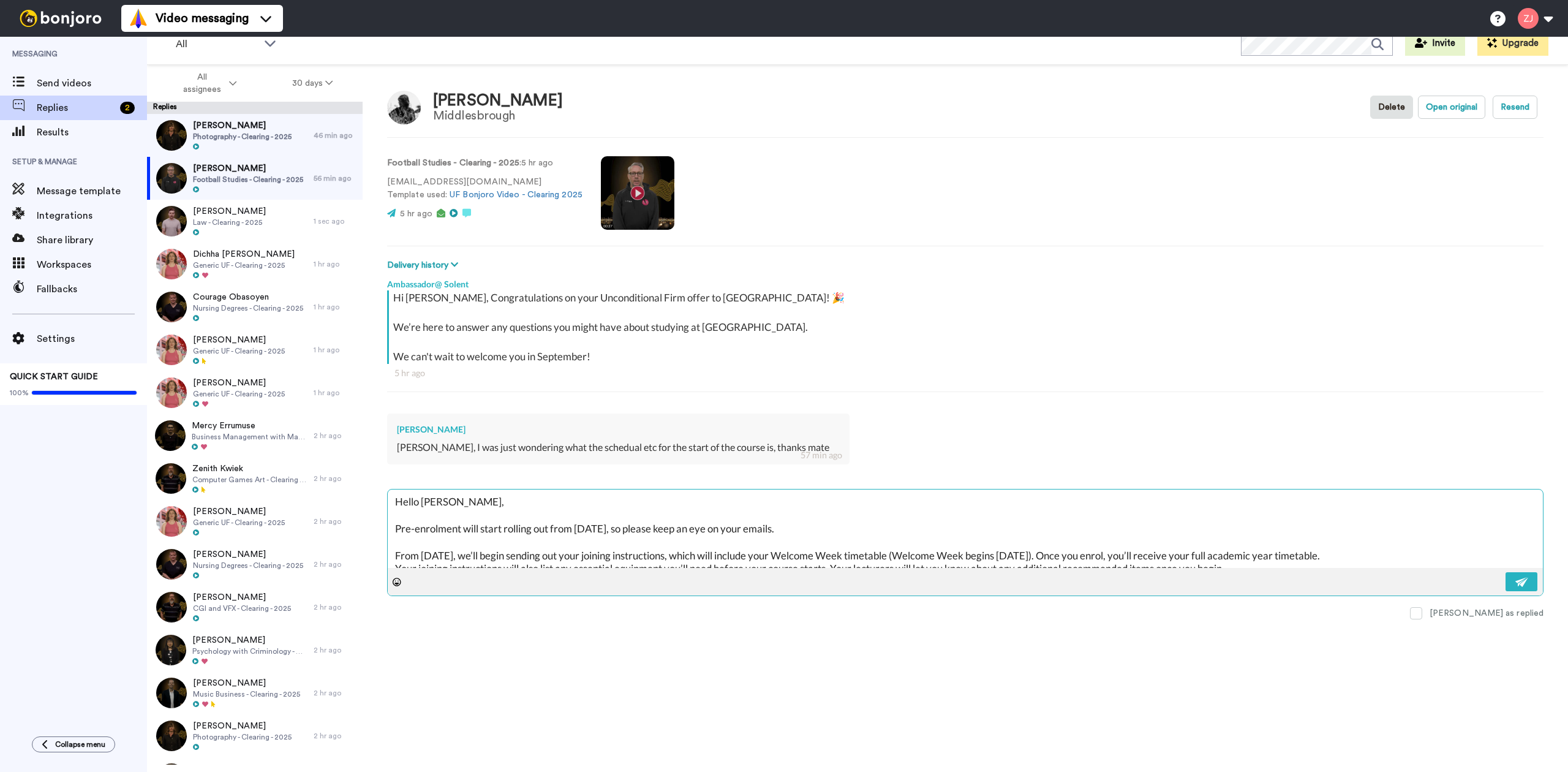
click at [1022, 554] on textarea "Hello Alfie, Pre-enrolment will start rolling out from Monday next week, so ple…" at bounding box center [965, 529] width 1155 height 78
type textarea "x"
type textarea "Hello Alfie, Pre-enrolment will start rolling out from Monday next week, so ple…"
type textarea "x"
type textarea "Hello Alfie, Pre-enrolment will start rolling out from Monday next week, so ple…"
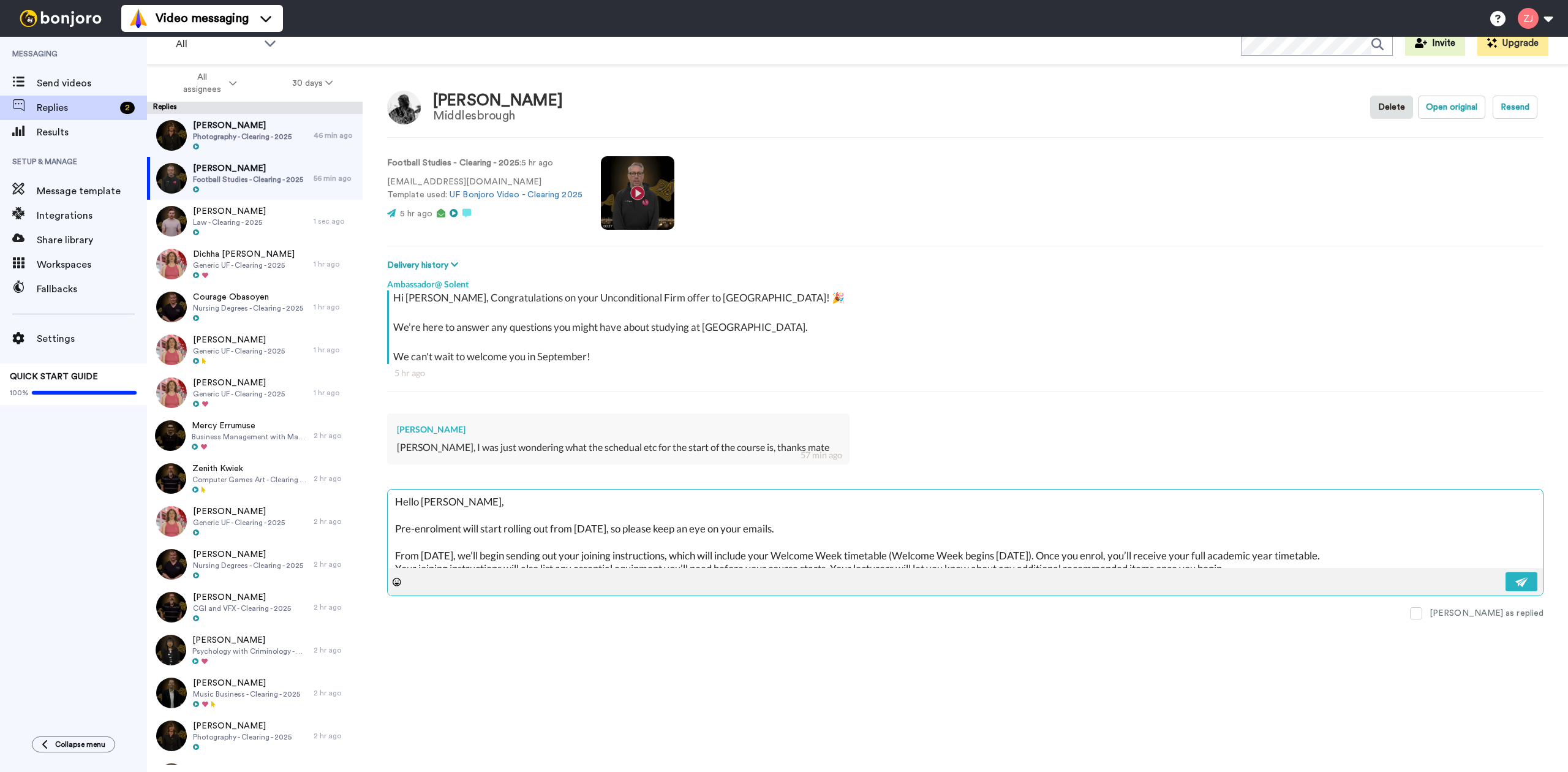
type textarea "x"
type textarea "Hello Alfie, Pre-enrolment will start rolling out from Monday next week, so ple…"
type textarea "x"
type textarea "Hello Alfie, Pre-enrolment will start rolling out from Monday next week, so ple…"
type textarea "x"
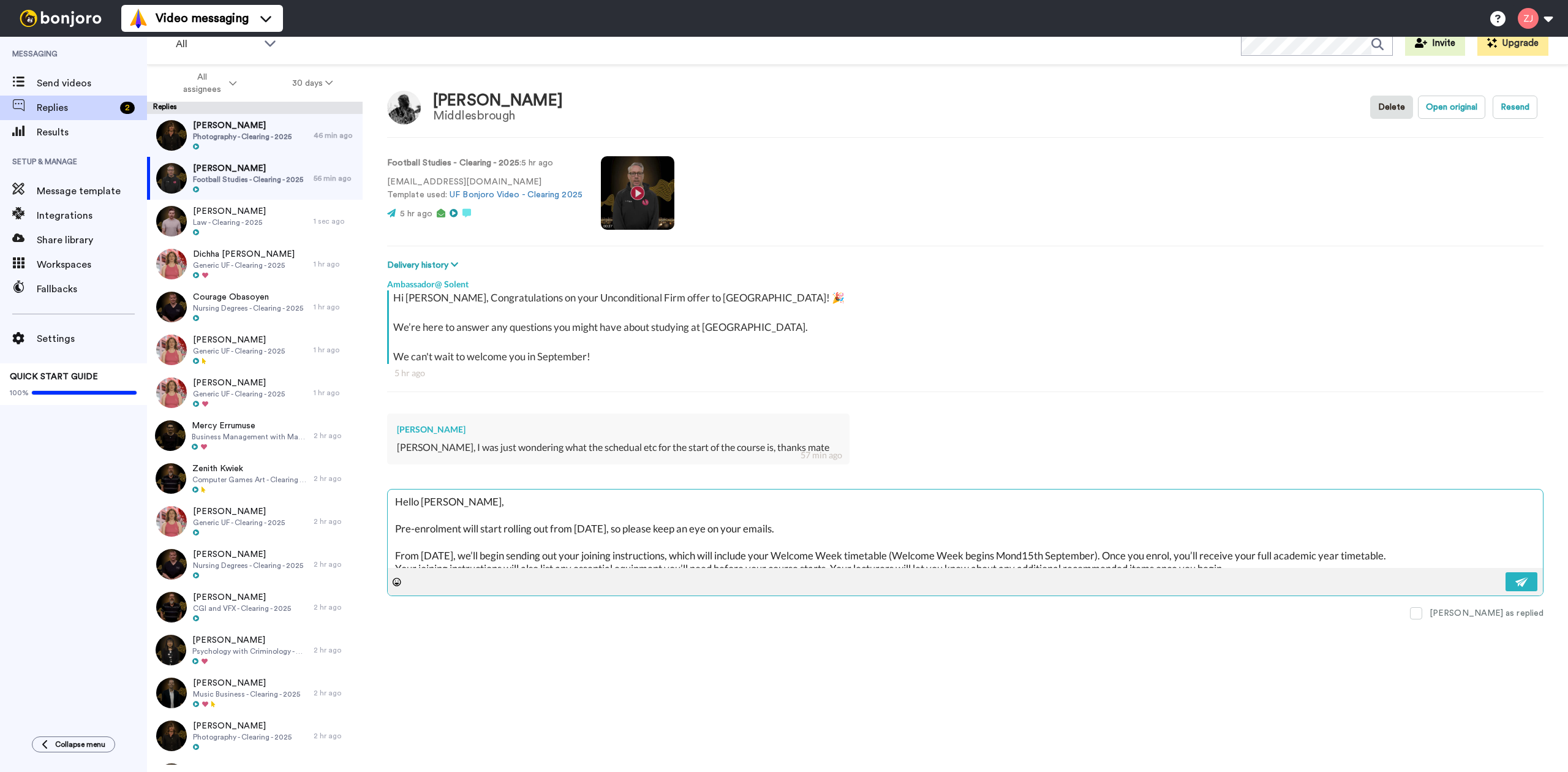
type textarea "Hello Alfie, Pre-enrolment will start rolling out from Monday next week, so ple…"
type textarea "x"
type textarea "Hello Alfie, Pre-enrolment will start rolling out from Monday next week, so ple…"
type textarea "x"
type textarea "Hello Alfie, Pre-enrolment will start rolling out from Monday next week, so ple…"
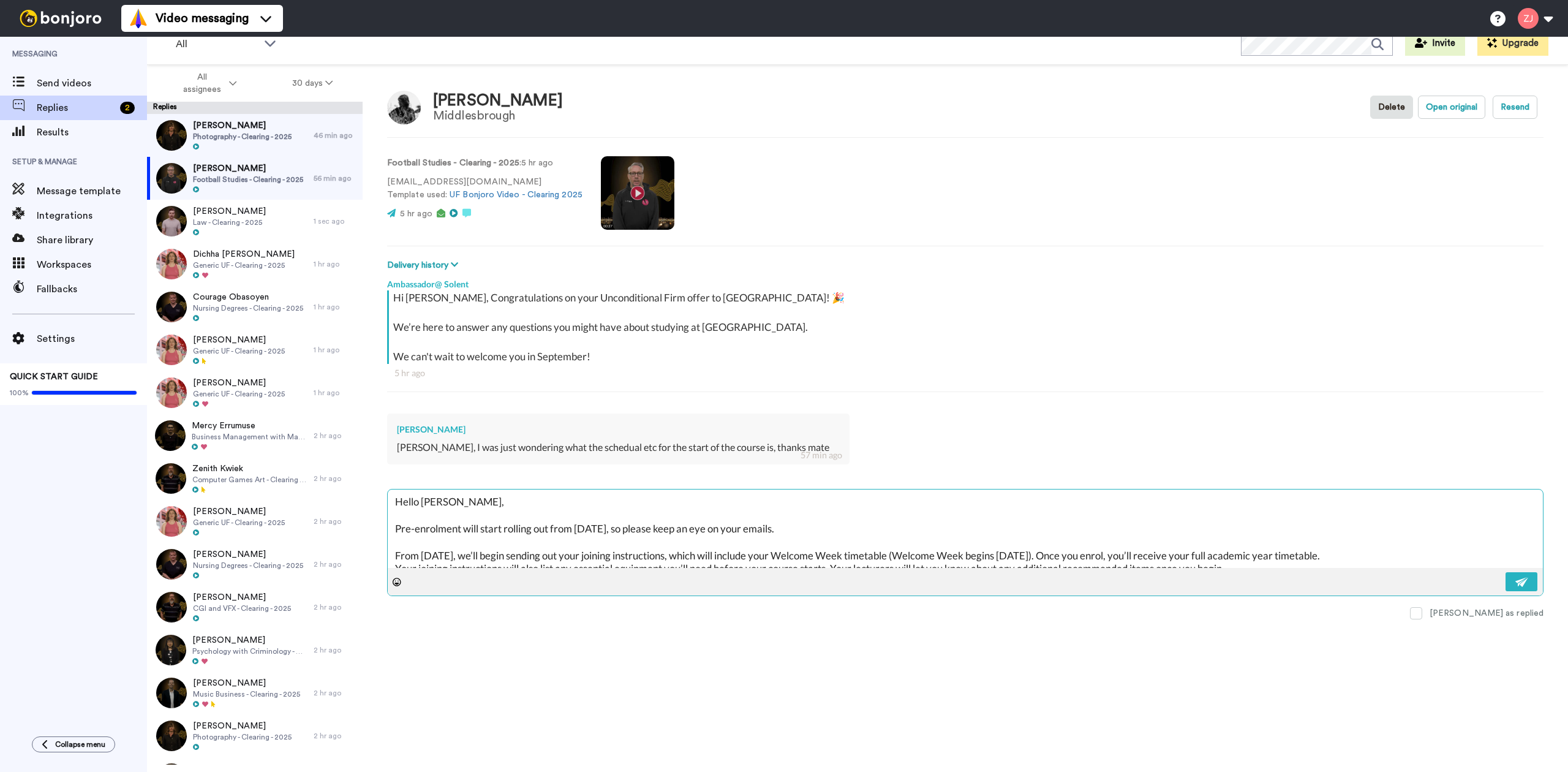
click at [1138, 560] on textarea "Hello Alfie, Pre-enrolment will start rolling out from Monday next week, so ple…" at bounding box center [965, 529] width 1155 height 78
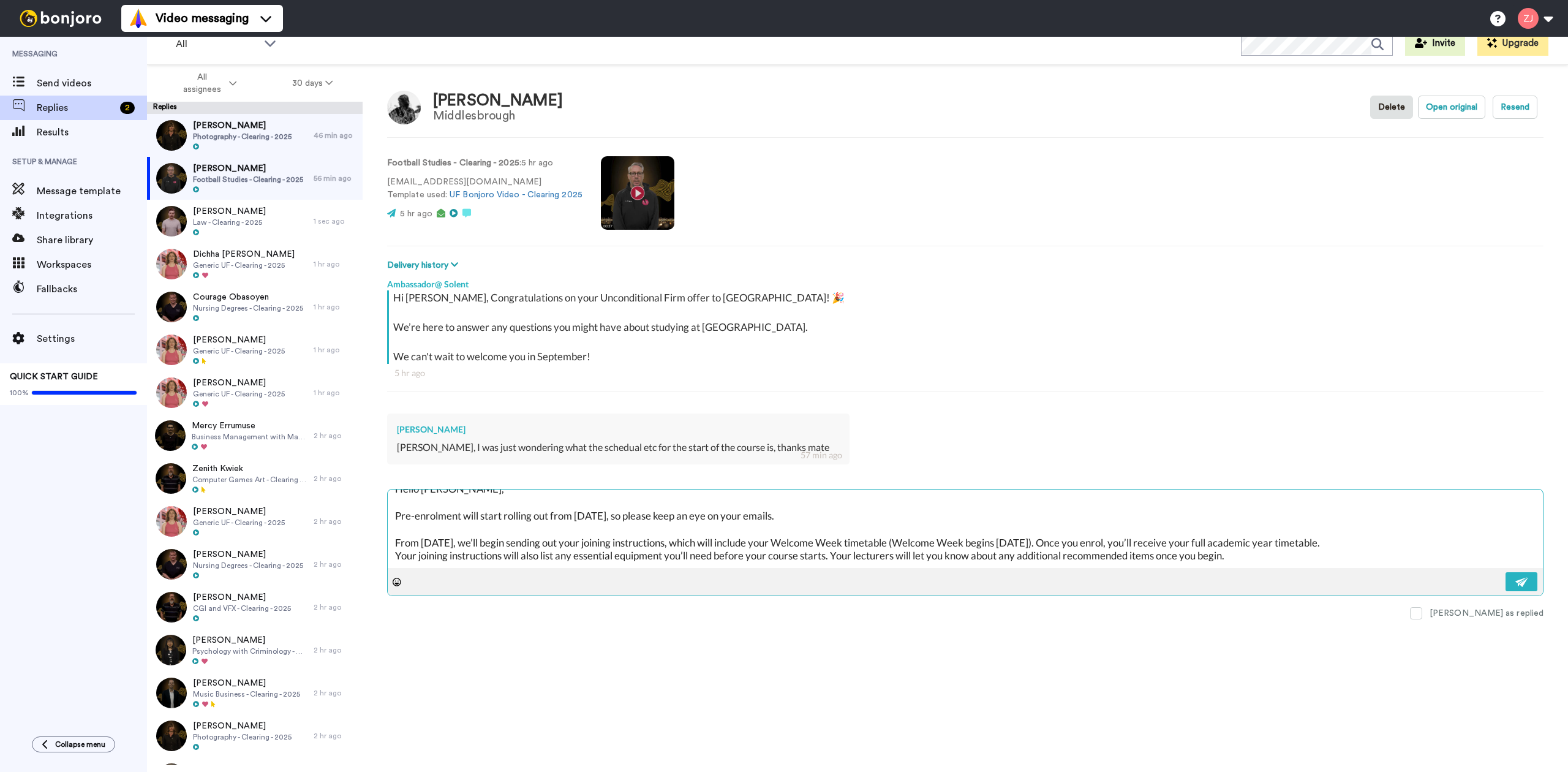
scroll to position [13, 0]
click at [1273, 557] on textarea "Hello Alfie, Pre-enrolment will start rolling out from Monday next week, so ple…" at bounding box center [965, 529] width 1155 height 78
click at [465, 565] on textarea "Hello Alfie, Pre-enrolment will start rolling out from Monday next week, so ple…" at bounding box center [965, 529] width 1155 height 78
paste textarea "Also, don’t forget to join our 2025 Solent Community! It’s a great place to mee…"
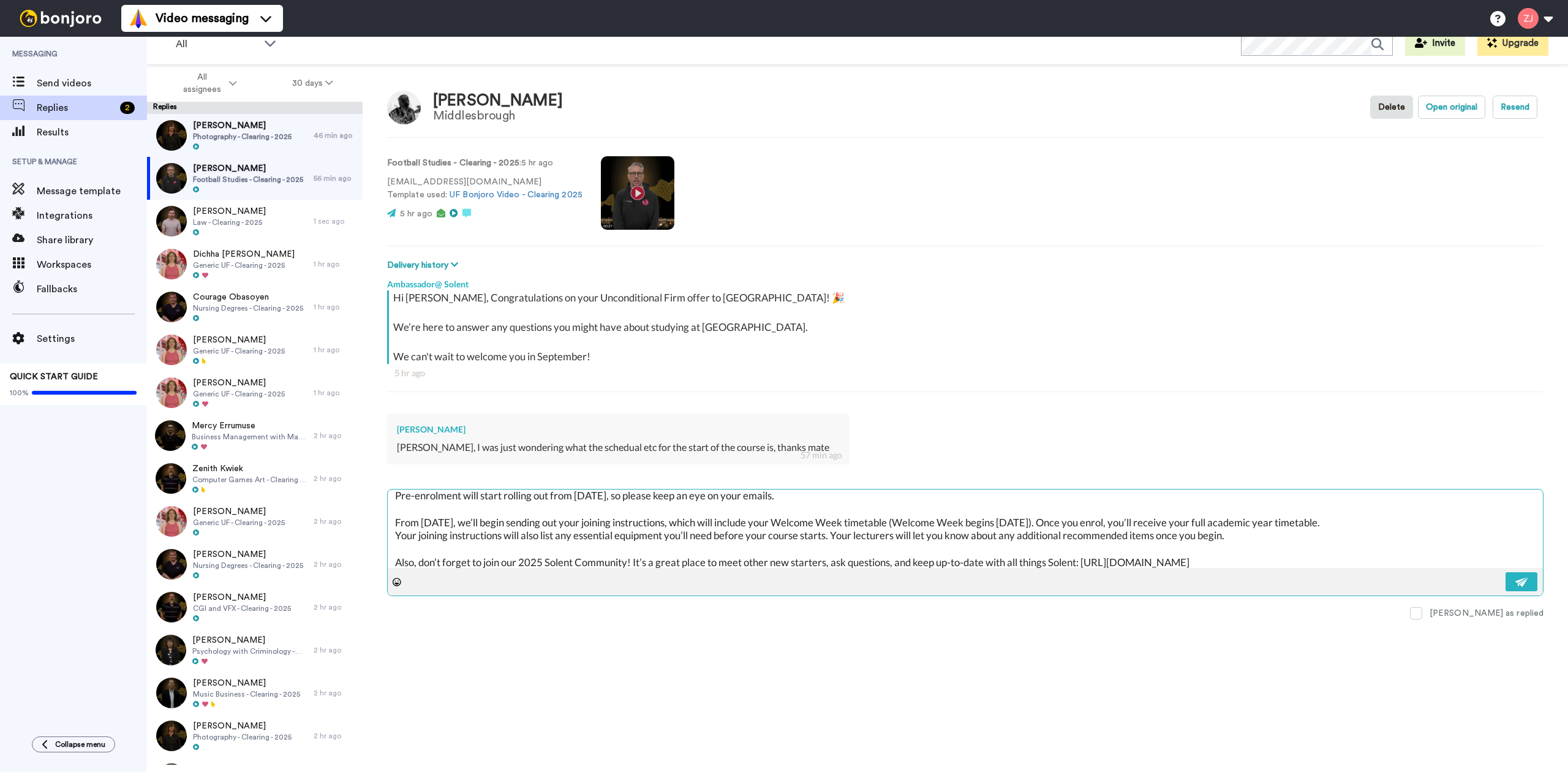
scroll to position [73, 0]
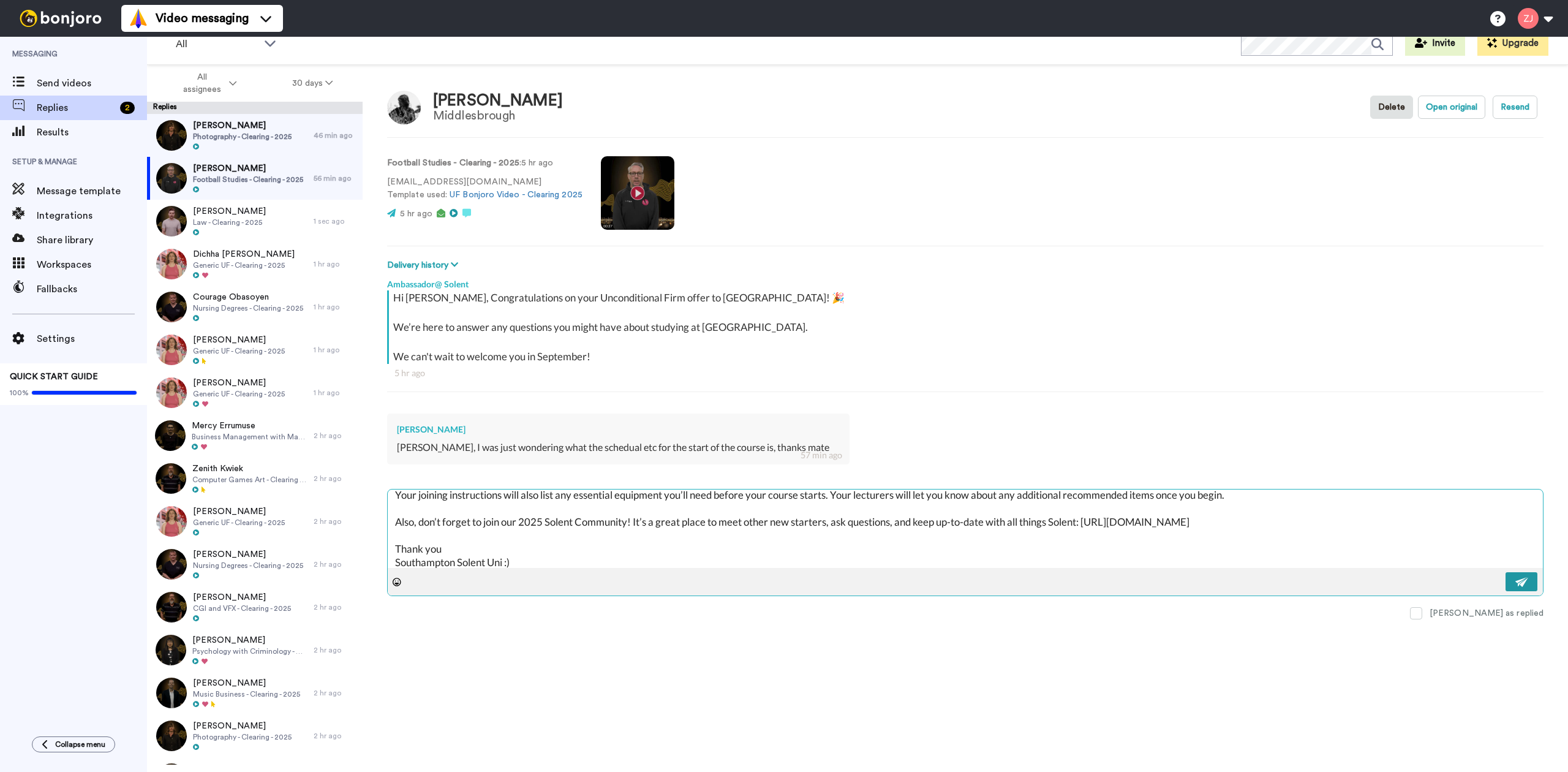
click at [1526, 584] on img at bounding box center [1522, 582] width 14 height 10
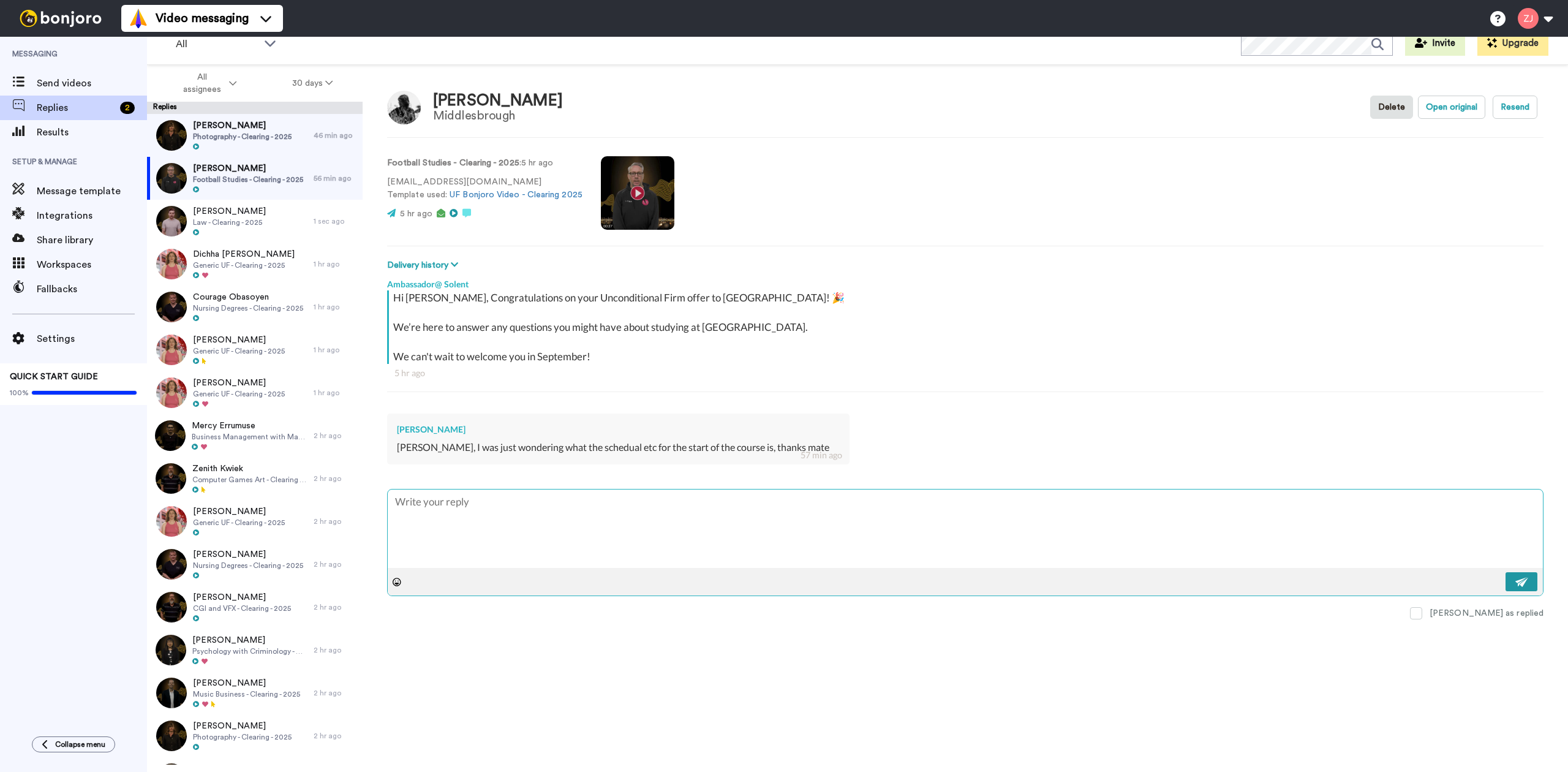
scroll to position [0, 0]
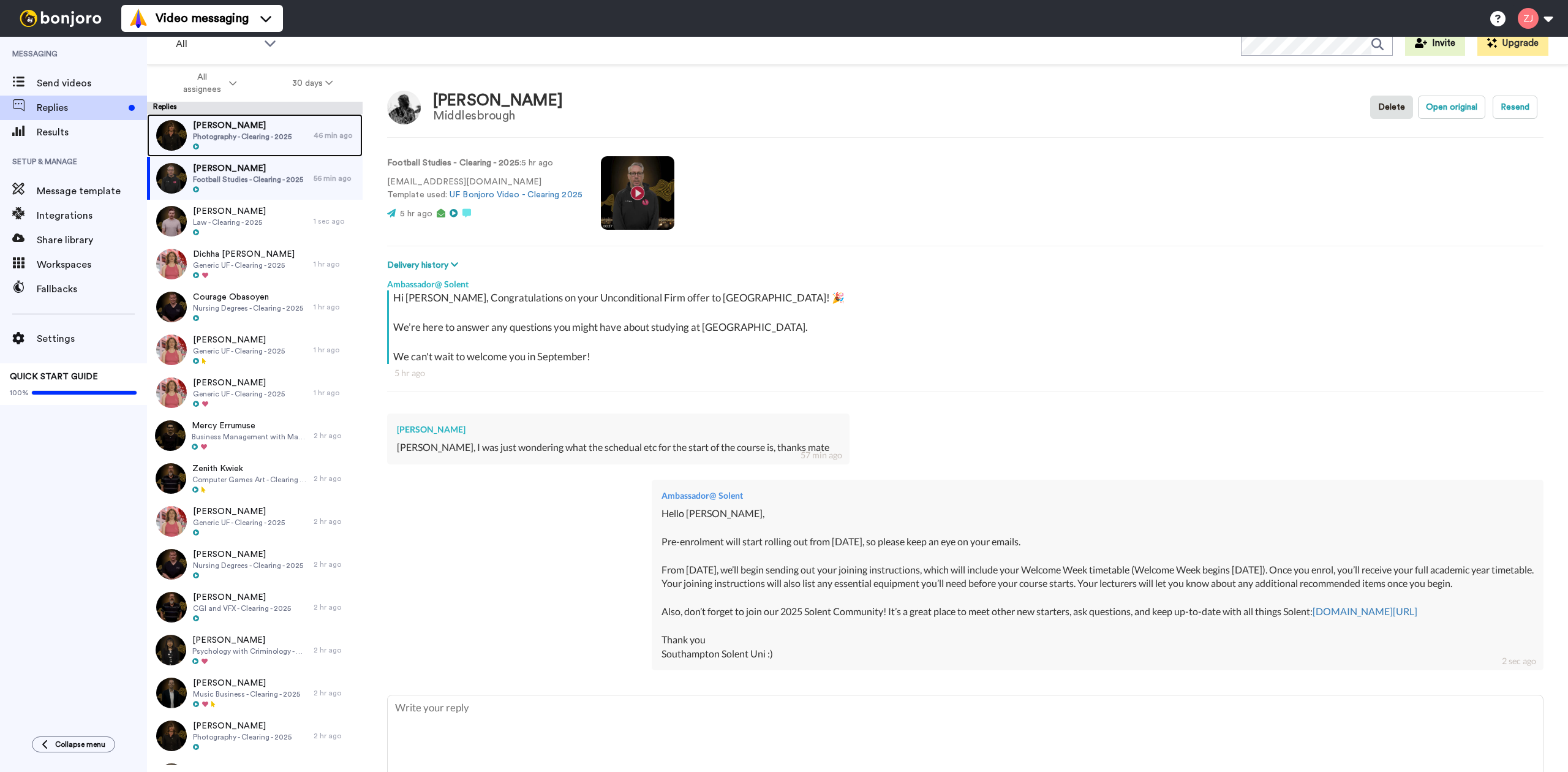
click at [233, 140] on span "Photography - Clearing - 2025" at bounding box center [242, 137] width 99 height 10
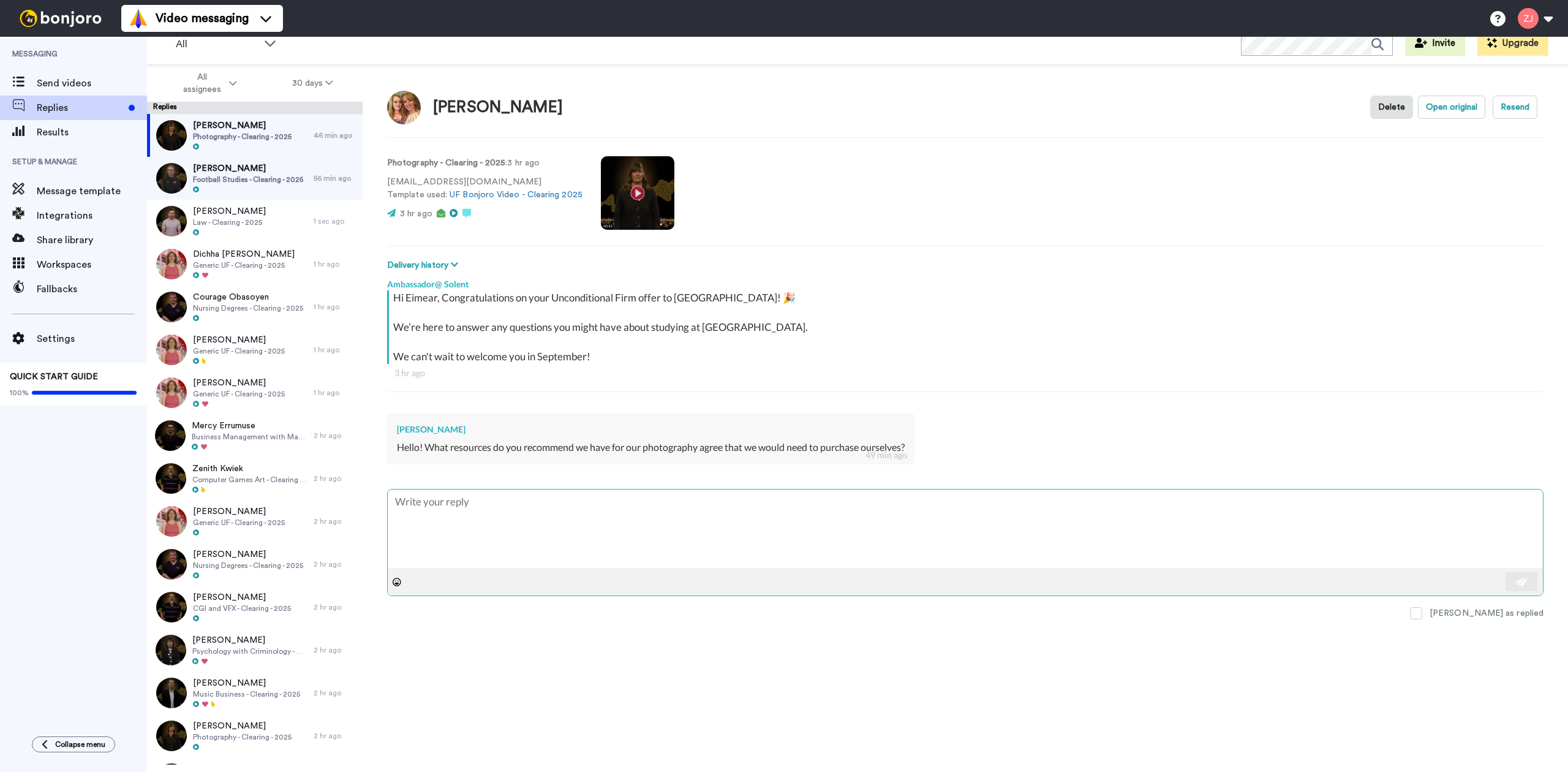
click at [657, 528] on textarea at bounding box center [965, 529] width 1155 height 78
click at [261, 739] on span "Photography - Clearing - 2025" at bounding box center [242, 737] width 99 height 10
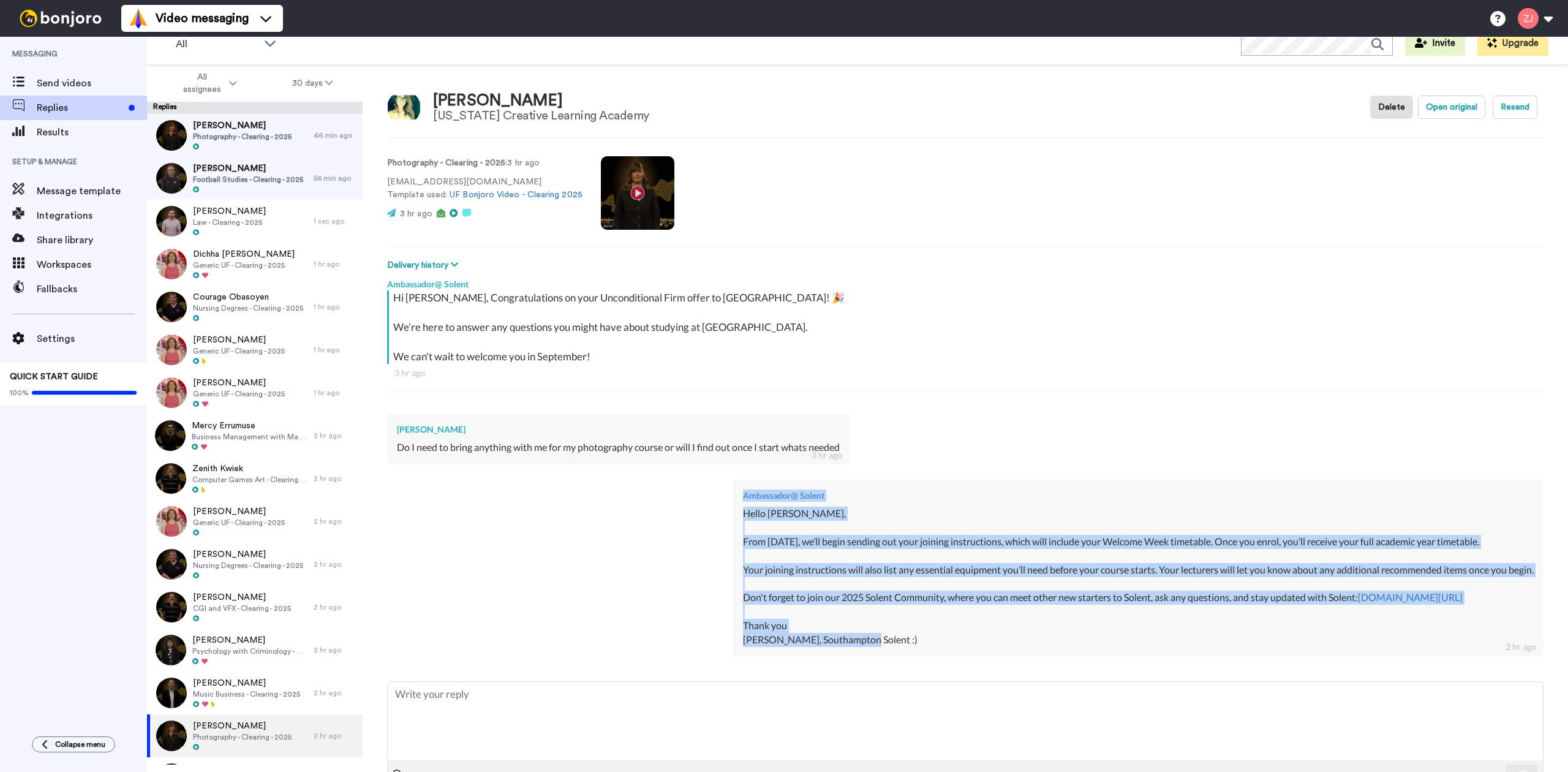
drag, startPoint x: 792, startPoint y: 637, endPoint x: 611, endPoint y: 495, distance: 230.1
click at [611, 495] on div "Ambassador@ Solent Hello Emily, From tomorrow, we’ll begin sending out your joi…" at bounding box center [965, 566] width 1156 height 191
copy div "Ambassador@ Solent Hello Emily, From tomorrow, we’ll begin sending out your joi…"
click at [213, 138] on span "Photography - Clearing - 2025" at bounding box center [242, 137] width 99 height 10
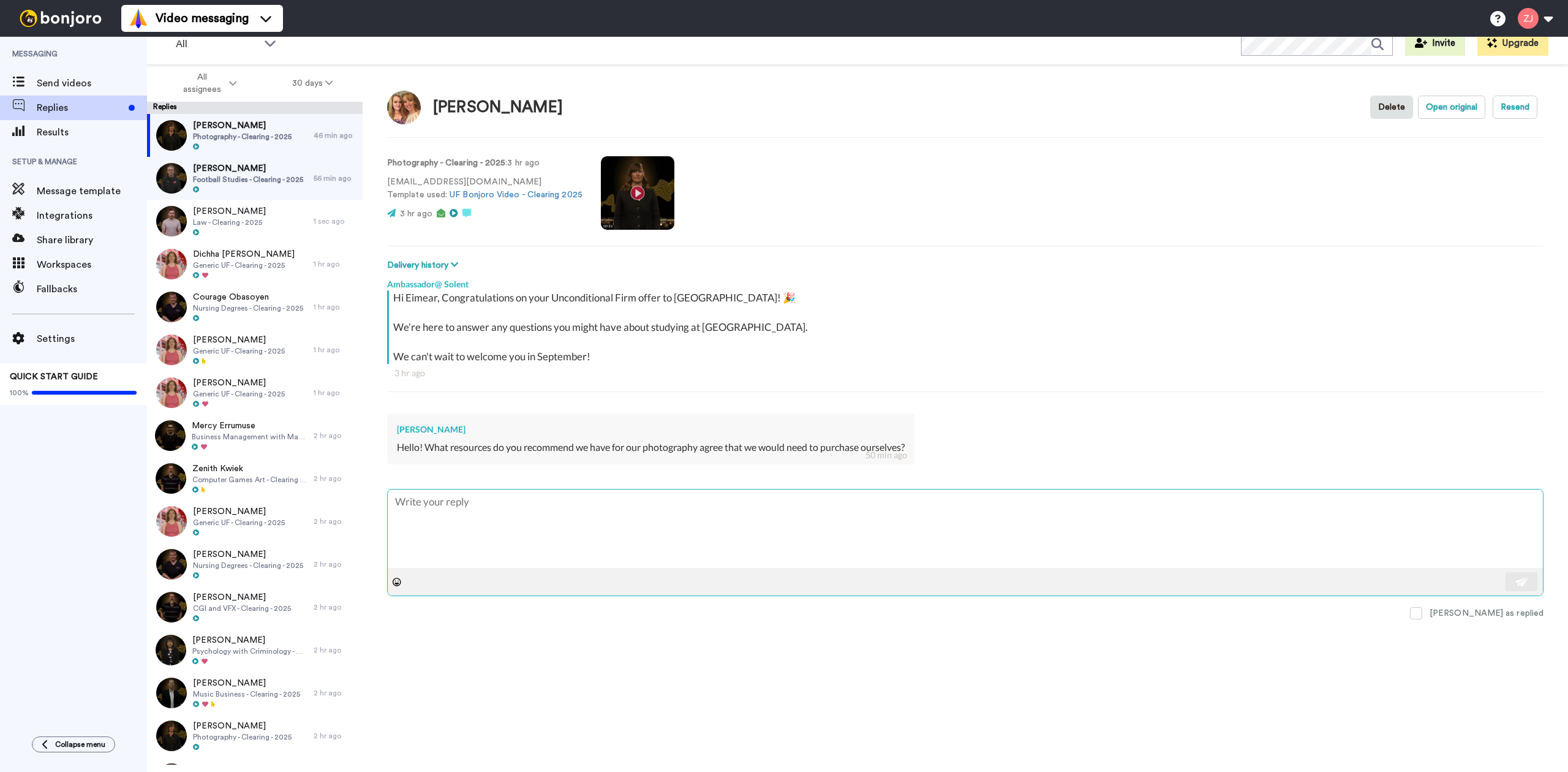
click at [482, 512] on textarea at bounding box center [965, 529] width 1155 height 78
paste textarea "Ambassador@ Solent Hello Emily, From tomorrow, we’ll begin sending out your joi…"
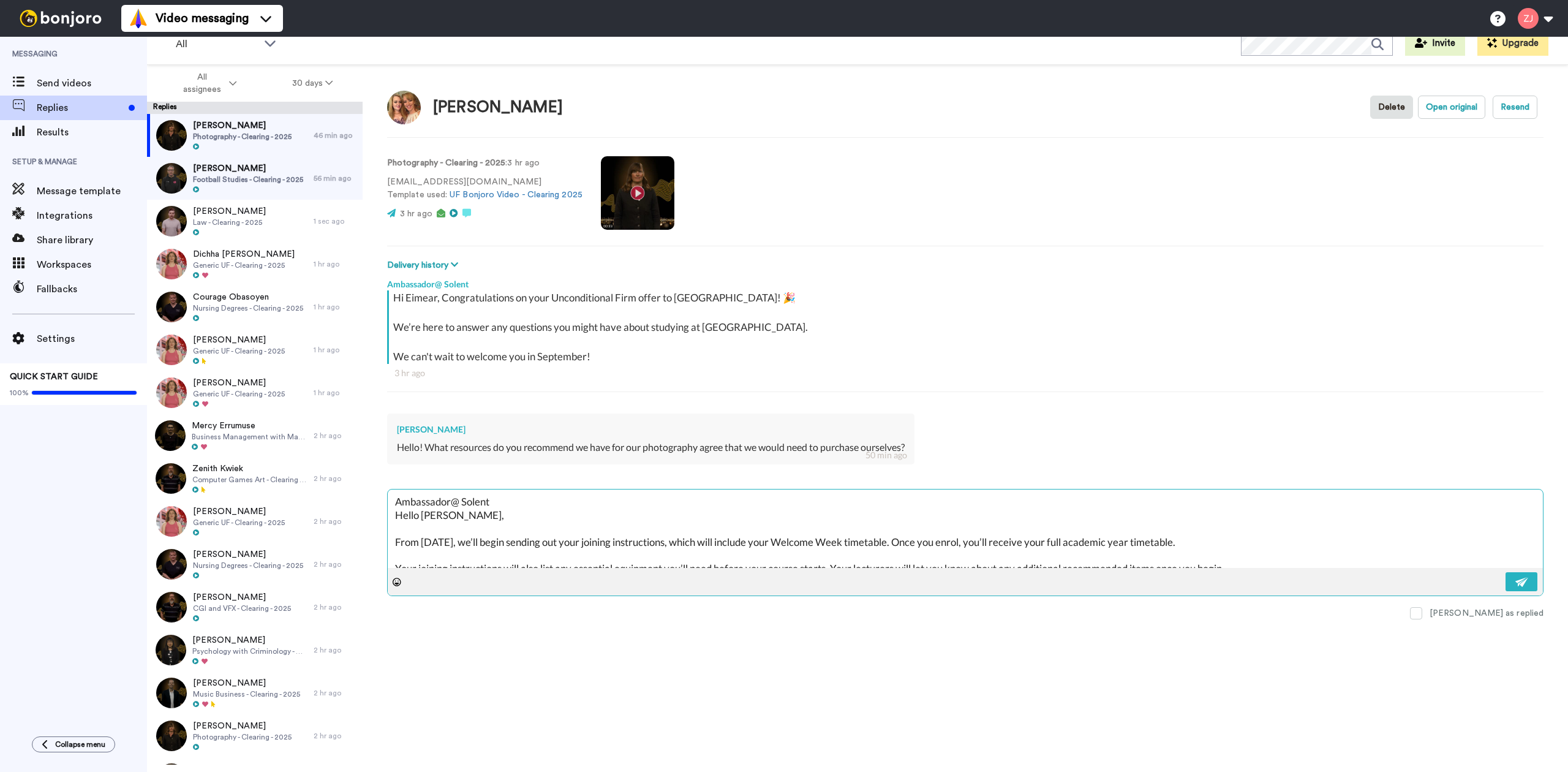
scroll to position [73, 0]
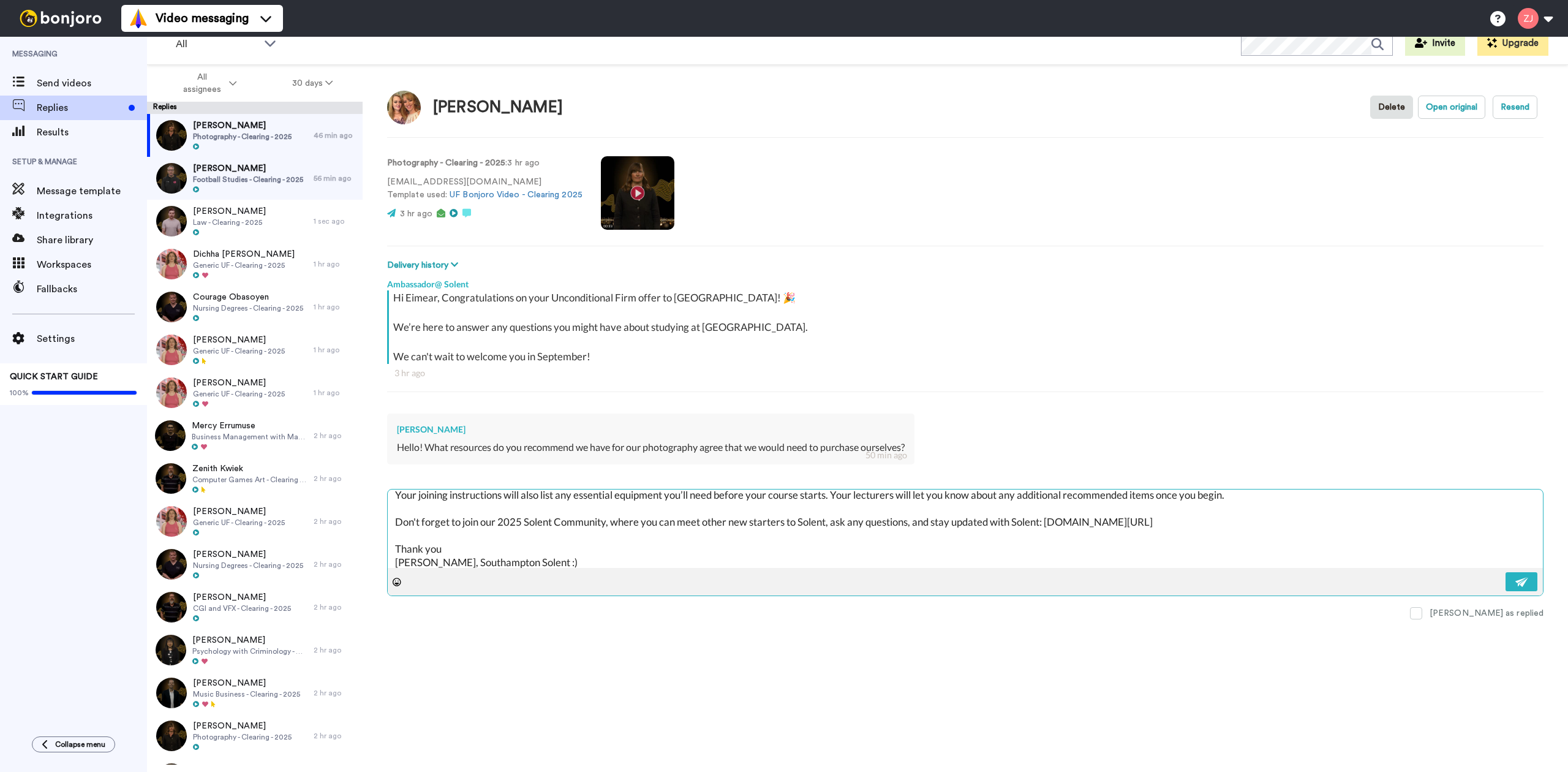
click at [1044, 534] on textarea "Ambassador@ Solent Hello Emily, From tomorrow, we’ll begin sending out your joi…" at bounding box center [965, 529] width 1155 height 78
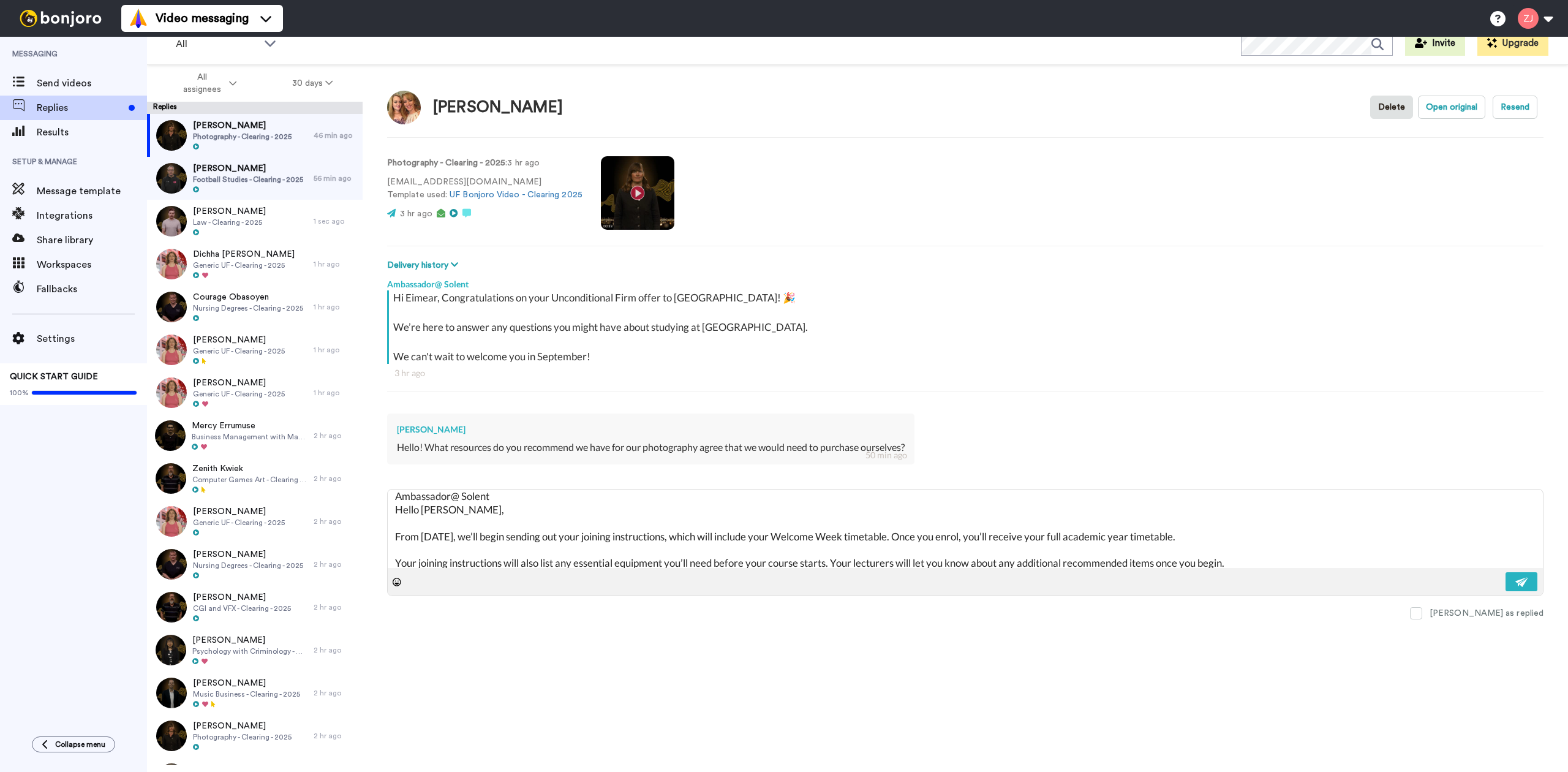
scroll to position [0, 0]
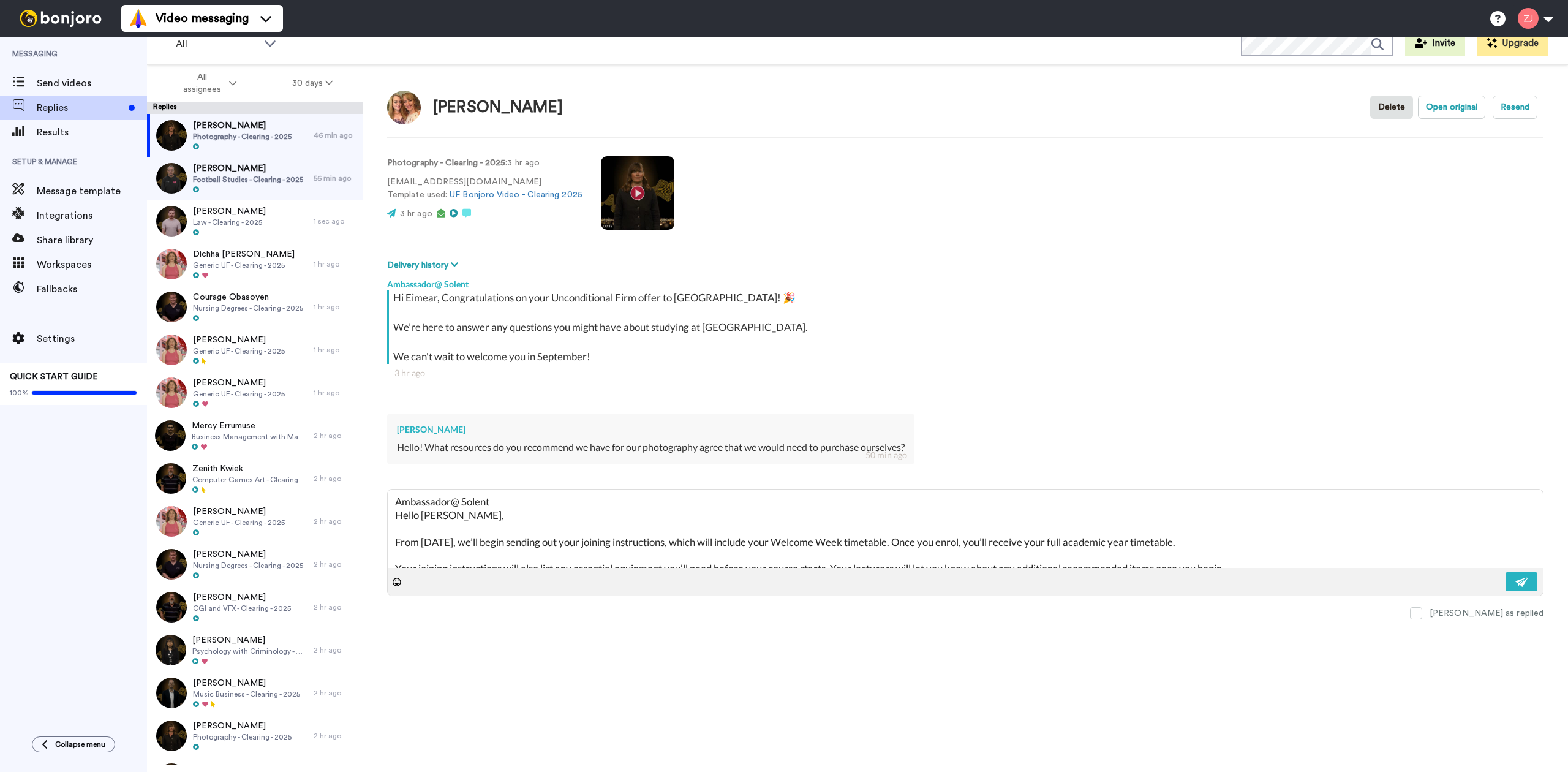
drag, startPoint x: 476, startPoint y: 511, endPoint x: 366, endPoint y: 491, distance: 111.8
click at [366, 491] on div "Eimear Moriarty Delete Open original Resend Photography - Clearing - 2025 : 3 h…" at bounding box center [965, 432] width 1205 height 735
click at [788, 660] on div "Eimear Moriarty Delete Open original Resend Photography - Clearing - 2025 : 3 h…" at bounding box center [965, 432] width 1205 height 735
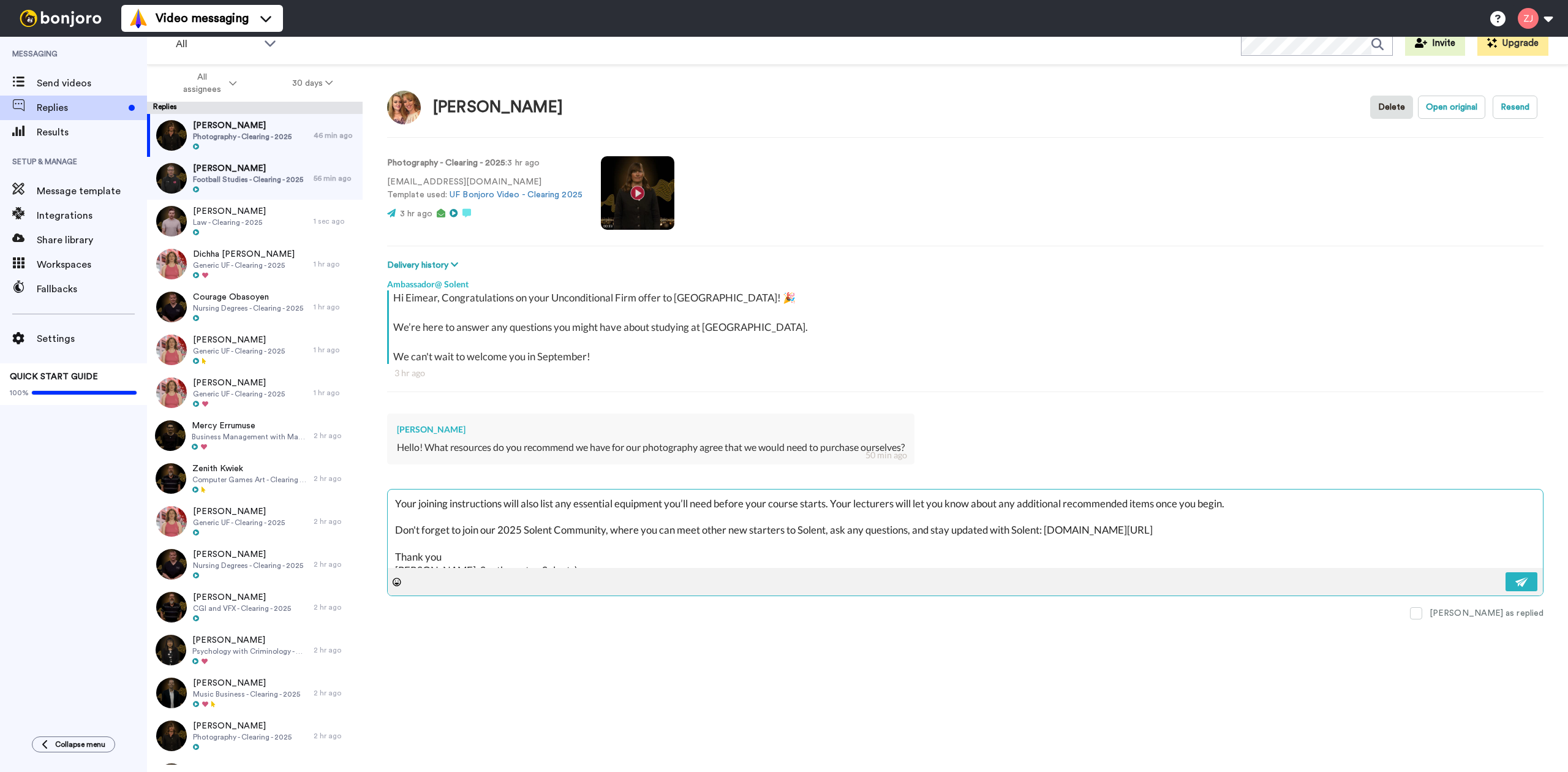
scroll to position [66, 0]
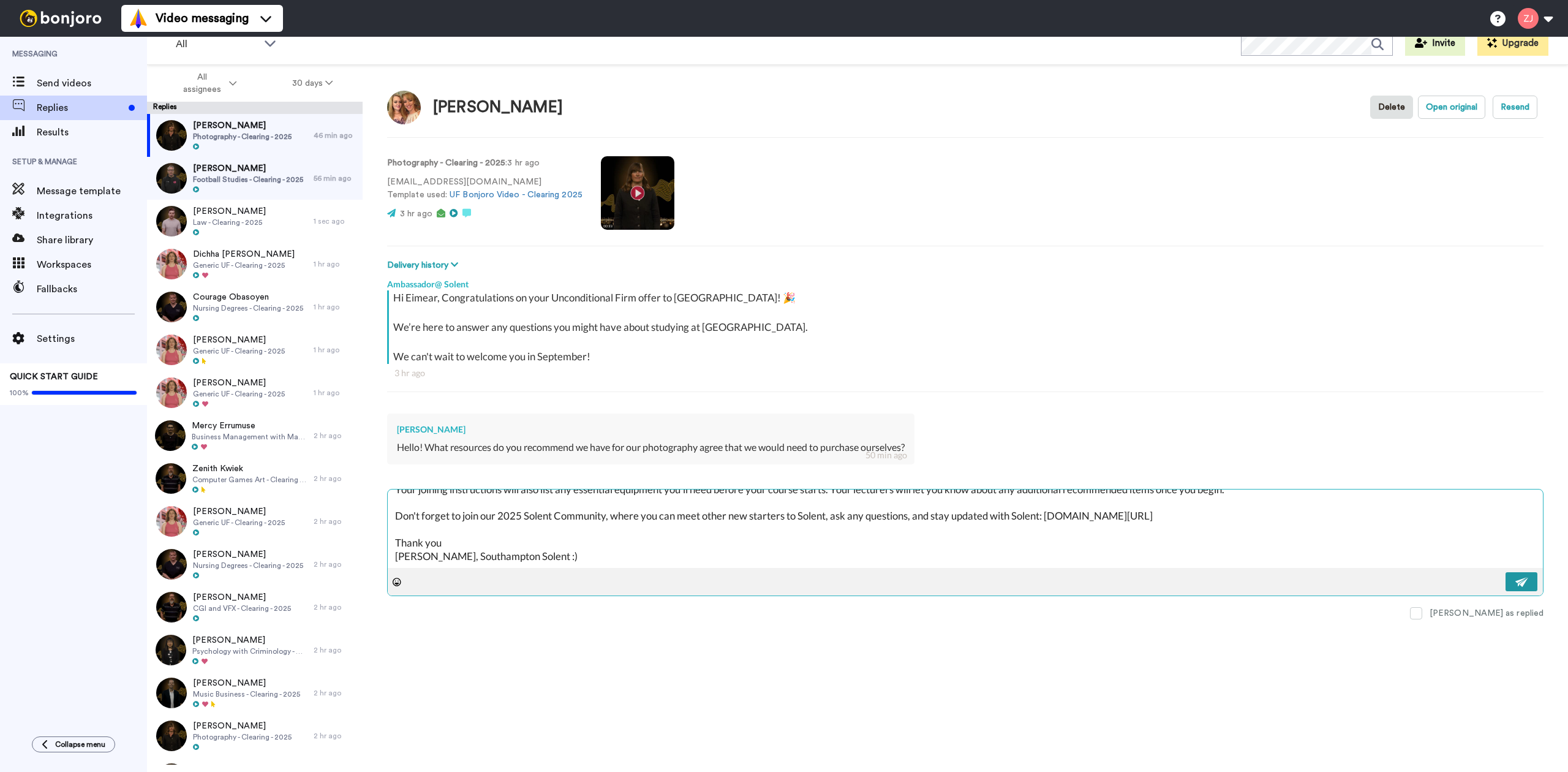
click at [1525, 581] on img at bounding box center [1522, 582] width 14 height 10
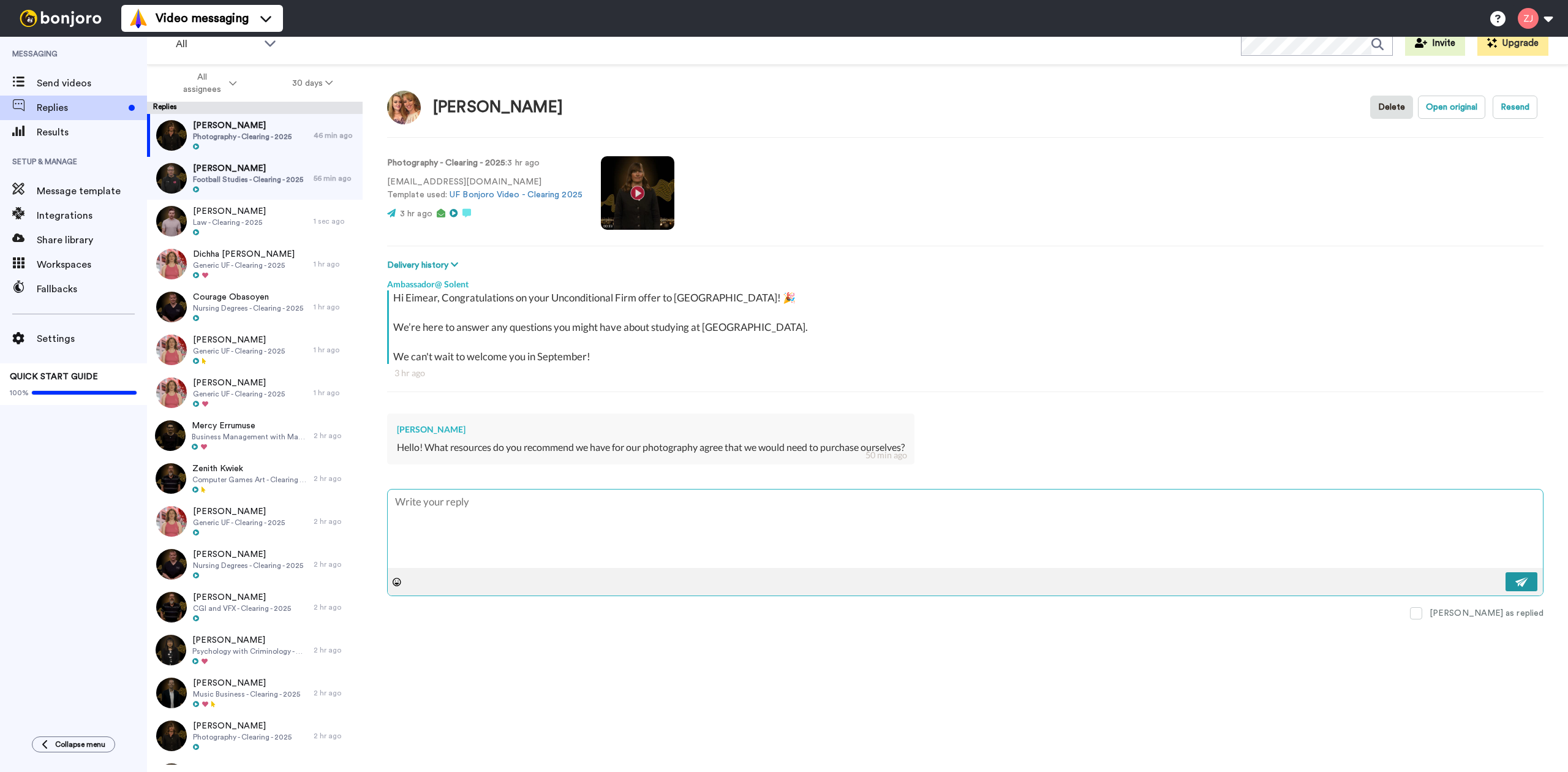
scroll to position [0, 0]
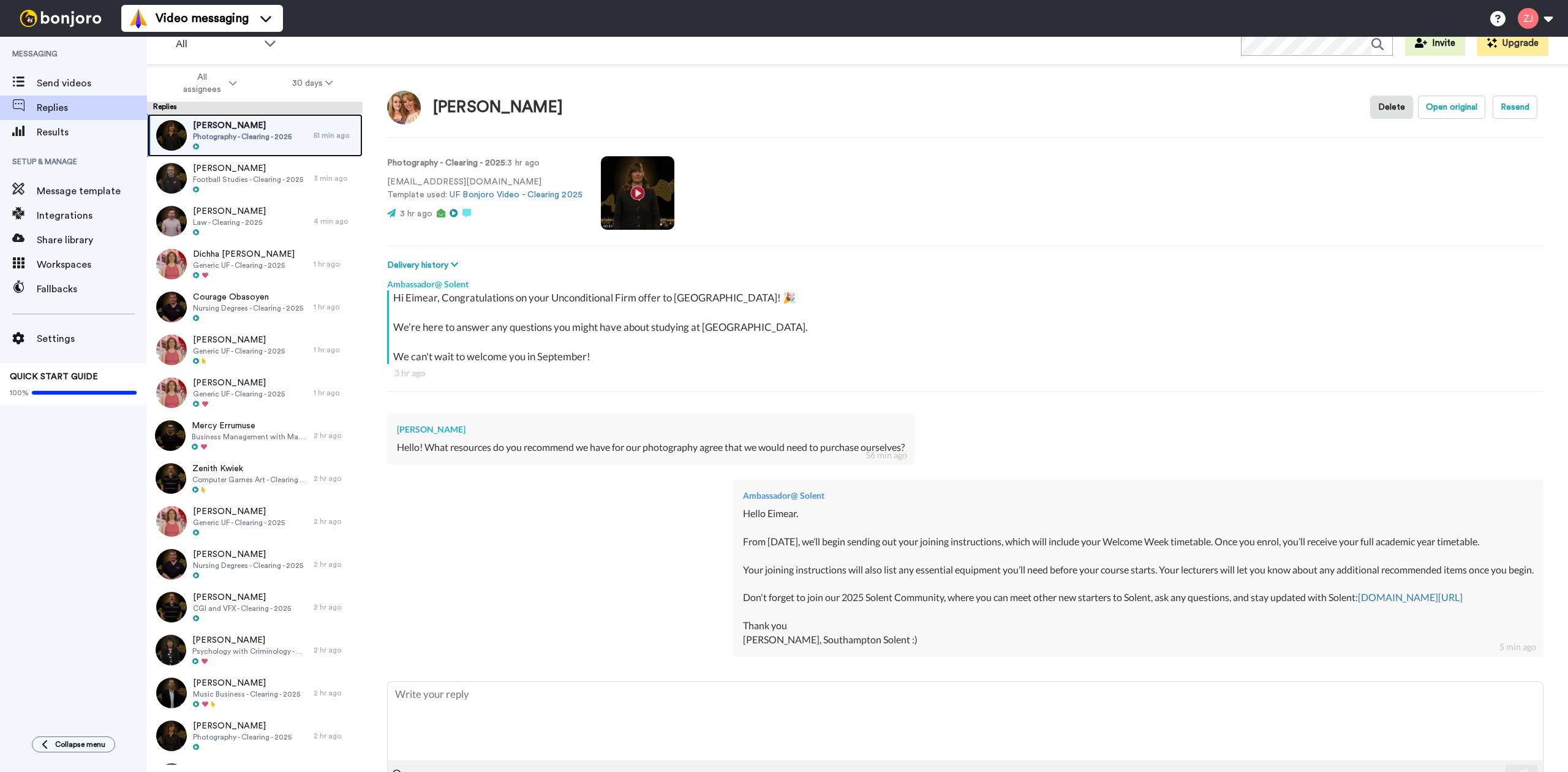
click at [263, 138] on span "Photography - Clearing - 2025" at bounding box center [242, 137] width 99 height 10
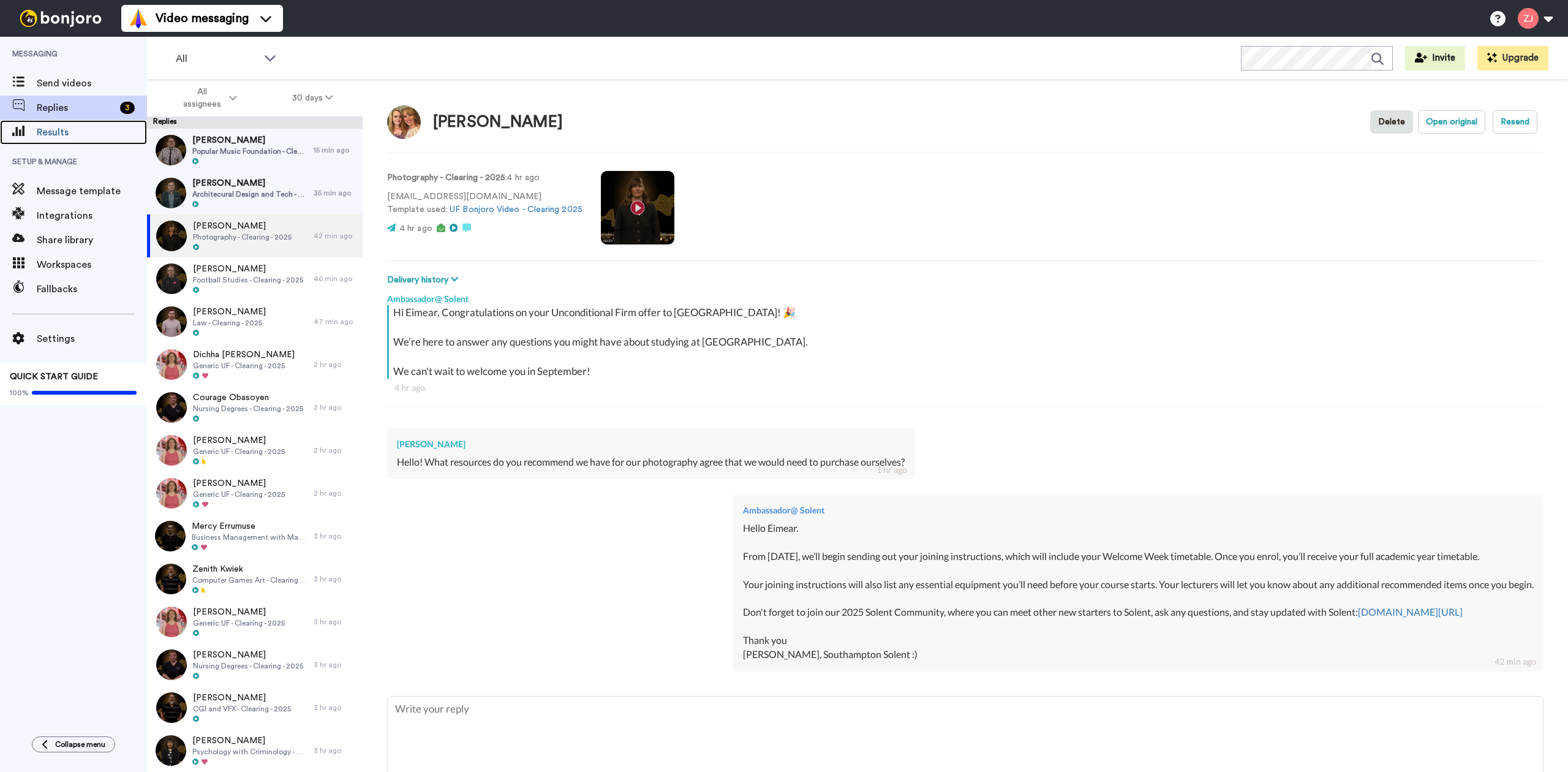
click at [90, 132] on span "Results" at bounding box center [92, 132] width 110 height 15
type textarea "x"
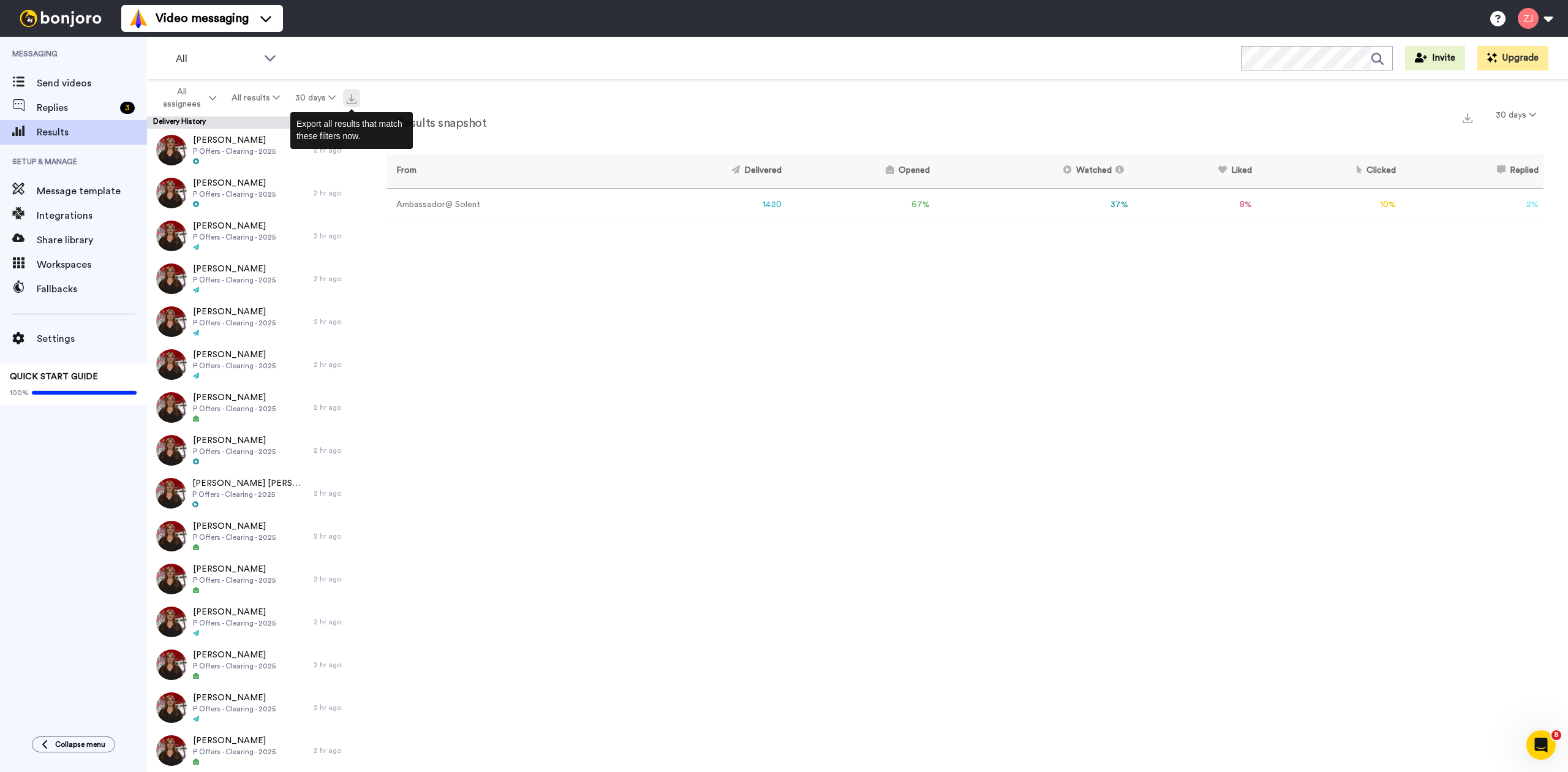
click at [346, 100] on button at bounding box center [351, 98] width 17 height 18
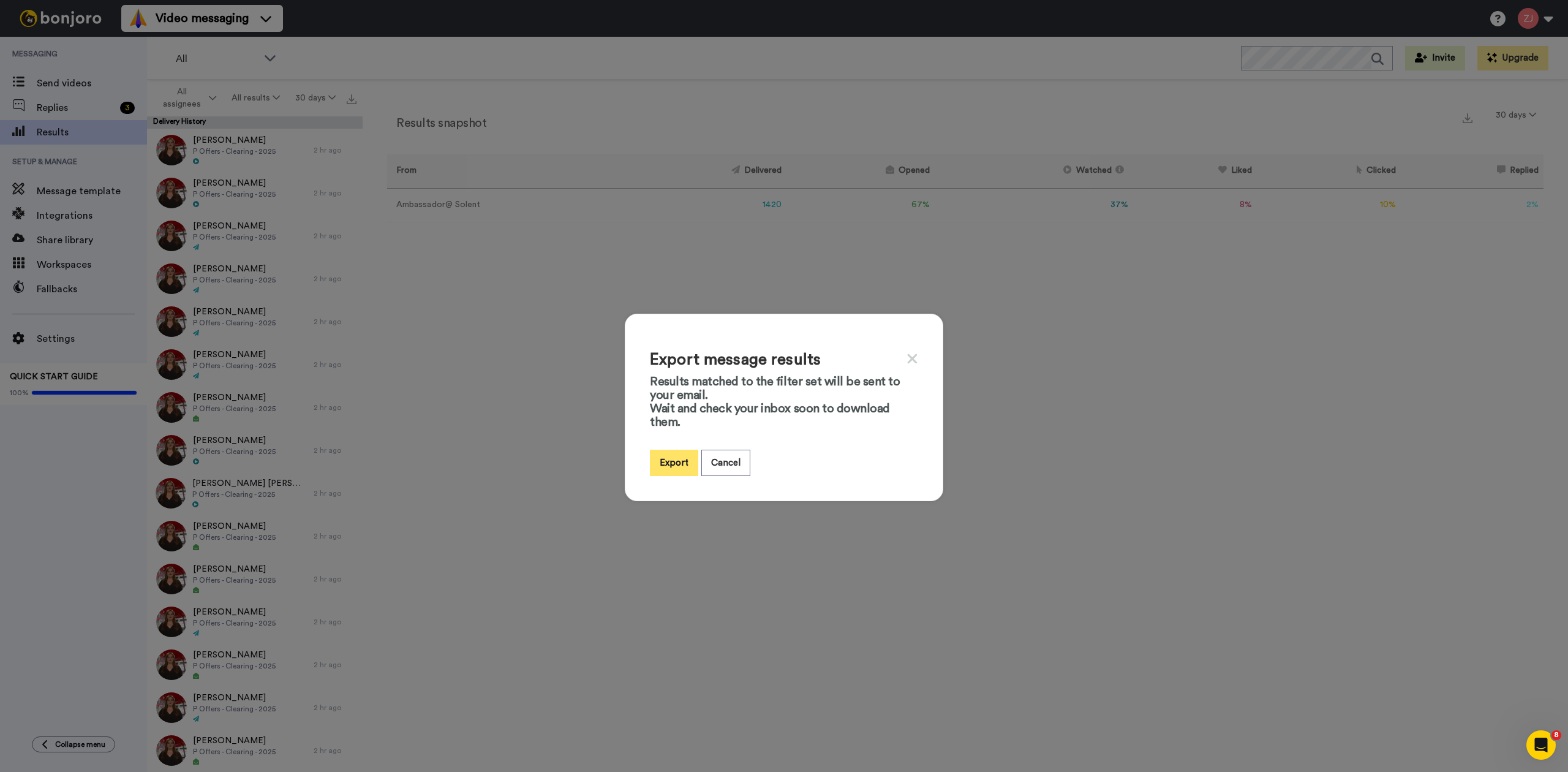
click at [667, 458] on button "Export" at bounding box center [674, 462] width 48 height 26
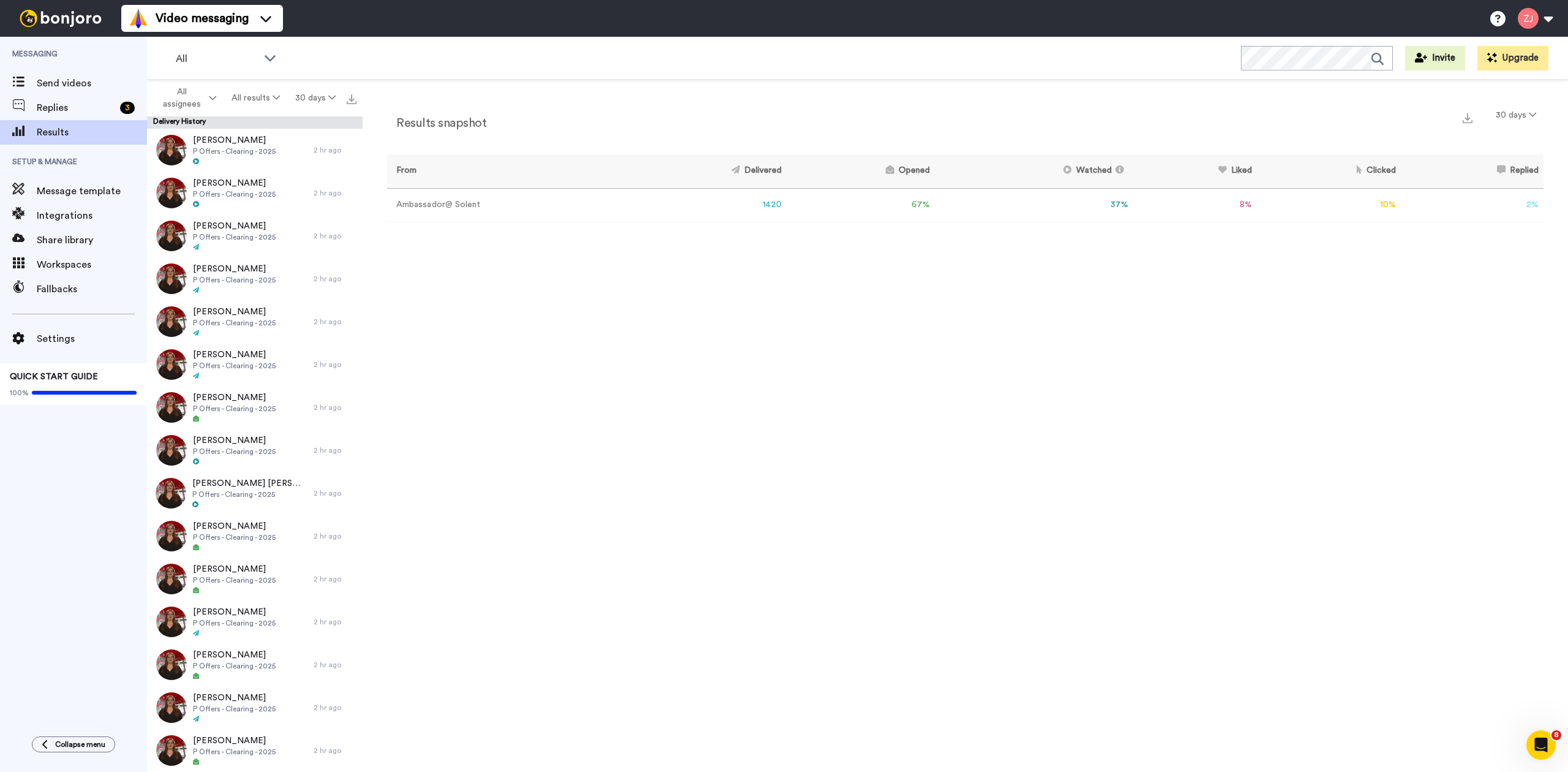
click at [372, 280] on div "Results snapshot 30 days From Delivered Opened Watched Liked Clicked Replied Fa…" at bounding box center [965, 428] width 1205 height 698
click at [124, 105] on div "3" at bounding box center [127, 107] width 15 height 12
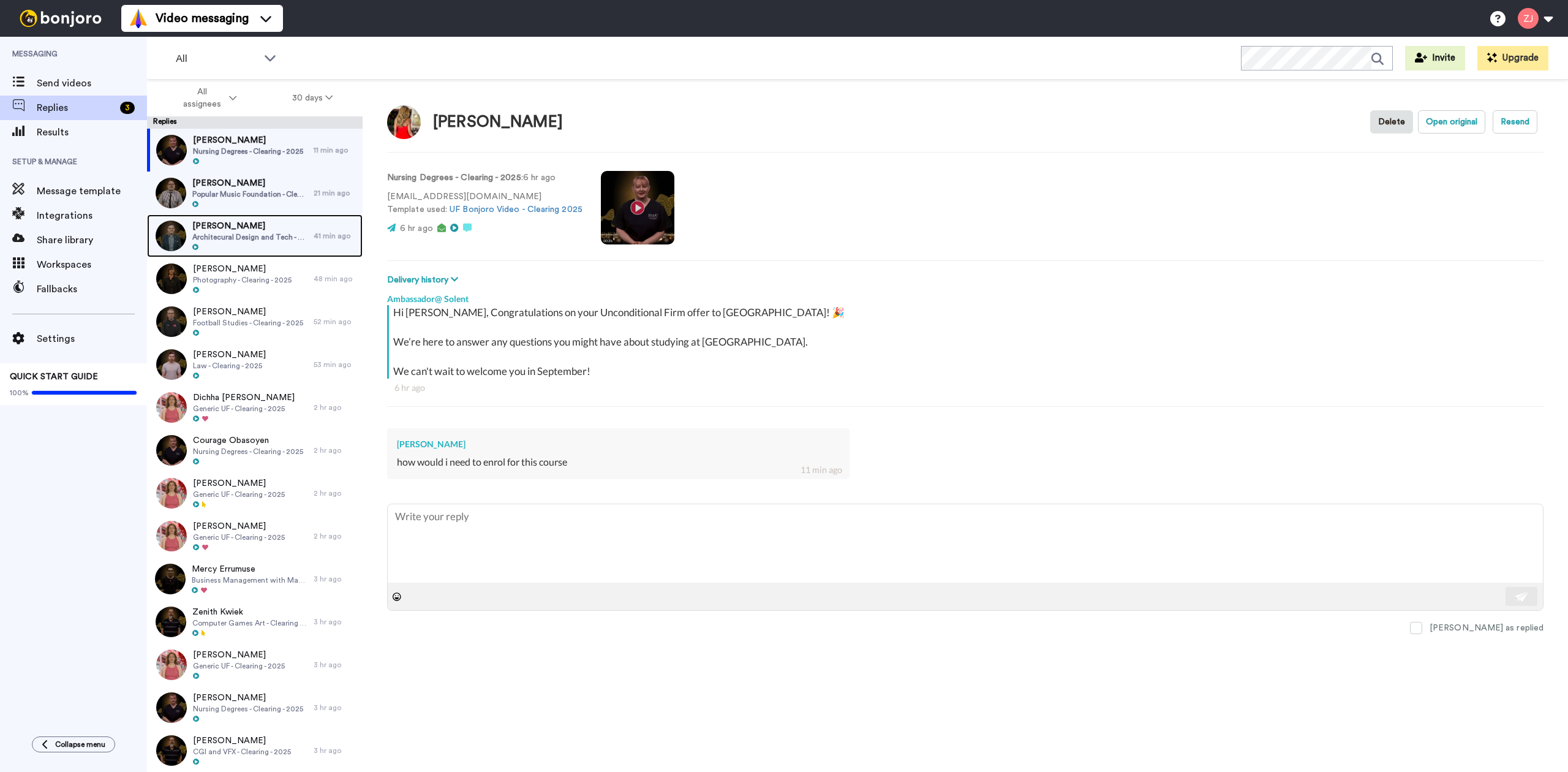
click at [290, 233] on span "Architecural Design and Tech - Clearing - 2025" at bounding box center [250, 237] width 115 height 10
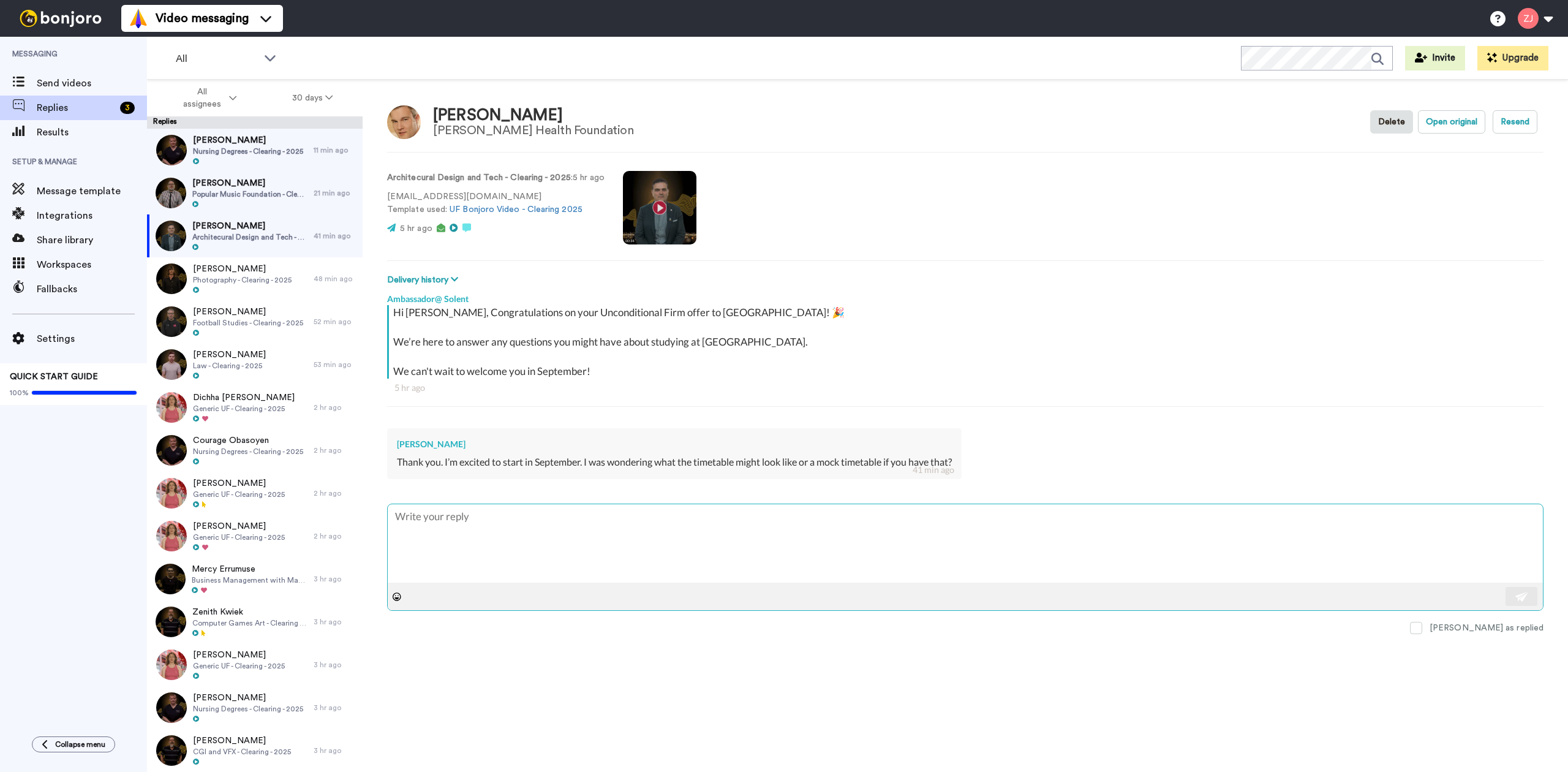
click at [560, 564] on textarea at bounding box center [965, 543] width 1155 height 78
click at [676, 536] on textarea at bounding box center [965, 543] width 1155 height 78
click at [545, 522] on textarea at bounding box center [965, 543] width 1155 height 78
click at [0, 579] on div "Messaging Send videos Replies 3 Results Setup & Manage Message template Integra…" at bounding box center [73, 381] width 147 height 687
click at [571, 535] on textarea at bounding box center [965, 543] width 1155 height 78
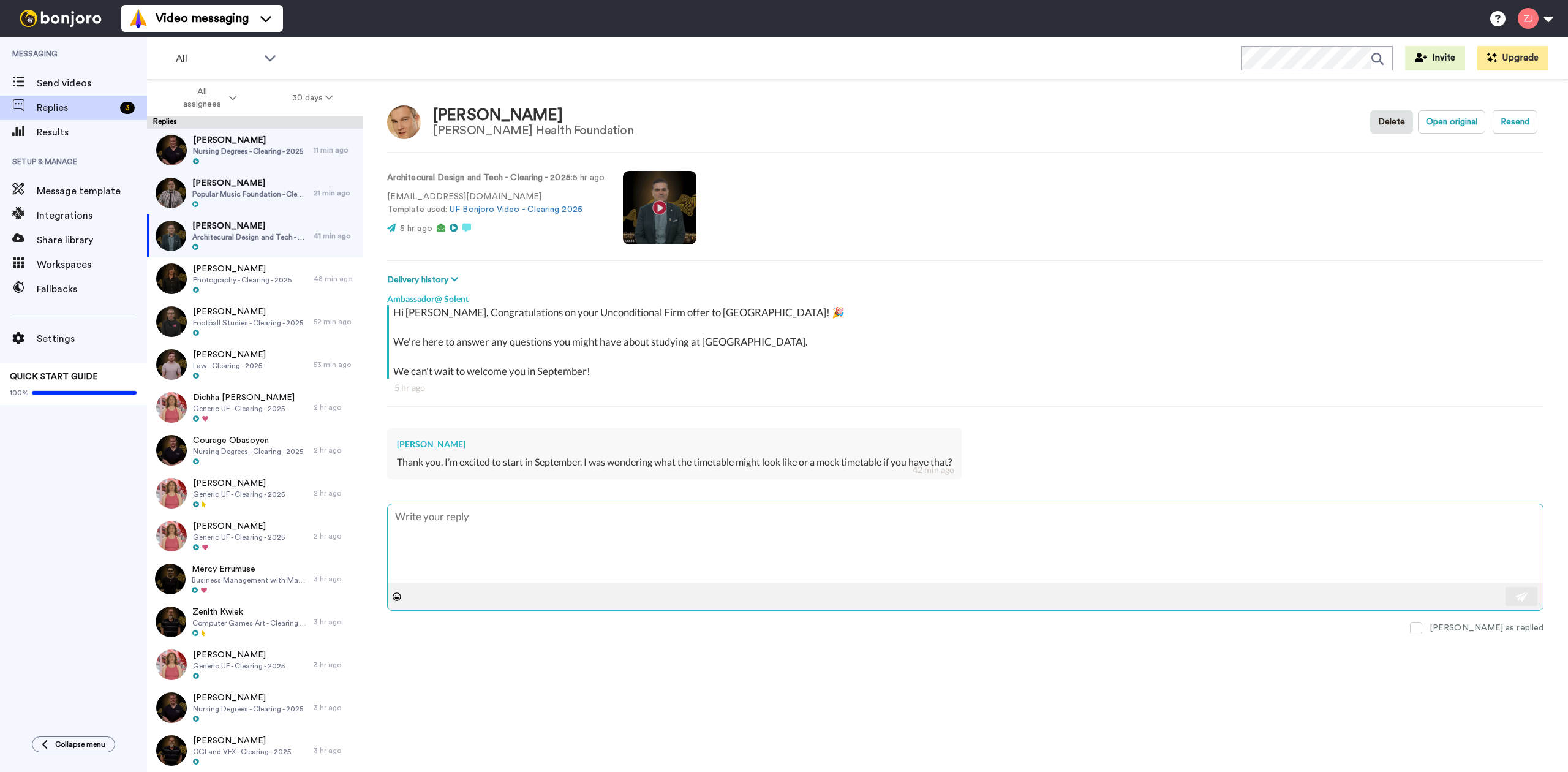
type textarea "x"
type textarea "H"
type textarea "x"
type textarea "Hel"
type textarea "x"
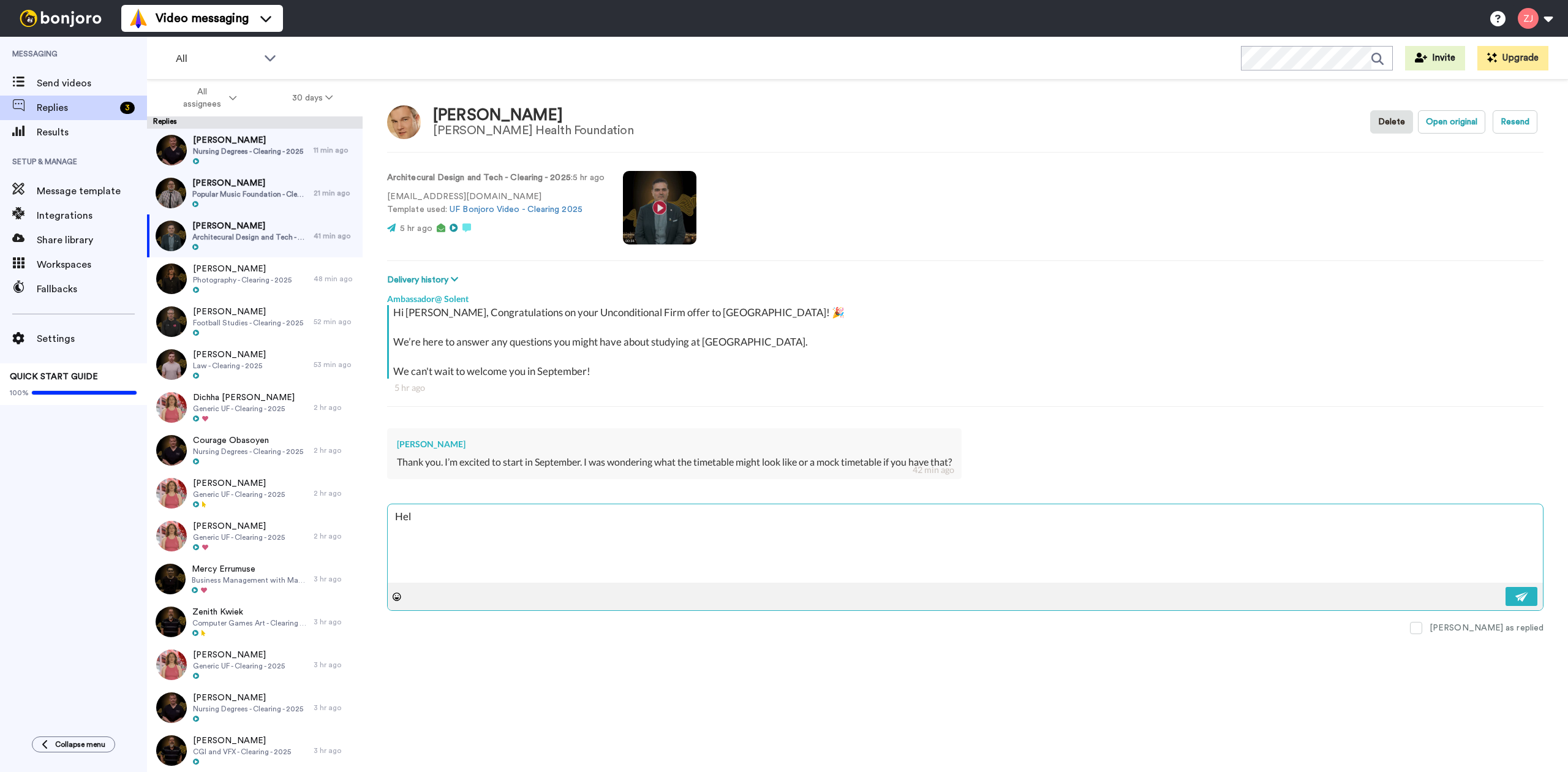
type textarea "Hell"
type textarea "x"
type textarea "Hello"
type textarea "x"
type textarea "Hello"
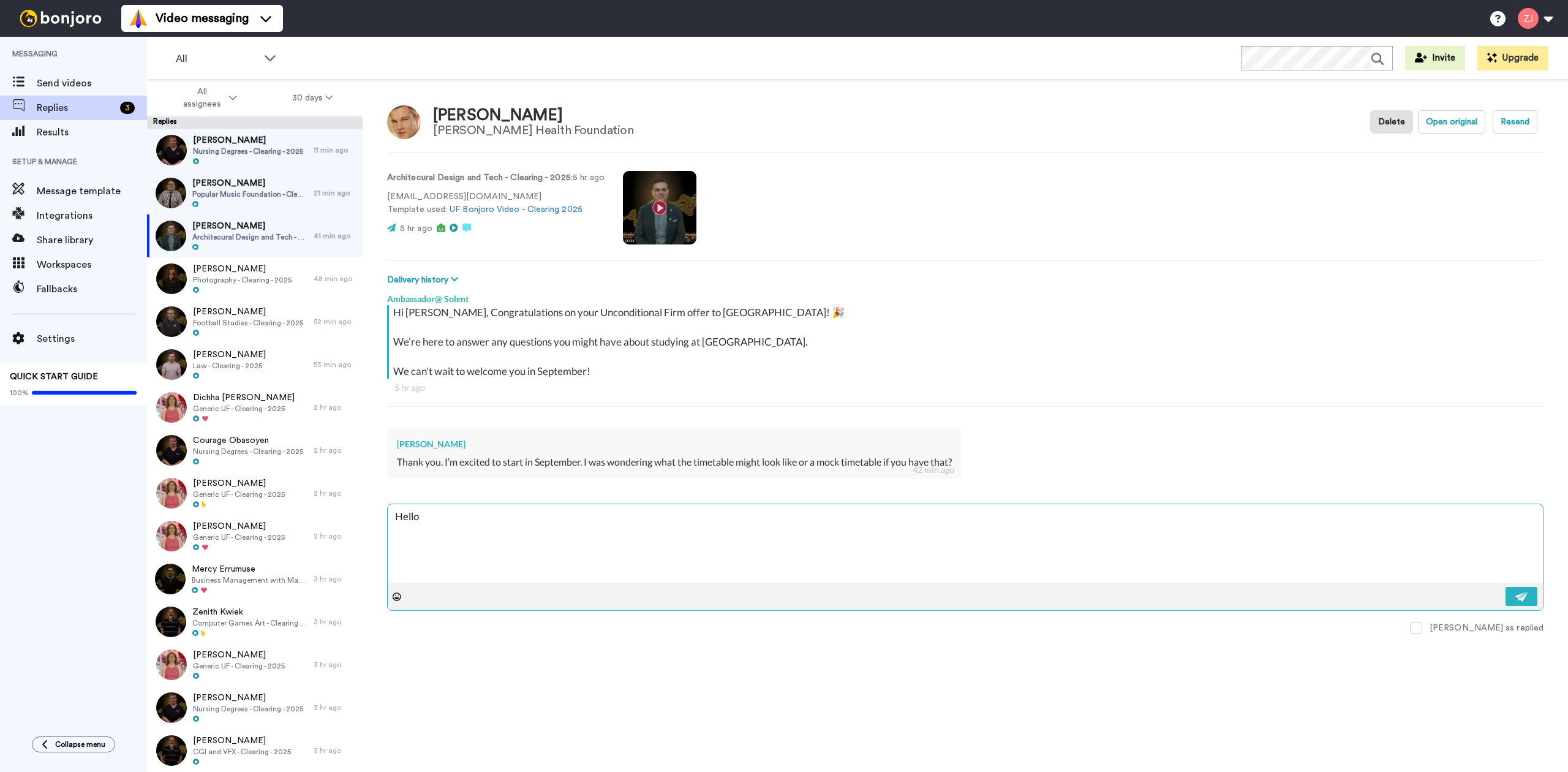
type textarea "x"
type textarea "Hello P"
type textarea "x"
type textarea "Hello Pa"
type textarea "x"
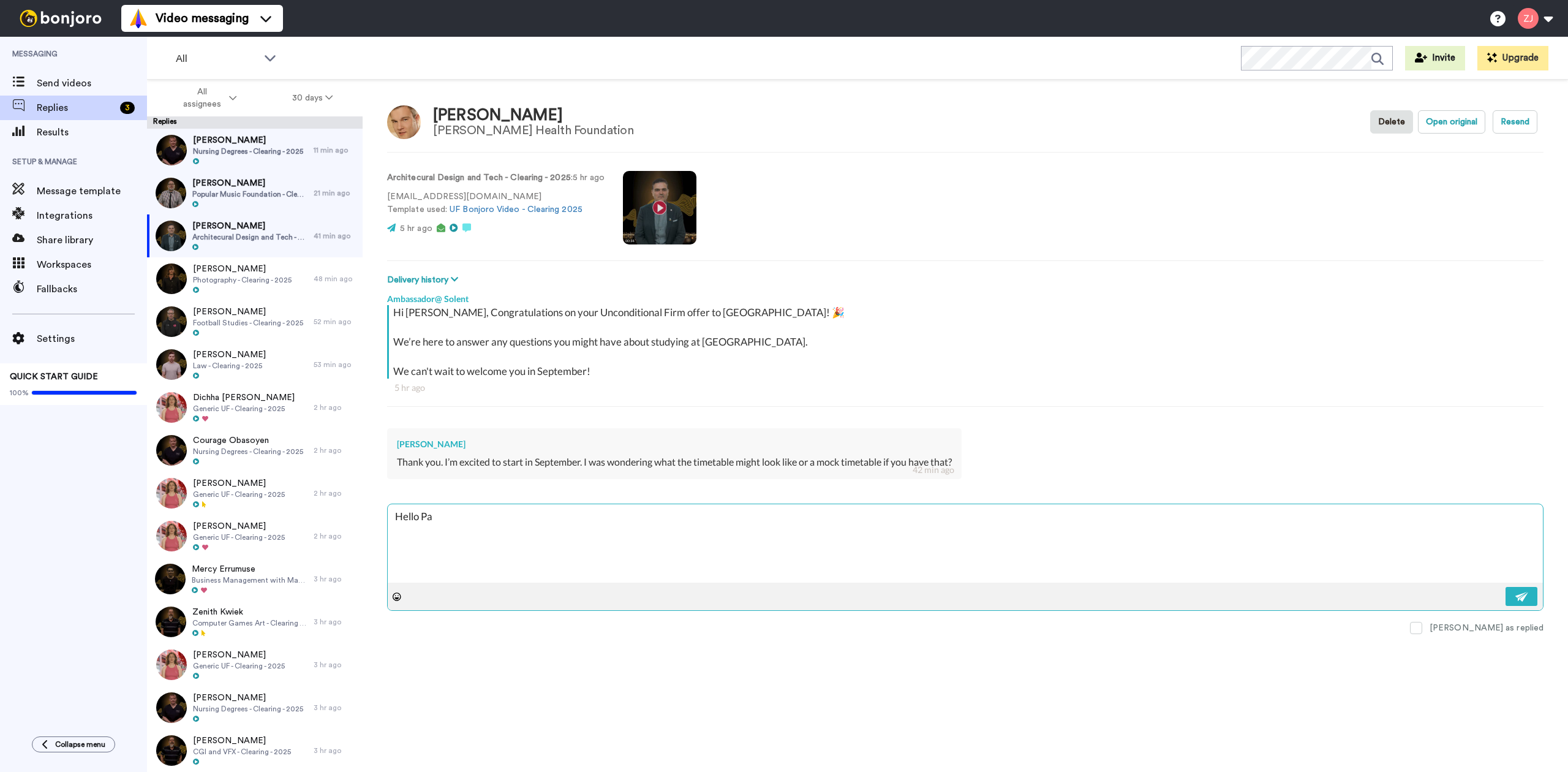
type textarea "Hello [PERSON_NAME]"
type textarea "x"
type textarea "Hello Patr"
type textarea "x"
type textarea "Hello [PERSON_NAME]"
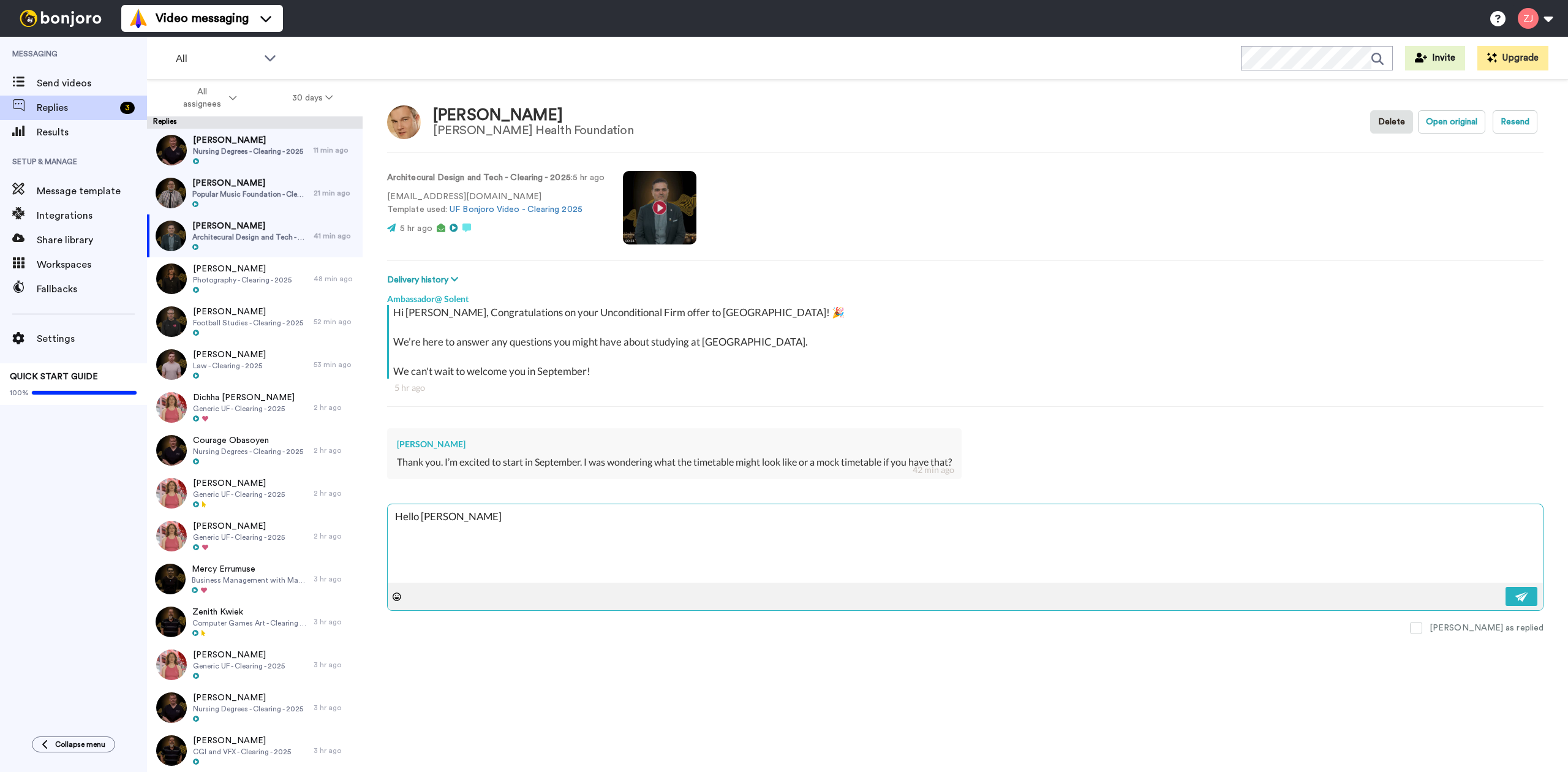
type textarea "x"
type textarea "Hello [PERSON_NAME]"
type textarea "x"
type textarea "Hello [PERSON_NAME]"
type textarea "x"
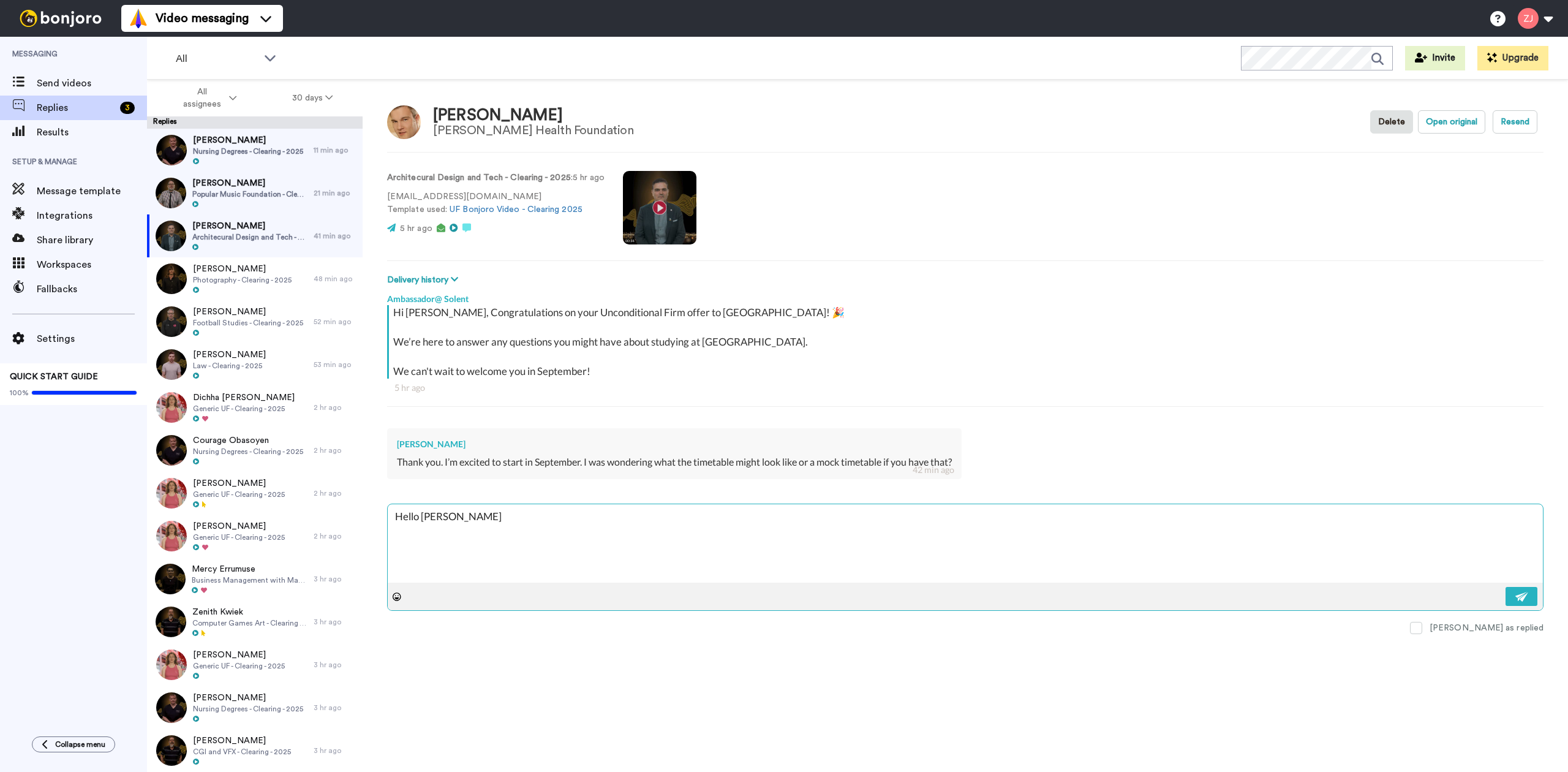
type textarea "Hello [PERSON_NAME],"
type textarea "x"
type textarea "Hello [PERSON_NAME],"
type textarea "x"
type textarea "Hello [PERSON_NAME],"
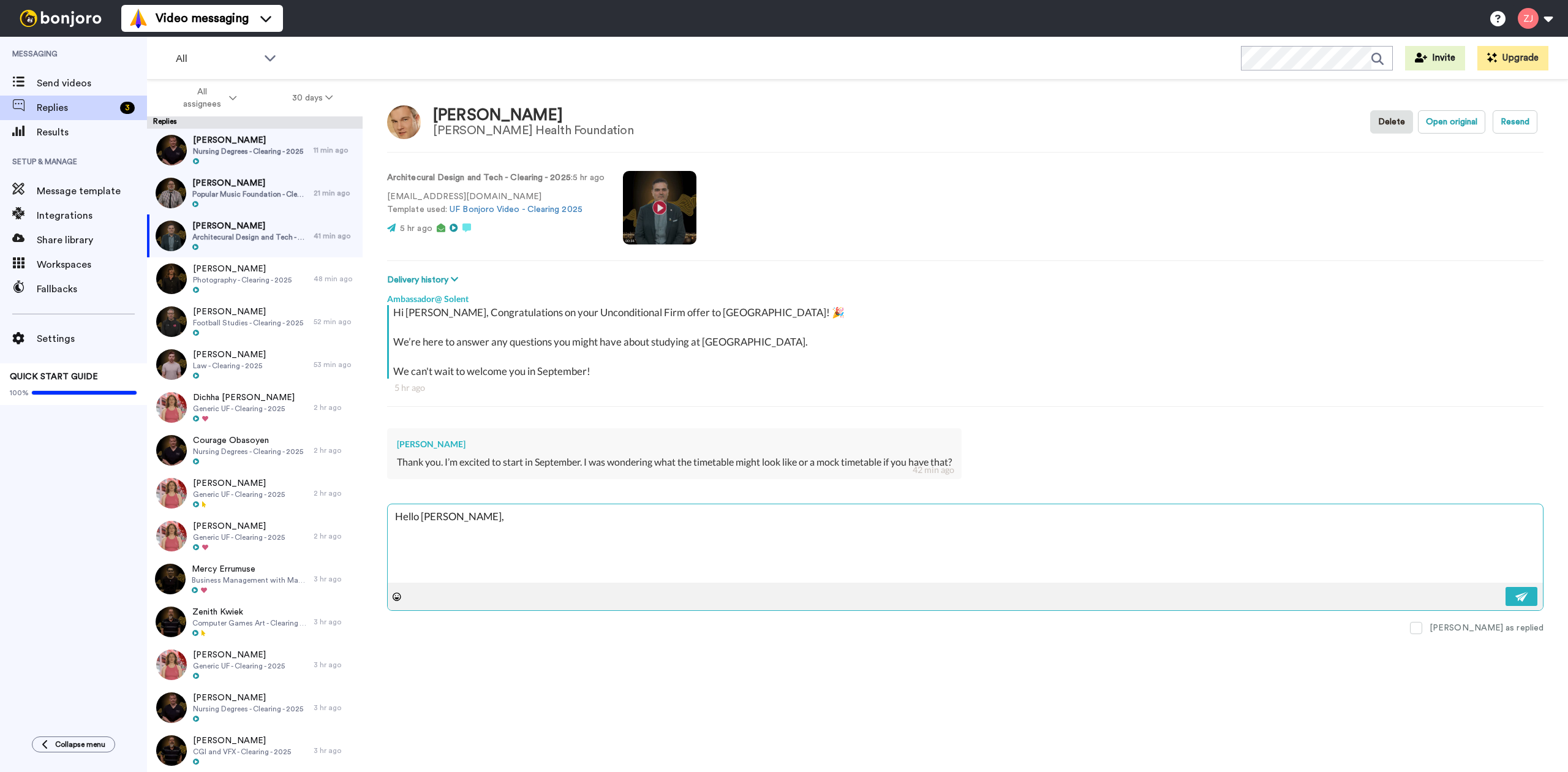
type textarea "x"
type textarea "Hello [PERSON_NAME],"
paste textarea "Pre-enrolment will start rolling out from [DATE], so please keep an eye on your…"
type textarea "x"
type textarea "Hello [PERSON_NAME], Pre-enrolment will start rolling out from [DATE], so pleas…"
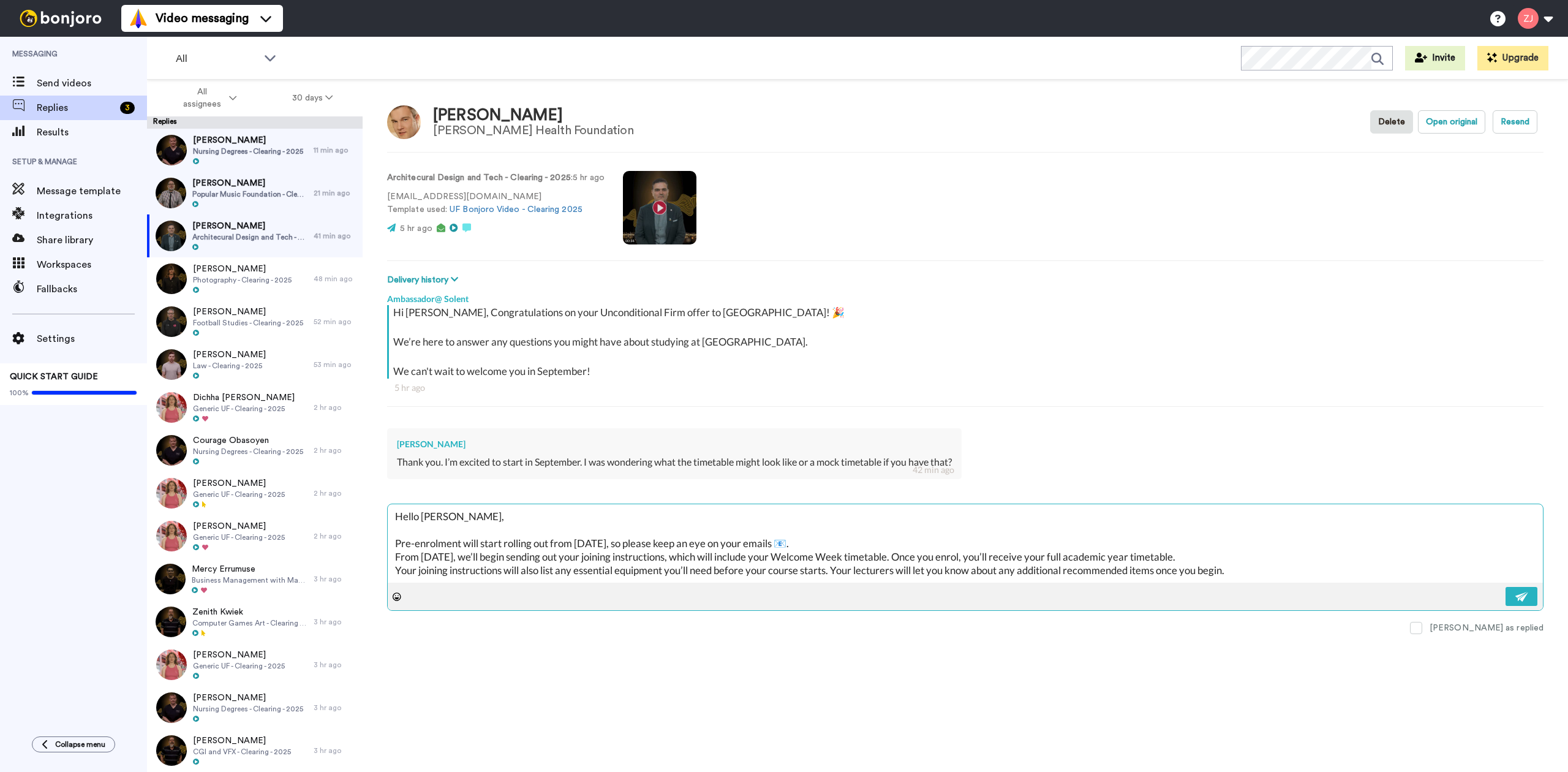
click at [863, 545] on textarea "Hello [PERSON_NAME], Pre-enrolment will start rolling out from [DATE], so pleas…" at bounding box center [965, 543] width 1155 height 78
type textarea "x"
type textarea "Hello [PERSON_NAME], Pre-enrolment will start rolling out from [DATE], so pleas…"
type textarea "x"
type textarea "Hello [PERSON_NAME], Pre-enrolment will start rolling out from [DATE], so pleas…"
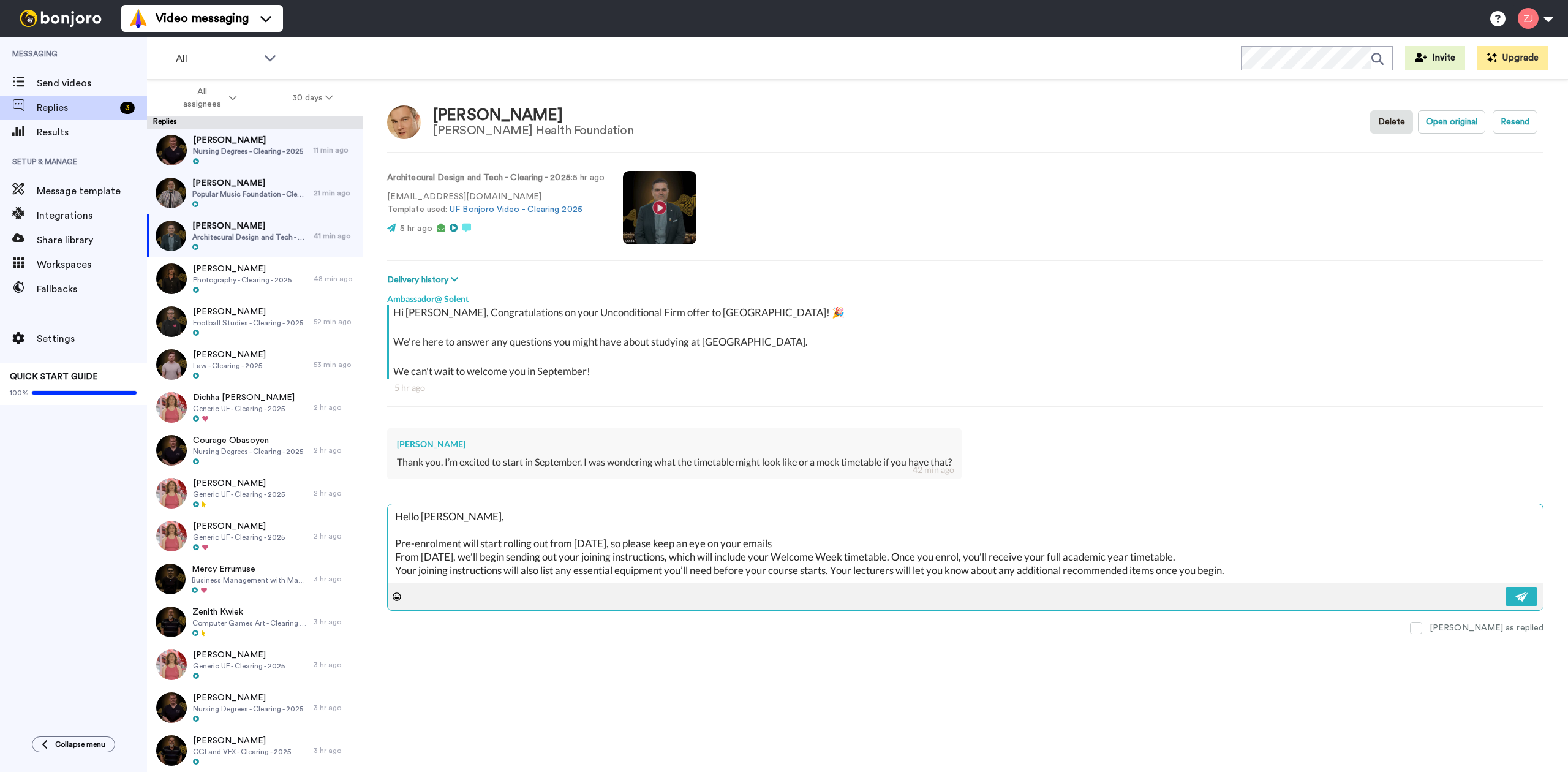
type textarea "x"
type textarea "Hello [PERSON_NAME], Pre-enrolment will start rolling out from [DATE], so pleas…"
type textarea "x"
type textarea "Hello [PERSON_NAME], Pre-enrolment will start rolling out from [DATE], so pleas…"
type textarea "x"
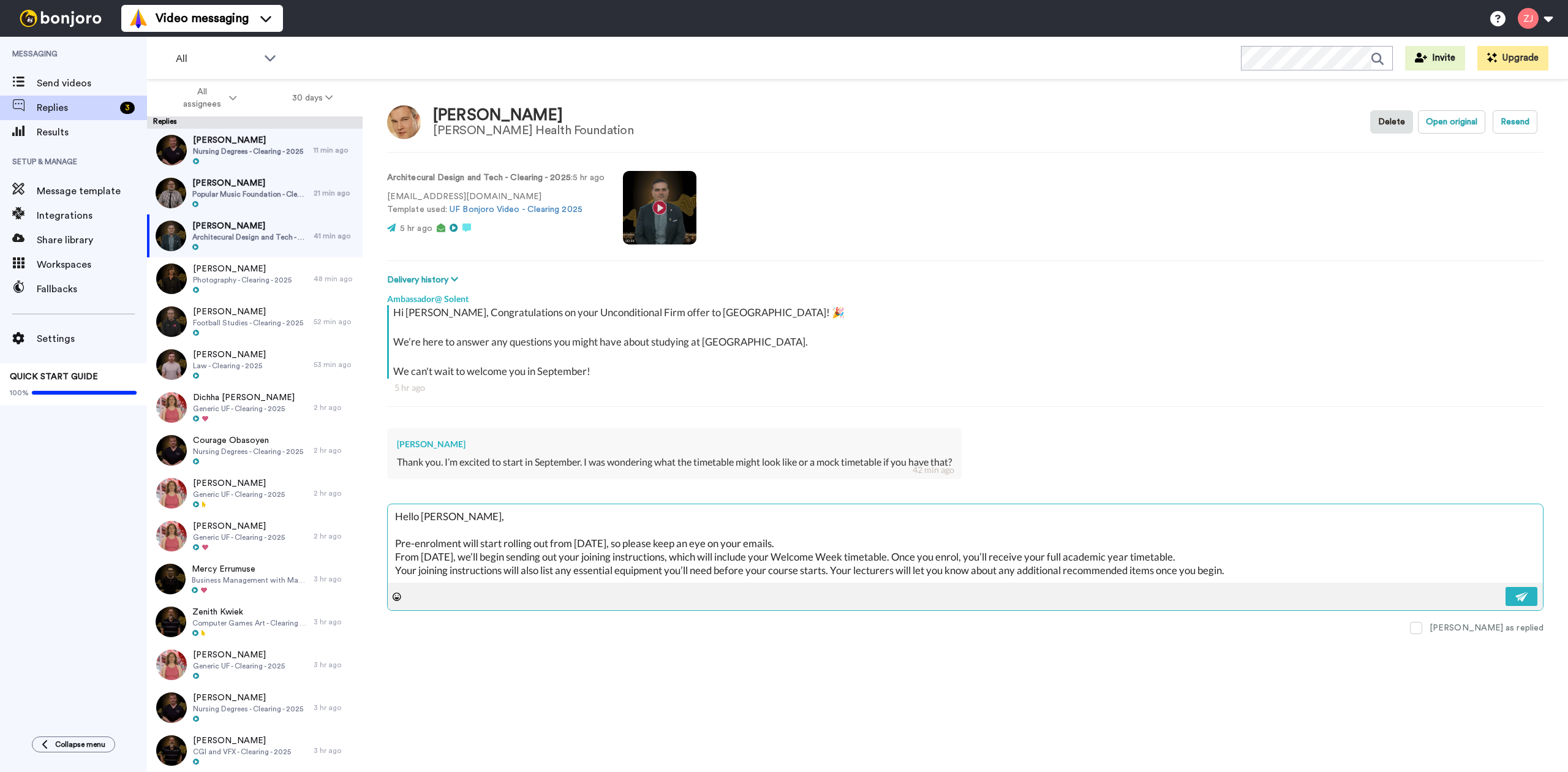
type textarea "Hello [PERSON_NAME], Pre-enrolment will start rolling out from [DATE], so pleas…"
click at [1045, 566] on textarea "Hello [PERSON_NAME], Pre-enrolment will start rolling out from [DATE], so pleas…" at bounding box center [965, 543] width 1155 height 78
type textarea "x"
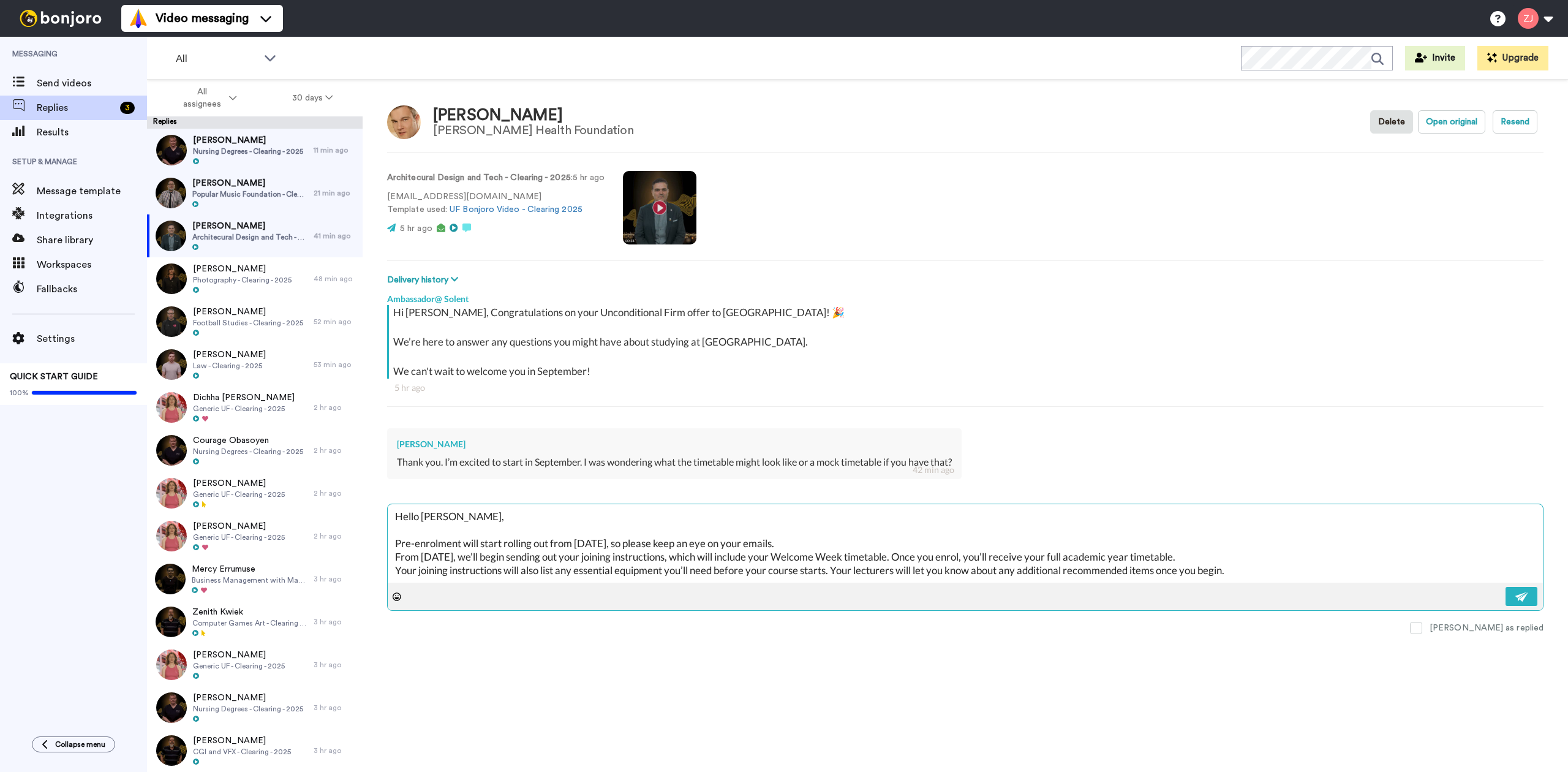
type textarea "Hello [PERSON_NAME], Pre-enrolment will start rolling out from [DATE], so pleas…"
type textarea "x"
type textarea "Hello [PERSON_NAME], Pre-enrolment will start rolling out from [DATE], so pleas…"
click at [460, 566] on textarea "Hello [PERSON_NAME], Pre-enrolment will start rolling out from [DATE], so pleas…" at bounding box center [965, 543] width 1155 height 78
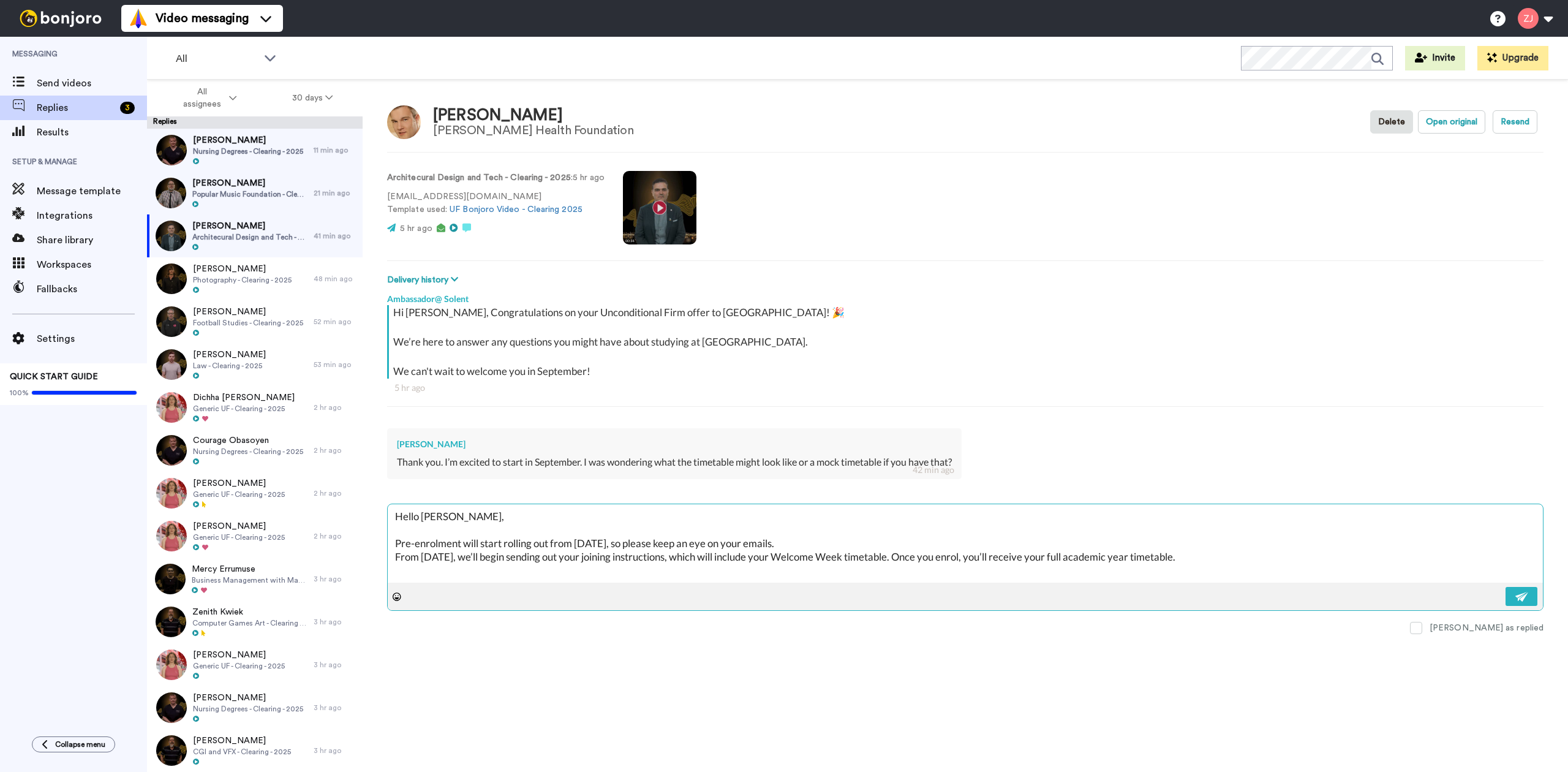
scroll to position [13, 0]
paste textarea "Also, don’t forget to join our 2025 Solent Community! It’s a great place to mee…"
type textarea "x"
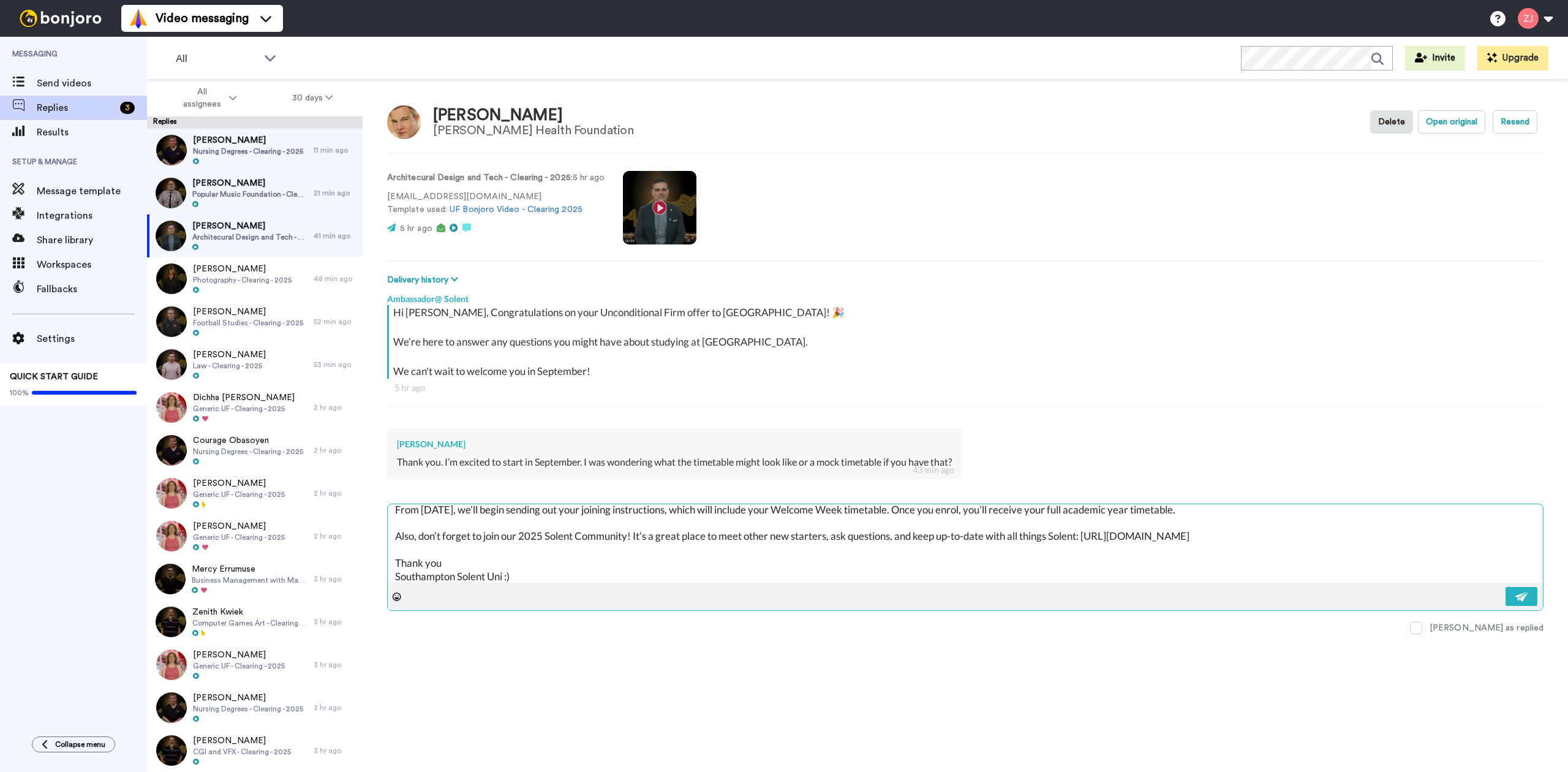
scroll to position [0, 0]
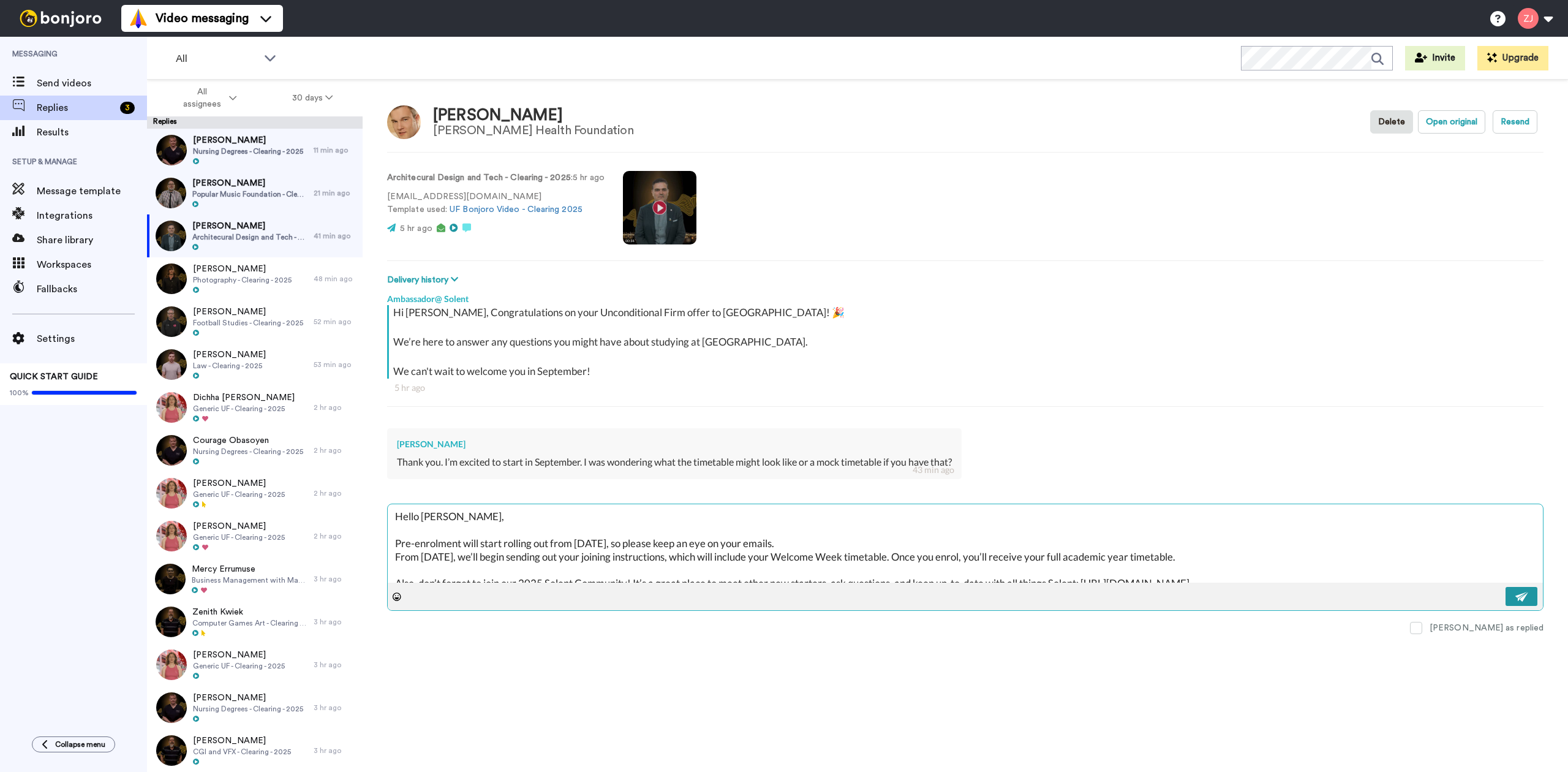
type textarea "Hello [PERSON_NAME], Pre-enrolment will start rolling out from [DATE], so pleas…"
click at [1510, 601] on button at bounding box center [1521, 596] width 32 height 19
type textarea "x"
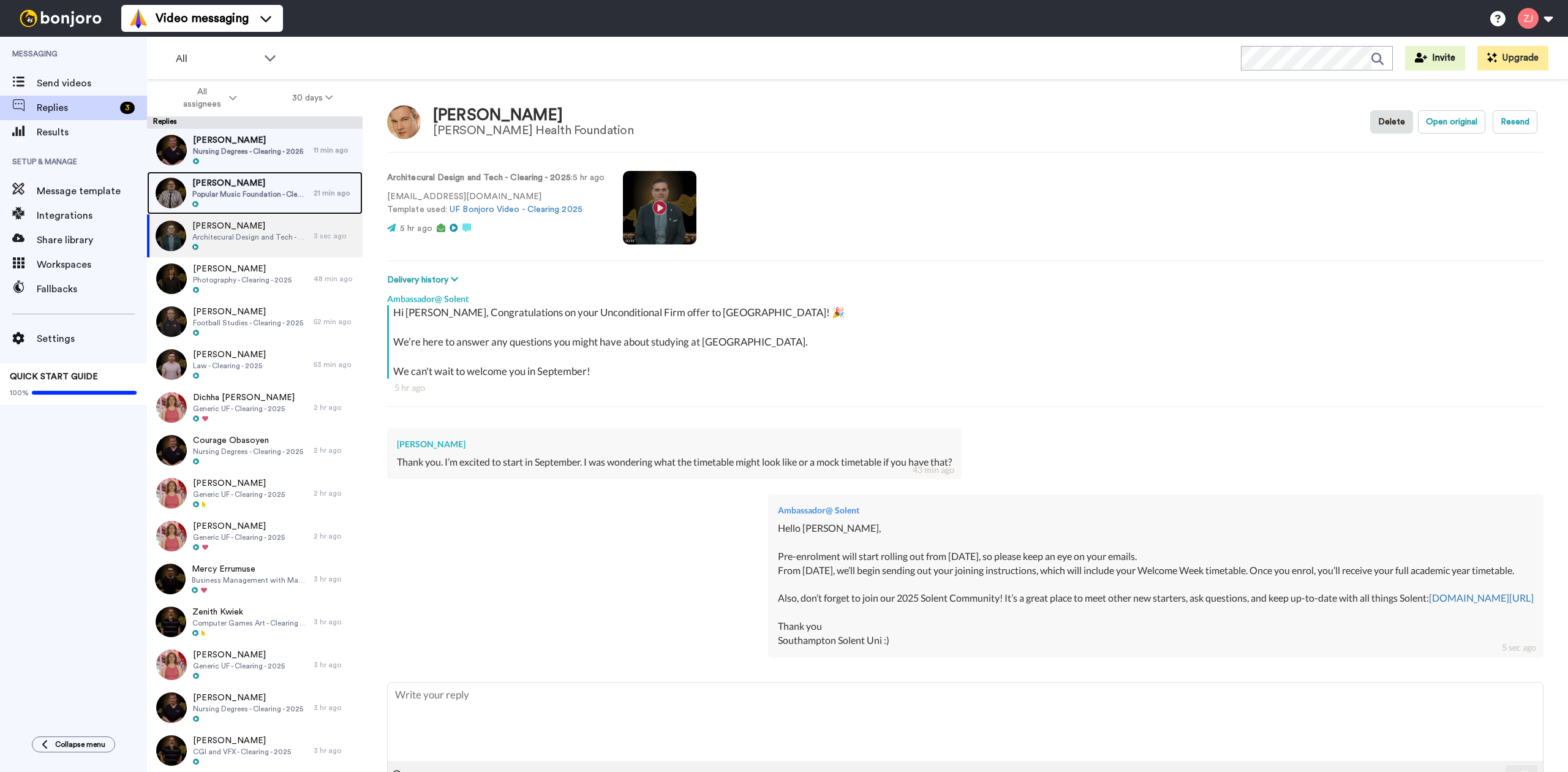
click at [212, 190] on span "Popular Music Foundation - Clearing - 2025" at bounding box center [250, 194] width 115 height 10
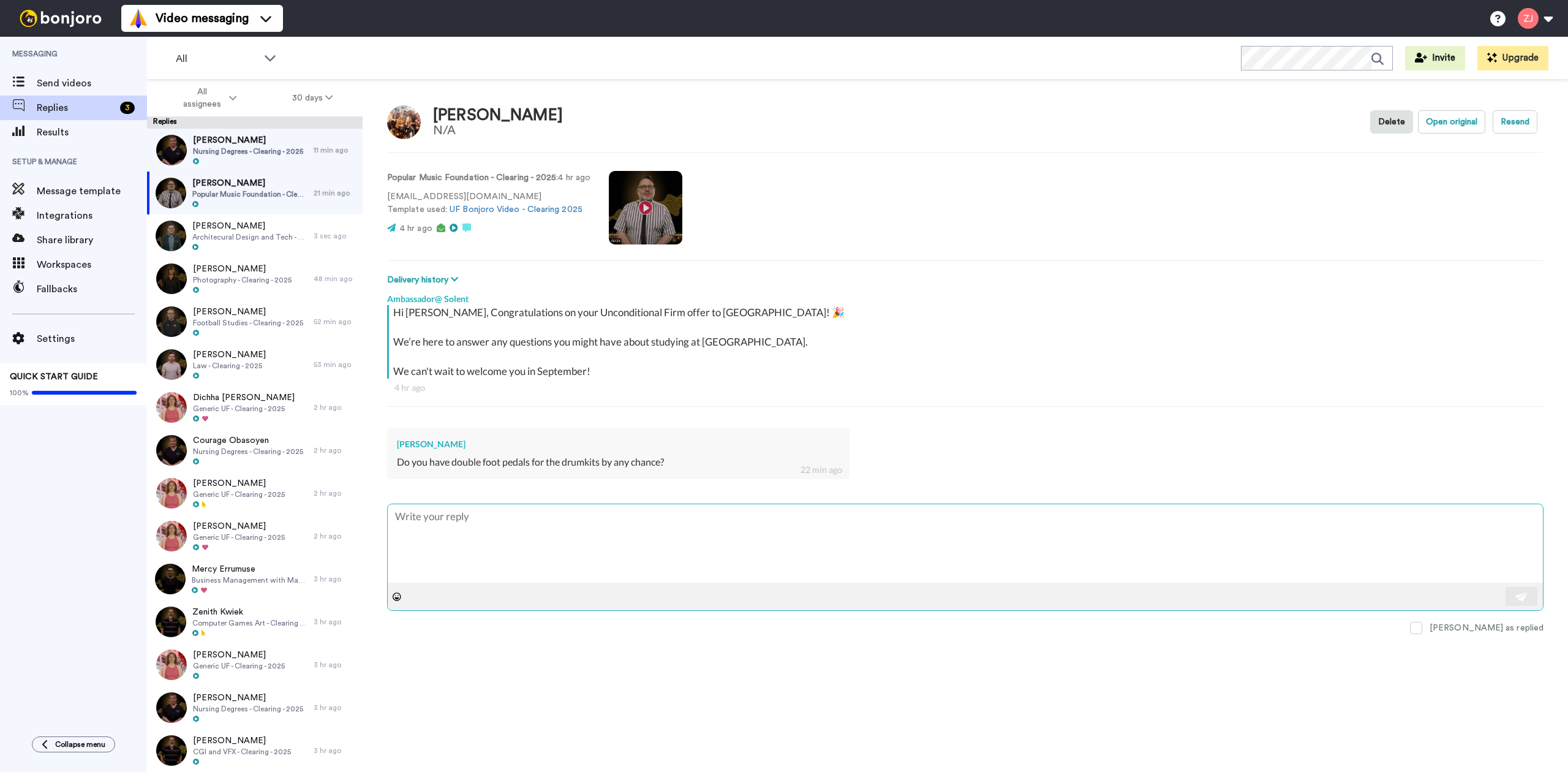
click at [813, 550] on textarea at bounding box center [965, 543] width 1155 height 78
click at [610, 462] on div "Do you have double foot pedals for the drumkits by any chance?" at bounding box center [618, 462] width 443 height 14
copy div "Do you have double foot pedals for the drumkits by any chance?"
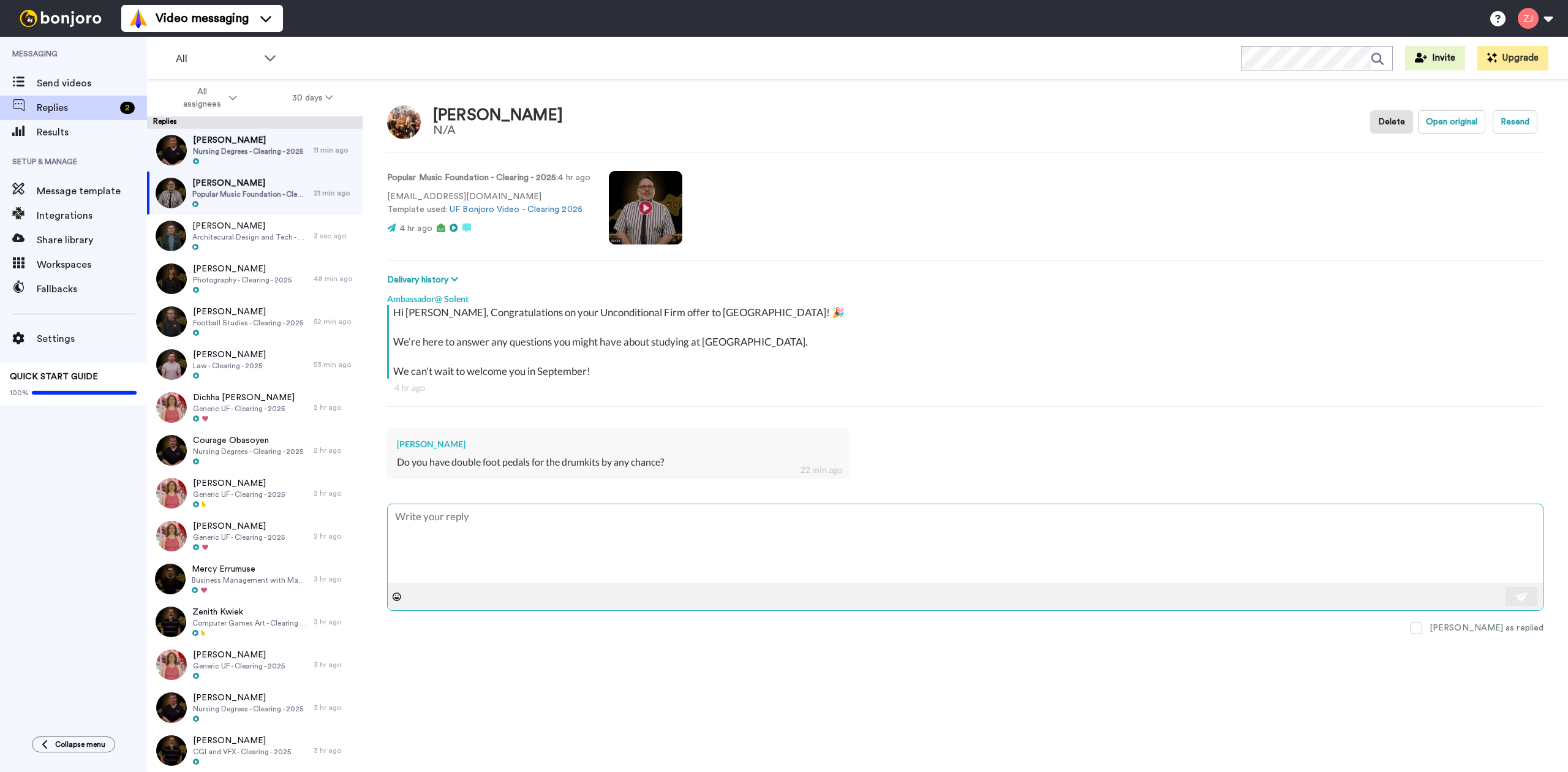
click at [650, 536] on textarea at bounding box center [965, 543] width 1155 height 78
type textarea "x"
